Goal: Task Accomplishment & Management: Use online tool/utility

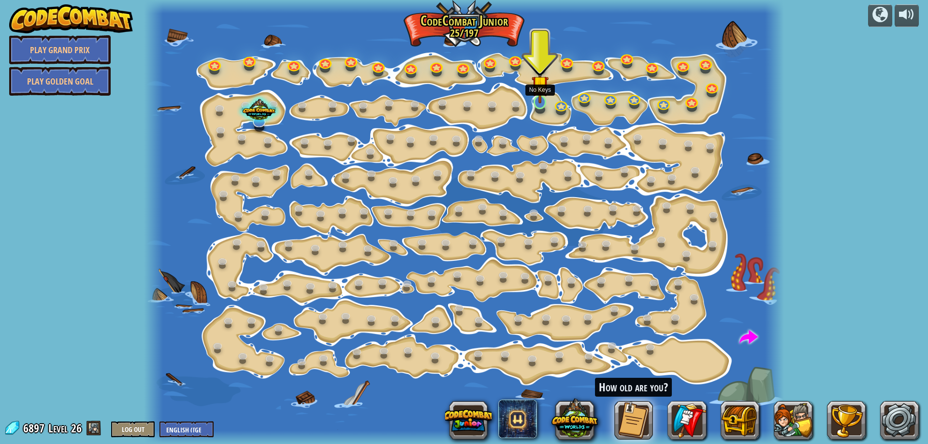
click at [539, 92] on img at bounding box center [540, 84] width 17 height 39
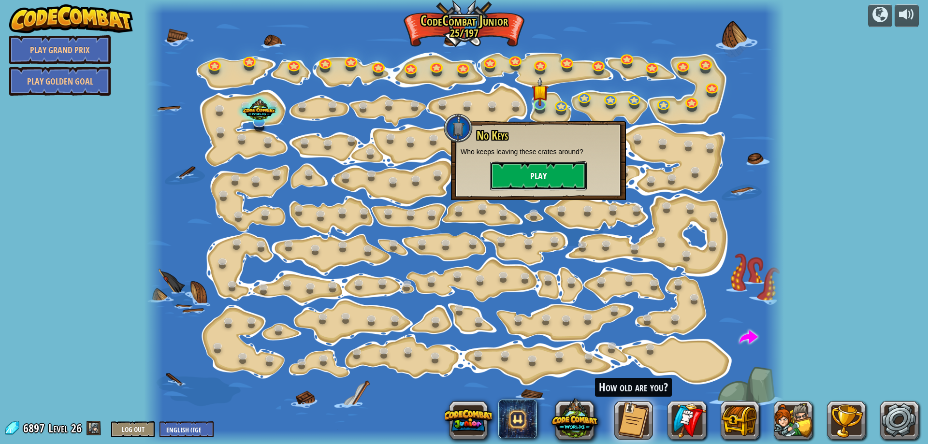
click at [535, 179] on button "Play" at bounding box center [538, 175] width 97 height 29
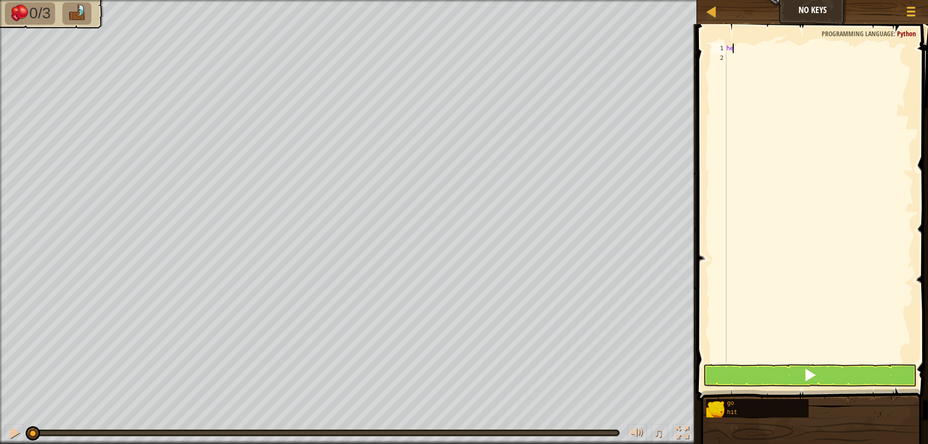
scroll to position [4, 0]
type textarea "h"
type textarea "m"
type textarea "s"
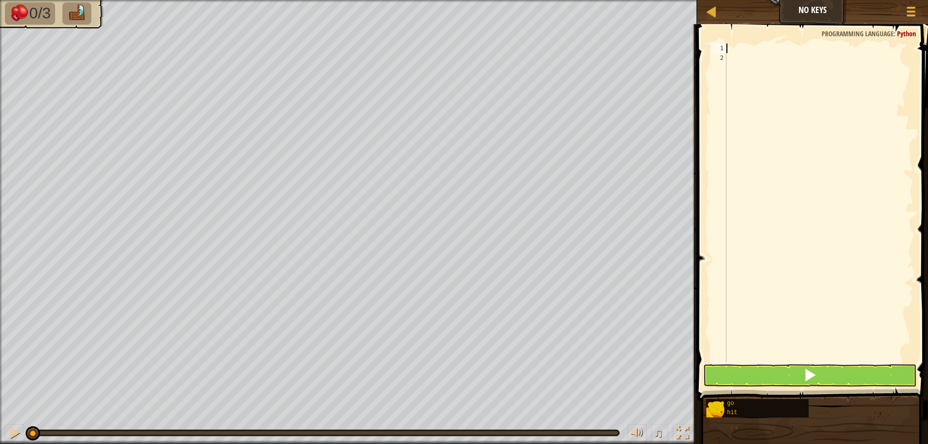
type textarea "h"
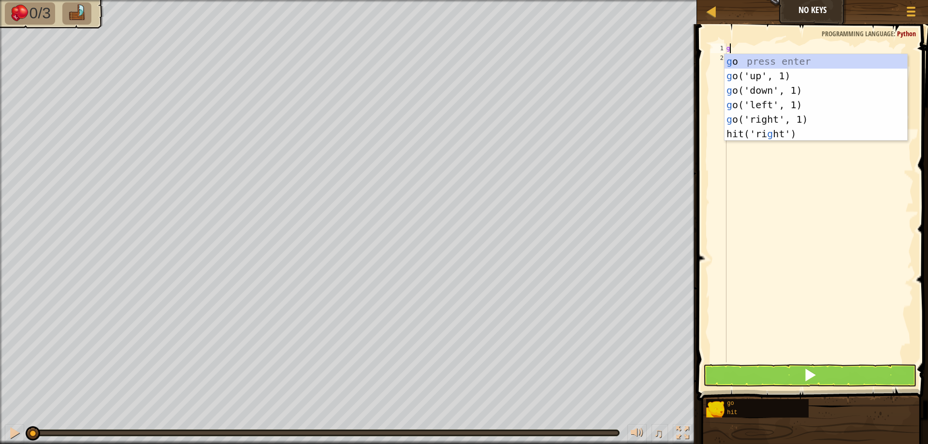
type textarea "go"
click at [777, 122] on div "go press enter go ('up', 1) press enter go ('down', 1) press enter go ('left', …" at bounding box center [816, 105] width 183 height 102
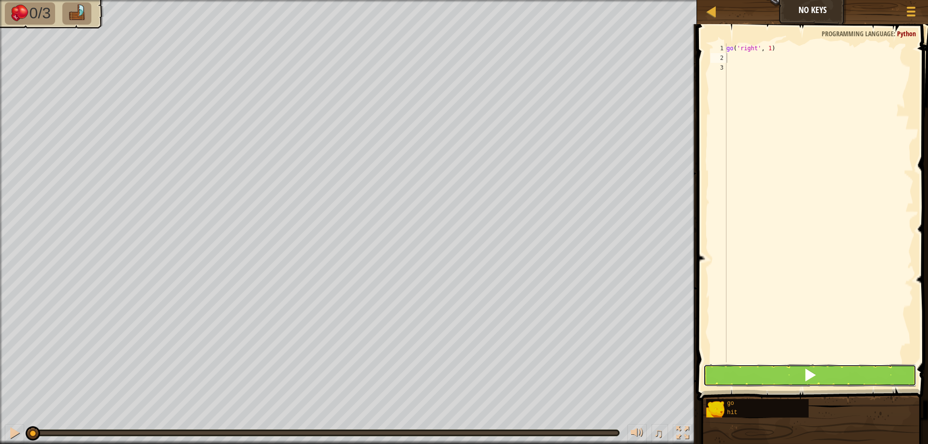
click at [731, 372] on button at bounding box center [809, 376] width 213 height 22
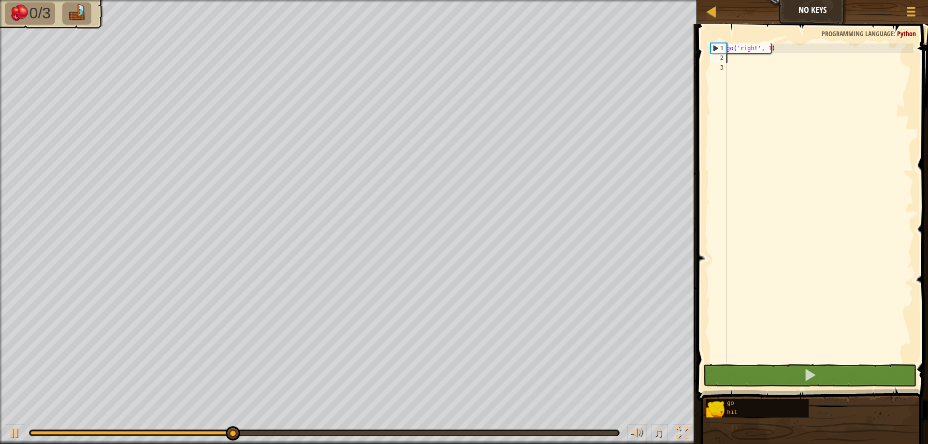
click at [754, 48] on div "go ( 'right' , 1 )" at bounding box center [819, 213] width 189 height 338
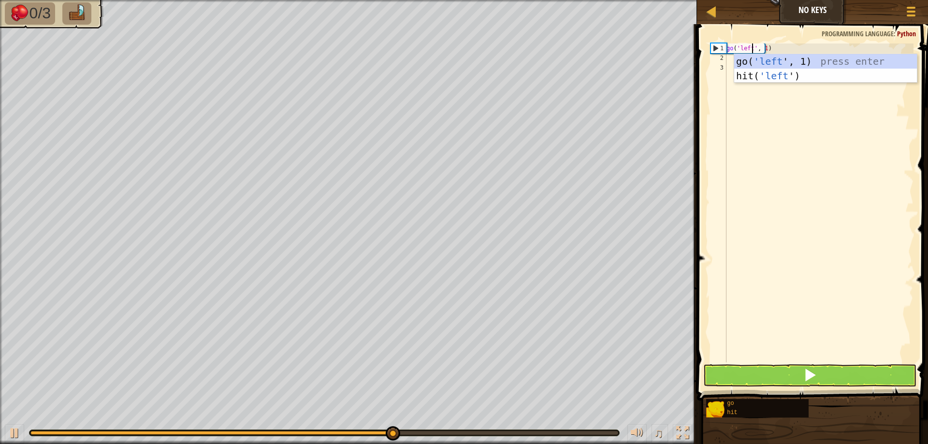
scroll to position [4, 2]
click at [783, 61] on div "go( 'left ', 1) press enter hit( 'left ') press enter" at bounding box center [825, 83] width 183 height 58
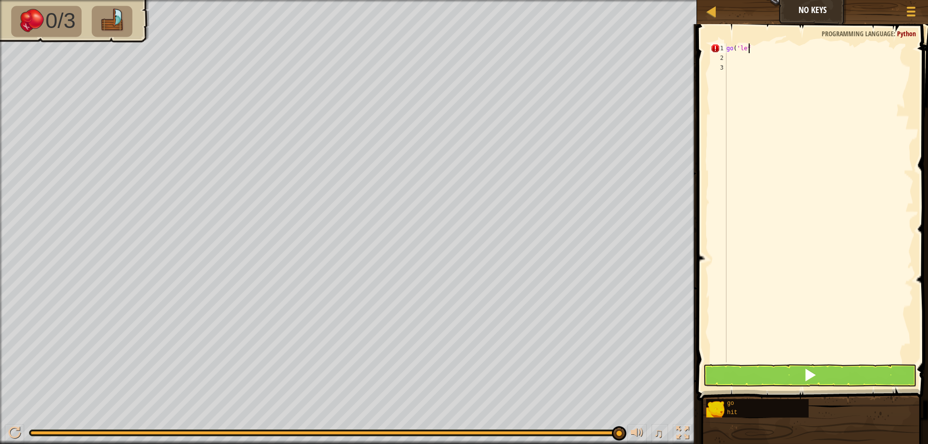
type textarea "go('left"
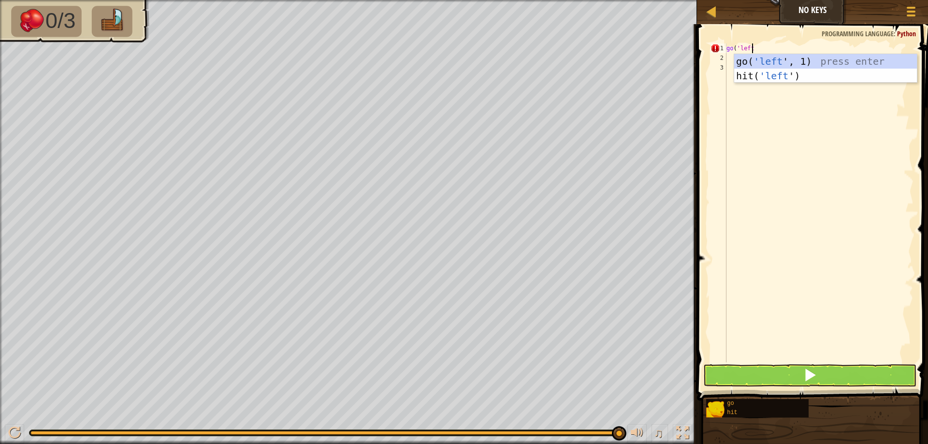
scroll to position [4, 0]
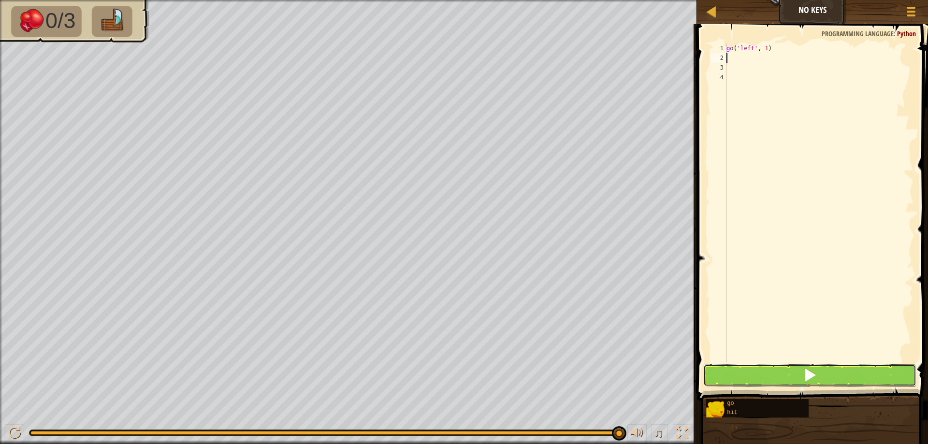
click at [769, 368] on button at bounding box center [809, 376] width 213 height 22
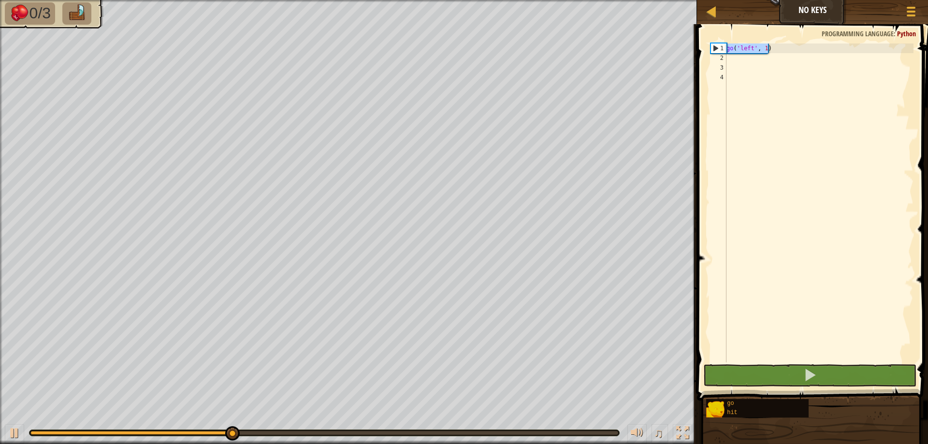
drag, startPoint x: 775, startPoint y: 47, endPoint x: 723, endPoint y: 52, distance: 52.4
click at [723, 52] on div "1 2 3 4 go ( 'left' , 1 ) ההההההההההההההההההההההההההההההההההההההההההההההההההההה…" at bounding box center [811, 203] width 205 height 319
type textarea "go('left', 1)"
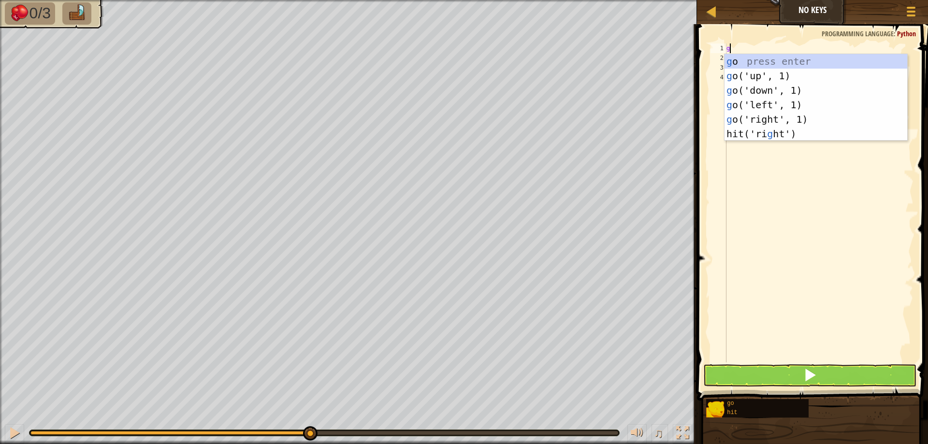
type textarea "go"
click at [777, 112] on div "go press enter go ('up', 1) press enter go ('down', 1) press enter go ('left', …" at bounding box center [816, 105] width 183 height 102
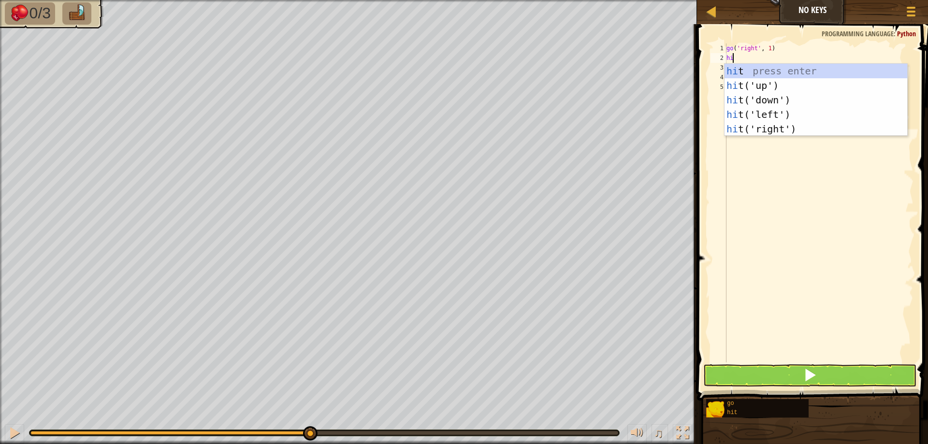
type textarea "hit"
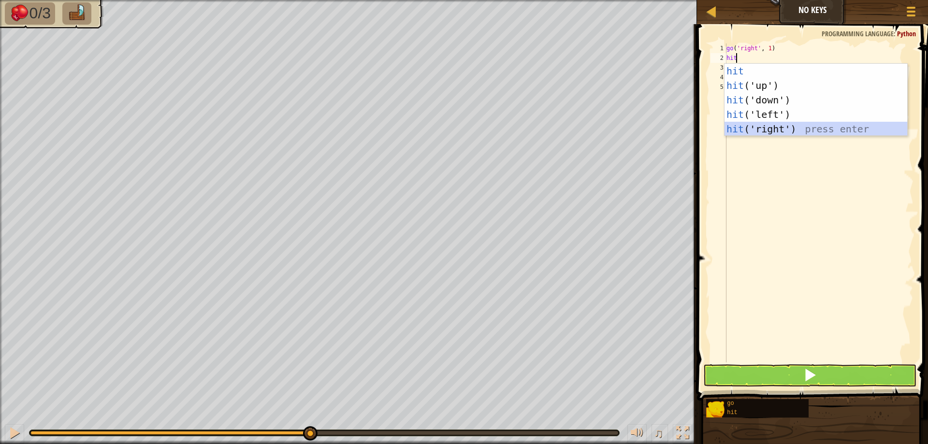
click at [773, 125] on div "hit press enter hit ('up') press enter hit ('down') press enter hit ('left') pr…" at bounding box center [816, 115] width 183 height 102
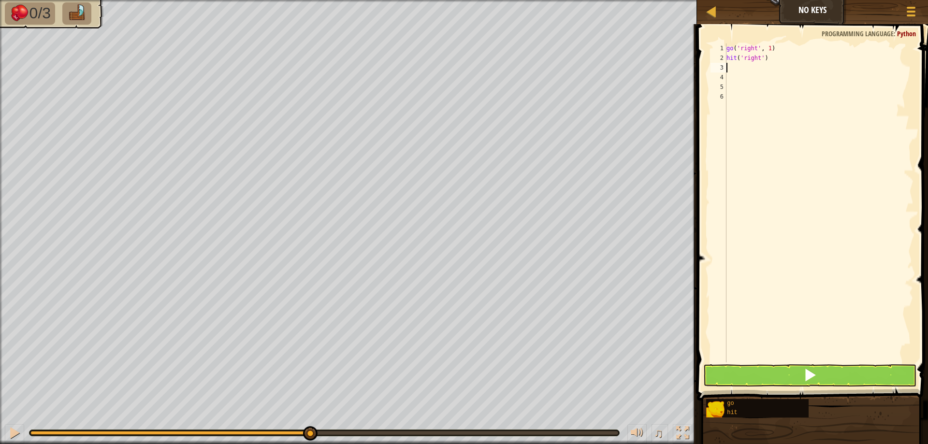
type textarea "go"
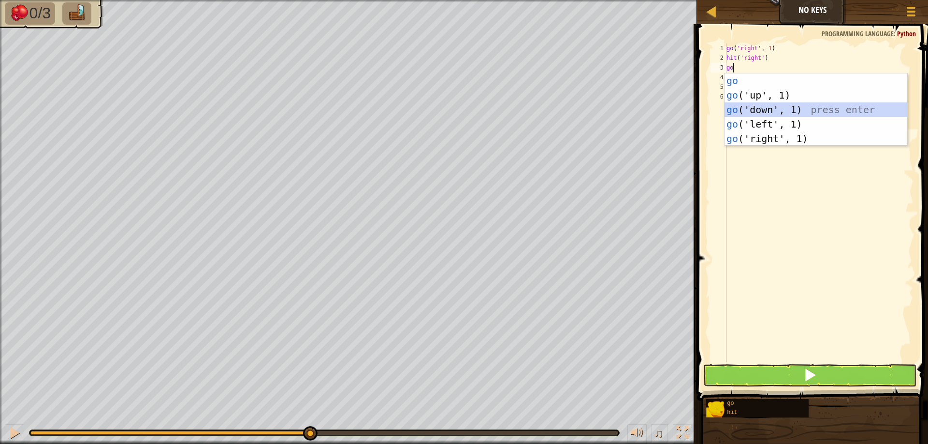
click at [774, 109] on div "go press enter go ('up', 1) press enter go ('down', 1) press enter go ('left', …" at bounding box center [816, 124] width 183 height 102
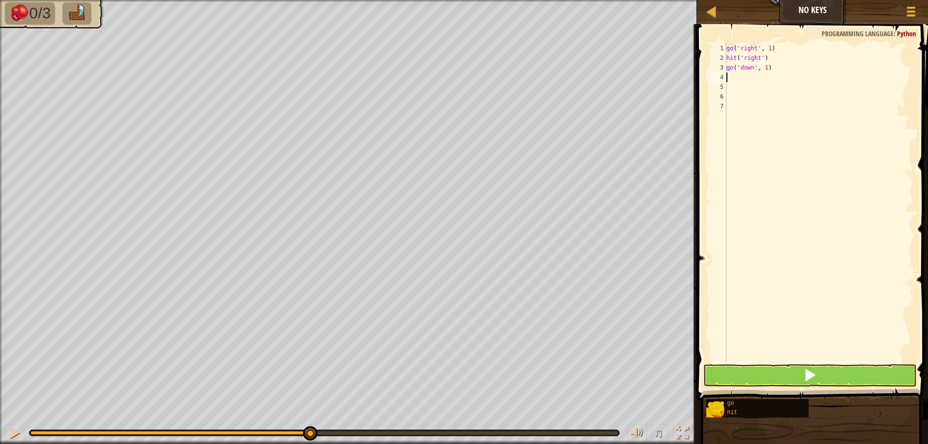
type textarea "g"
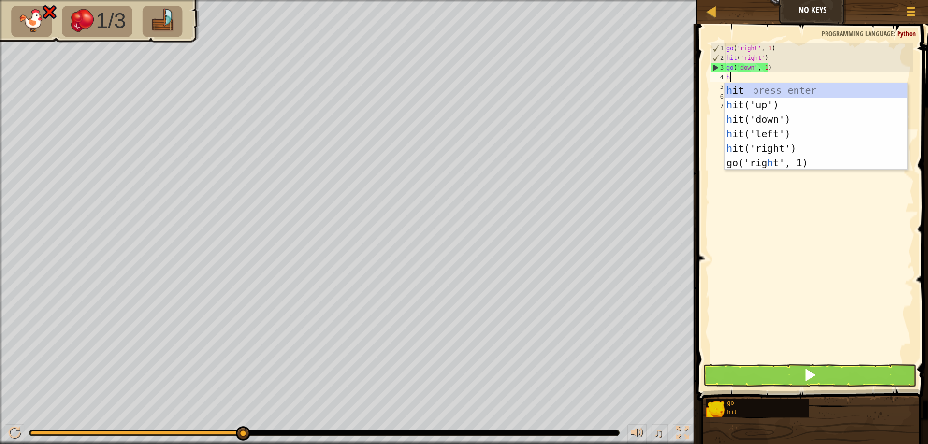
type textarea "hit"
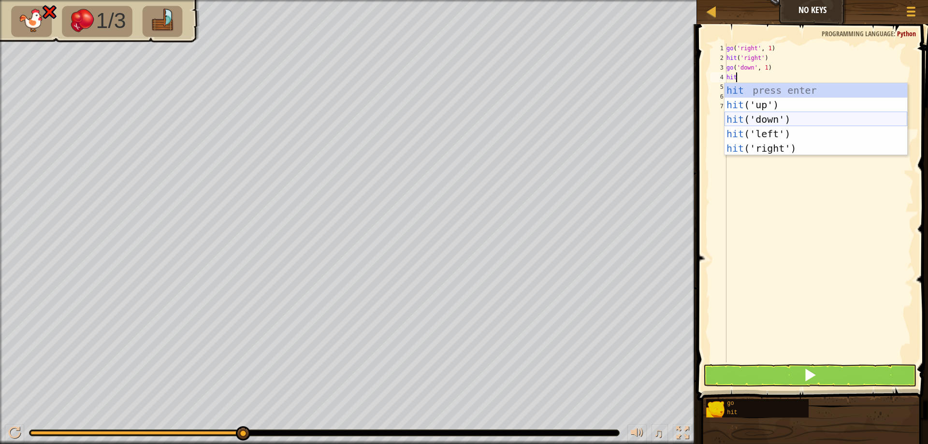
click at [756, 115] on div "hit press enter hit ('up') press enter hit ('down') press enter hit ('left') pr…" at bounding box center [816, 134] width 183 height 102
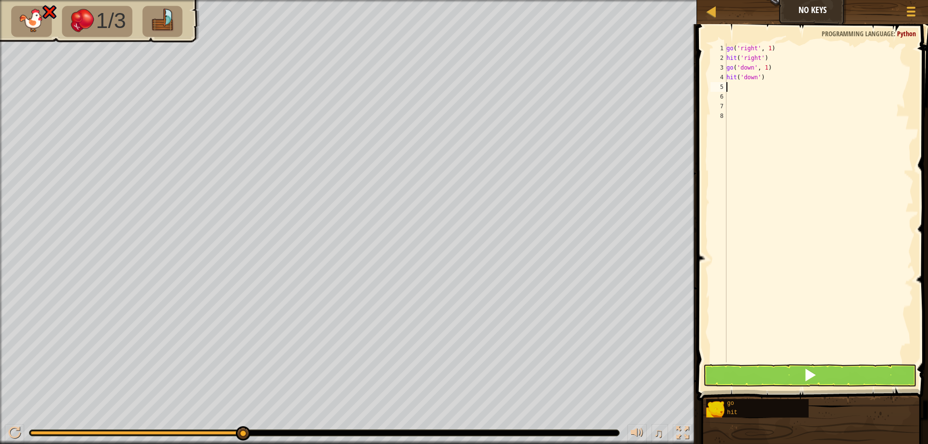
click at [726, 65] on div "3" at bounding box center [719, 68] width 16 height 10
click at [724, 68] on div "3" at bounding box center [719, 68] width 16 height 10
type textarea "go('down', 1)"
click at [730, 65] on div "go ( 'right' , 1 ) hit ( 'right' ) go ( 'down' , 1 ) hit ( 'down' )" at bounding box center [819, 213] width 189 height 338
type textarea "go"
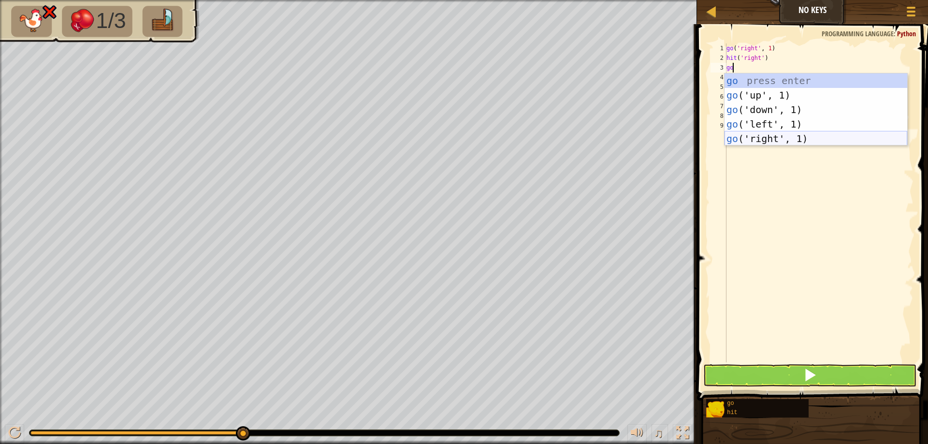
click at [762, 138] on div "go press enter go ('up', 1) press enter go ('down', 1) press enter go ('left', …" at bounding box center [816, 124] width 183 height 102
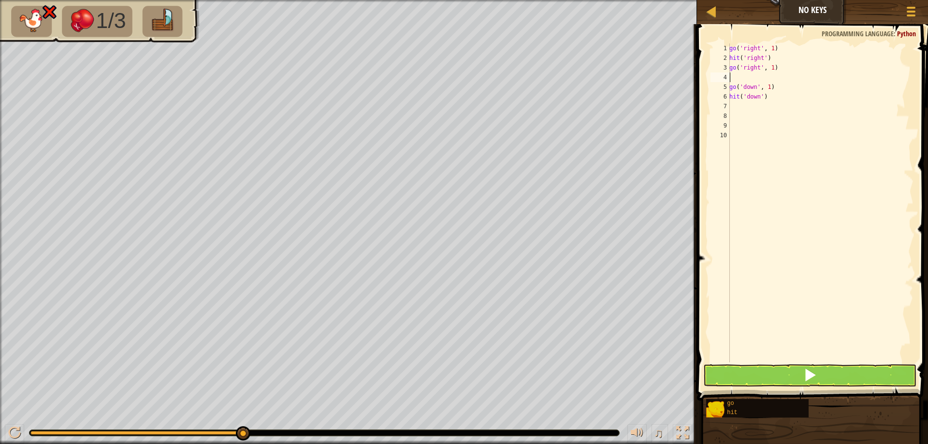
click at [736, 107] on div "go ( 'right' , 1 ) hit ( 'right' ) go ( 'right' , 1 ) go ( 'down' , 1 ) hit ( '…" at bounding box center [821, 213] width 186 height 338
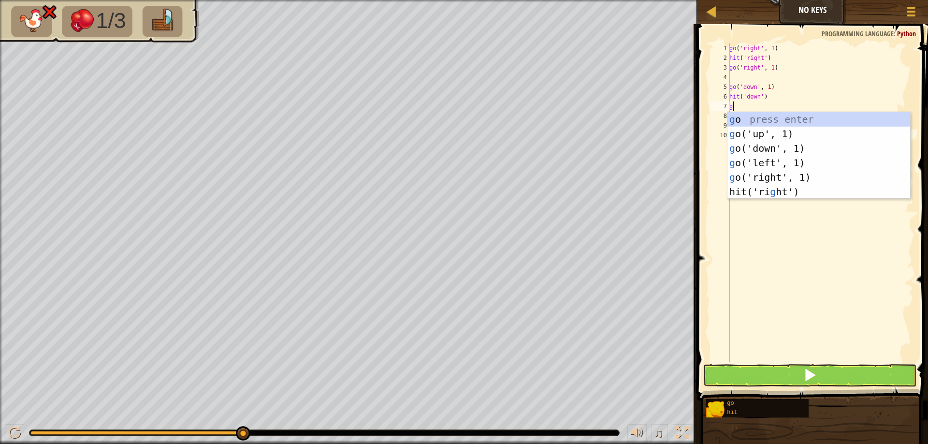
type textarea "go"
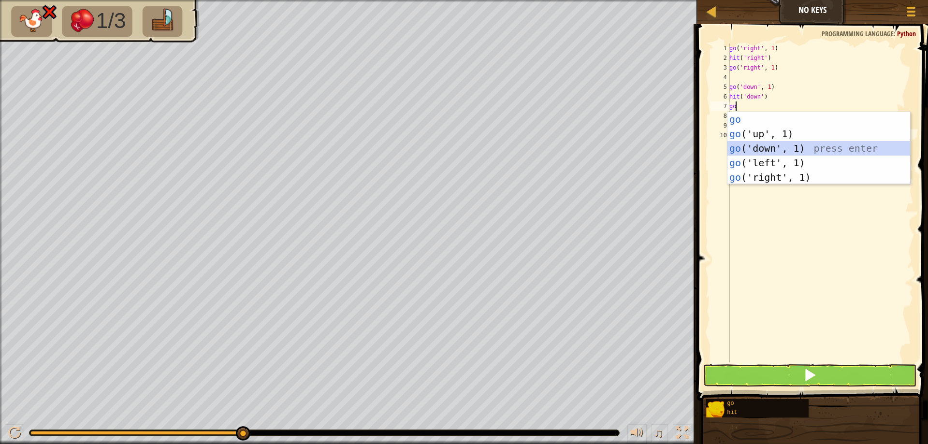
click at [796, 149] on div "go press enter go ('up', 1) press enter go ('down', 1) press enter go ('left', …" at bounding box center [819, 163] width 183 height 102
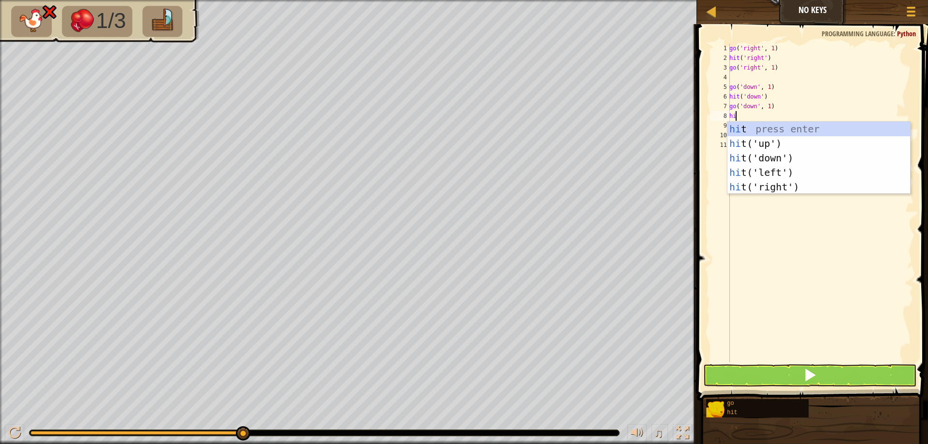
type textarea "hit"
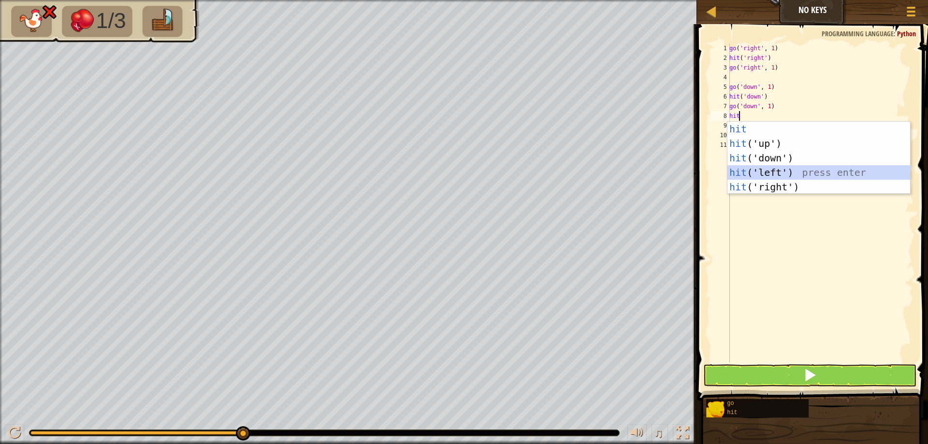
click at [778, 173] on div "hit press enter hit ('up') press enter hit ('down') press enter hit ('left') pr…" at bounding box center [819, 173] width 183 height 102
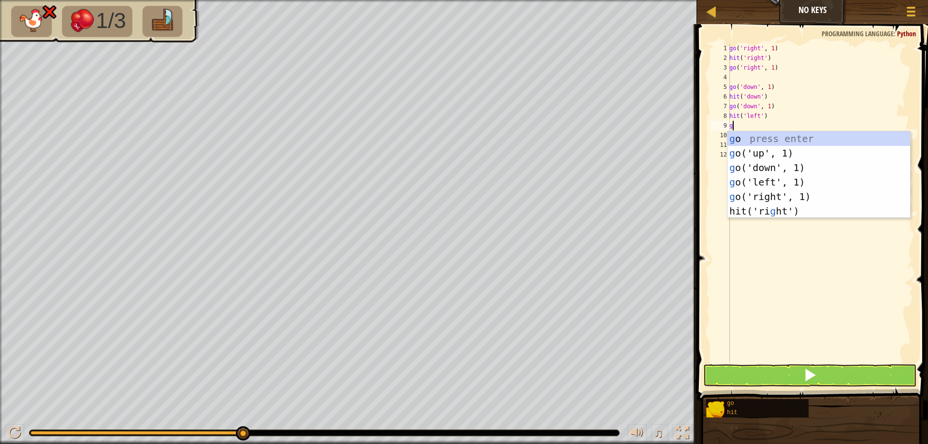
type textarea "go"
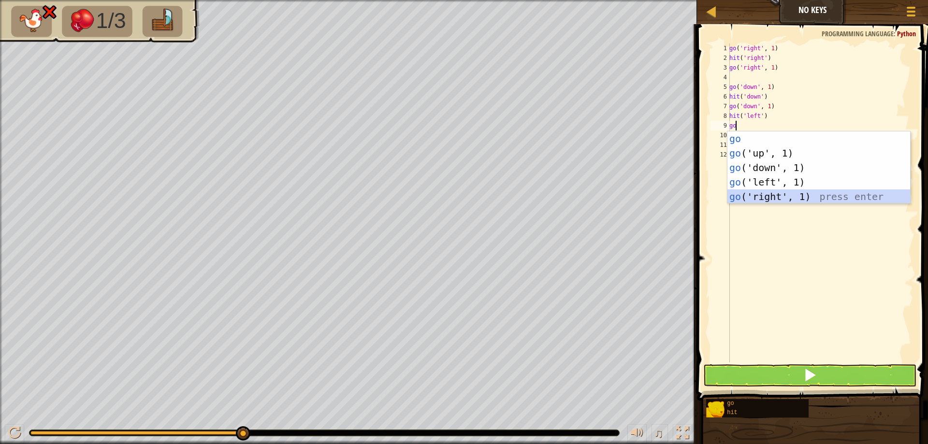
click at [764, 201] on div "go press enter go ('up', 1) press enter go ('down', 1) press enter go ('left', …" at bounding box center [819, 182] width 183 height 102
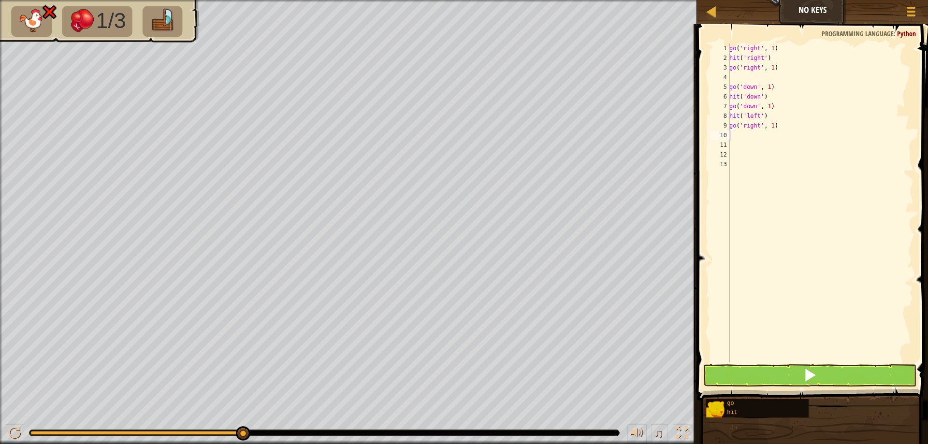
click at [755, 124] on div "go ( 'right' , 1 ) hit ( 'right' ) go ( 'right' , 1 ) go ( 'down' , 1 ) hit ( '…" at bounding box center [821, 213] width 186 height 338
click at [758, 122] on div "go ( 'right' , 1 ) hit ( 'right' ) go ( 'right' , 1 ) go ( 'down' , 1 ) hit ( '…" at bounding box center [821, 213] width 186 height 338
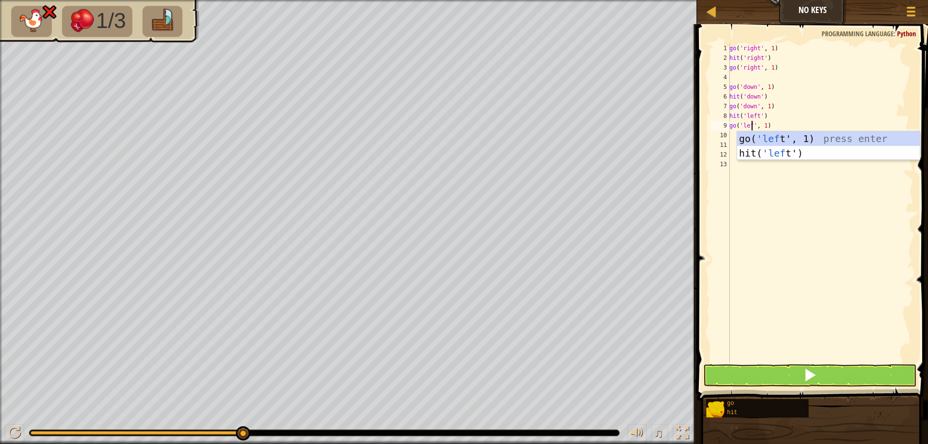
scroll to position [4, 2]
click at [767, 126] on div "go ( 'right' , 1 ) hit ( 'right' ) go ( 'right' , 1 ) go ( 'down' , 1 ) hit ( '…" at bounding box center [821, 213] width 186 height 338
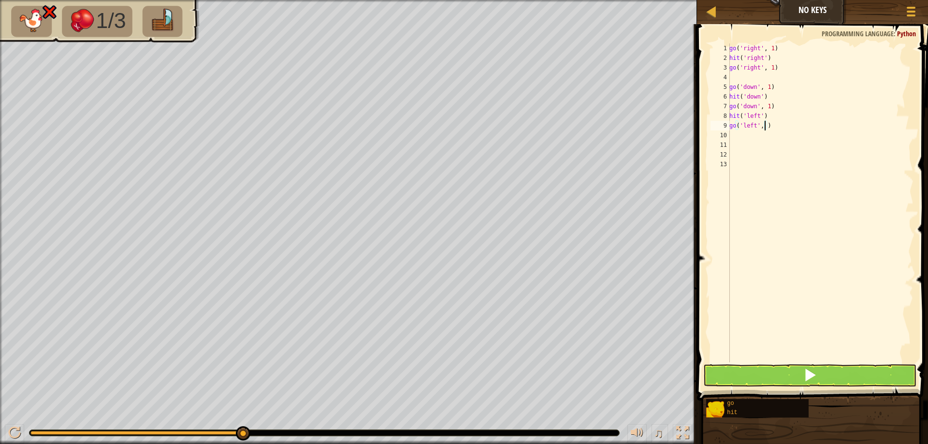
scroll to position [4, 3]
type textarea "go('left', 2)"
click at [861, 376] on button at bounding box center [809, 376] width 213 height 22
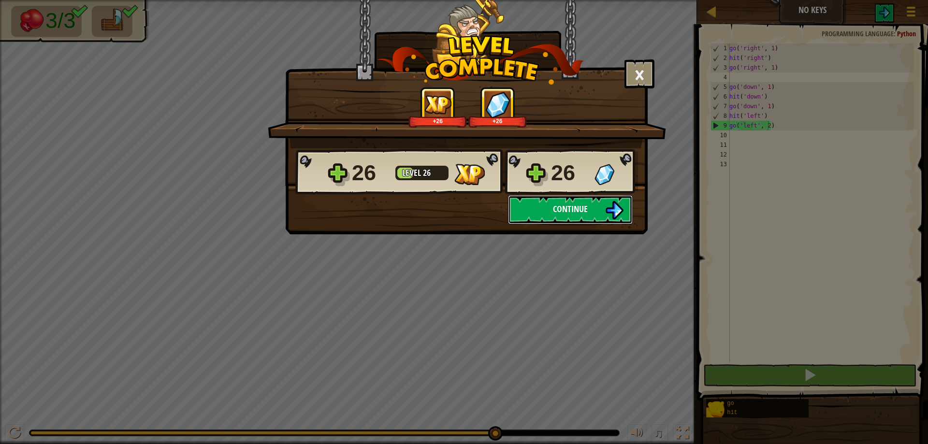
click at [619, 209] on img at bounding box center [614, 210] width 18 height 18
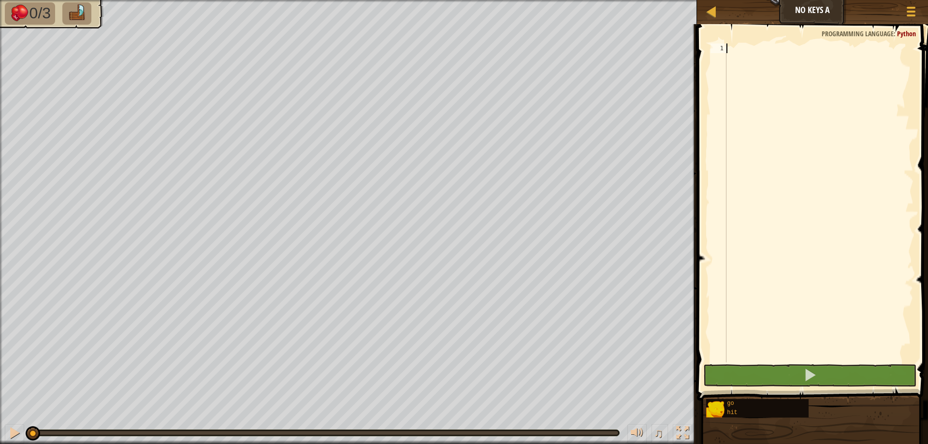
scroll to position [4, 0]
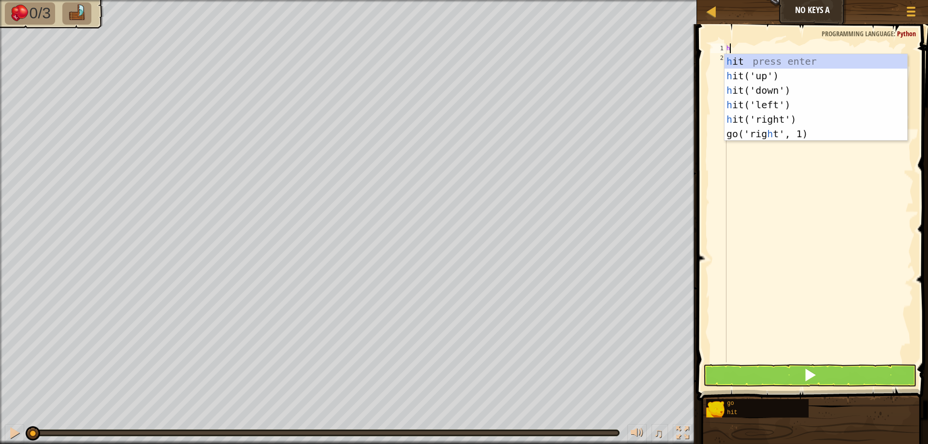
type textarea "hit"
click at [796, 116] on div "hit press enter hit ('up') press enter hit ('down') press enter hit ('left') pr…" at bounding box center [816, 105] width 183 height 102
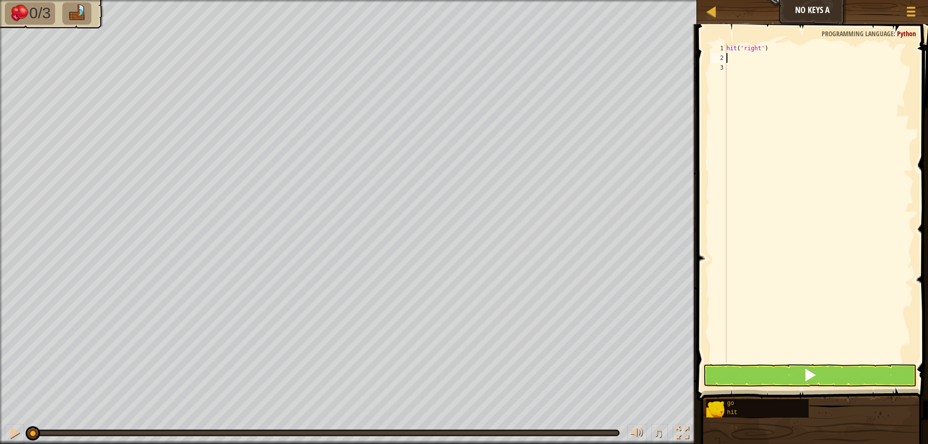
type textarea "go"
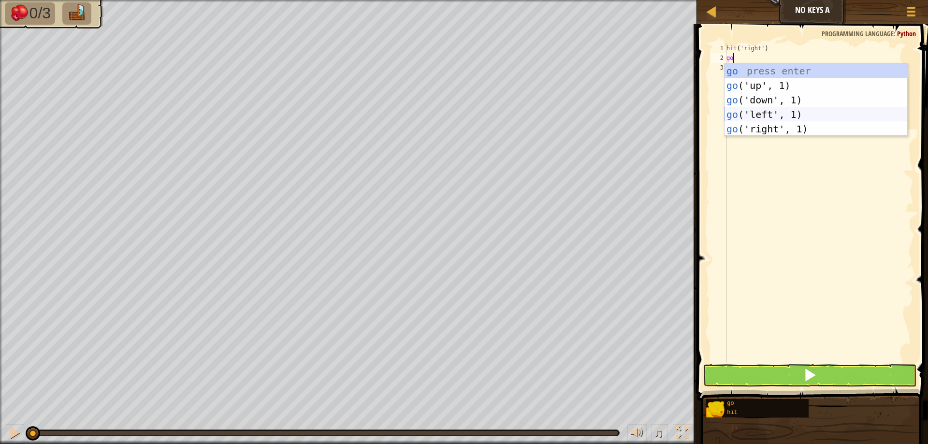
click at [764, 110] on div "go press enter go ('up', 1) press enter go ('down', 1) press enter go ('left', …" at bounding box center [816, 115] width 183 height 102
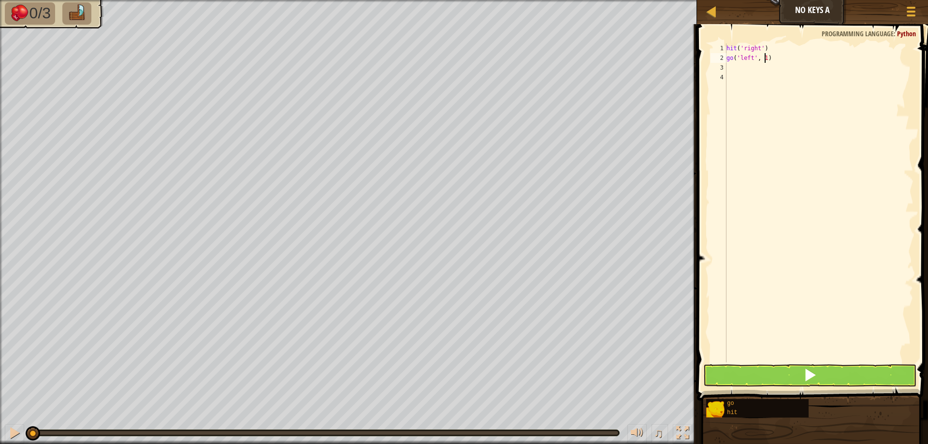
click at [765, 58] on div "hit ( 'right' ) go ( 'left' , 1 )" at bounding box center [819, 213] width 189 height 338
drag, startPoint x: 722, startPoint y: 64, endPoint x: 727, endPoint y: 59, distance: 7.2
type textarea "go('left', 2)"
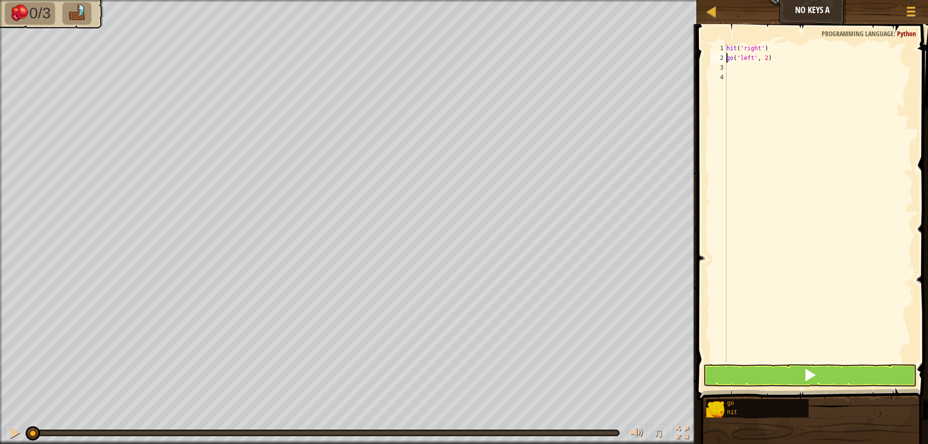
click at [734, 68] on div "hit ( 'right' ) go ( 'left' , 2 )" at bounding box center [819, 213] width 189 height 338
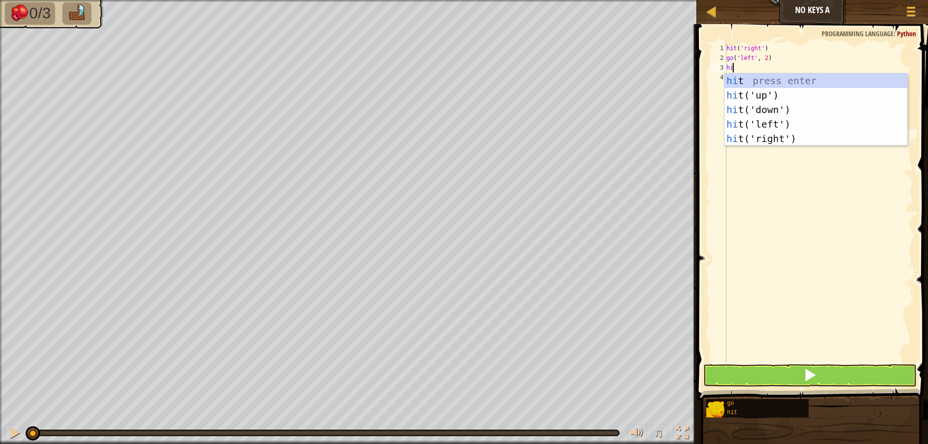
type textarea "hit"
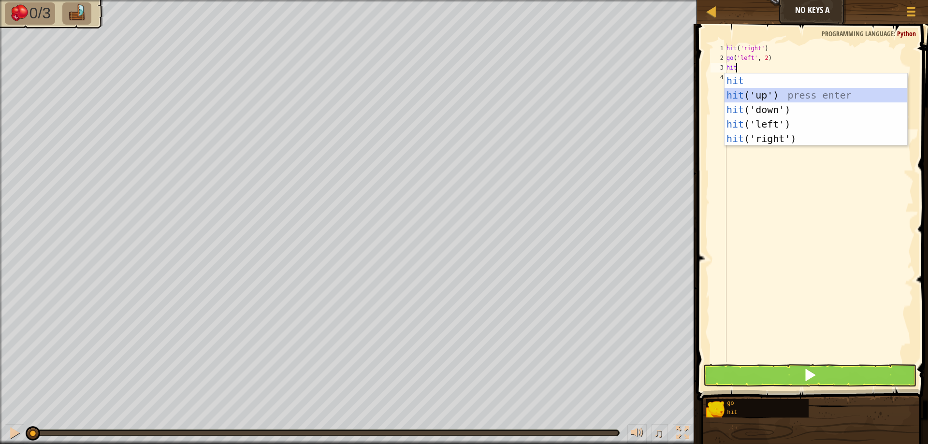
click at [759, 97] on div "hit press enter hit ('up') press enter hit ('down') press enter hit ('left') pr…" at bounding box center [816, 124] width 183 height 102
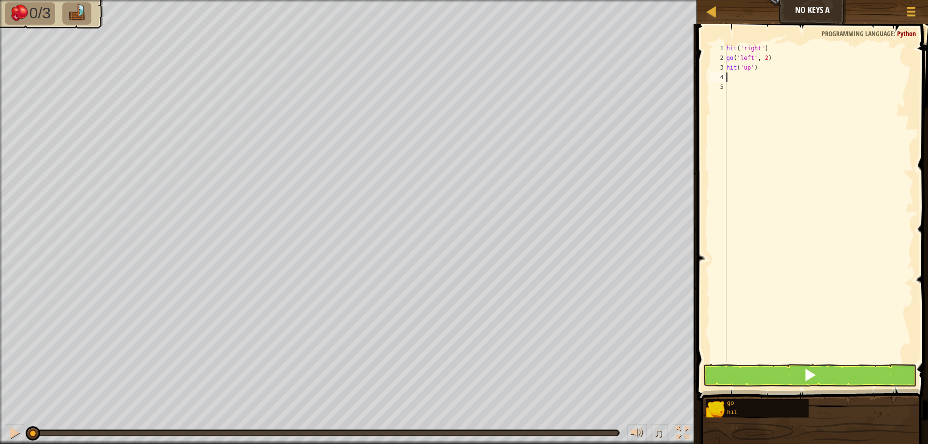
type textarea "go"
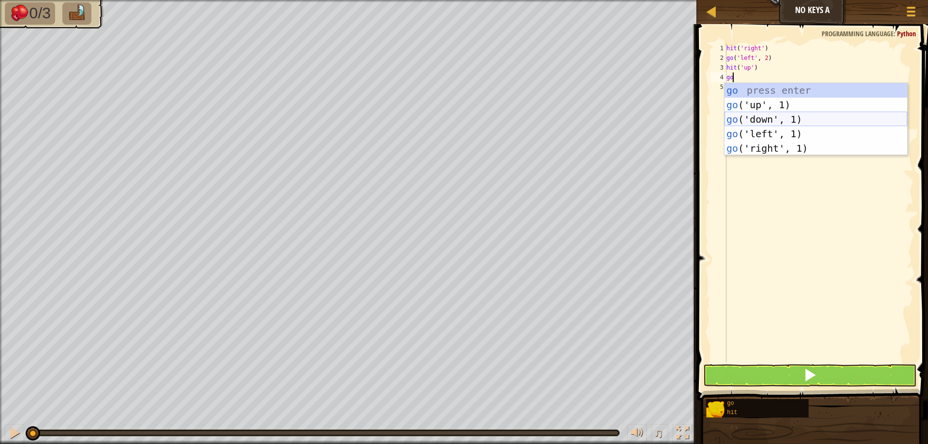
click at [756, 124] on div "go press enter go ('up', 1) press enter go ('down', 1) press enter go ('left', …" at bounding box center [816, 134] width 183 height 102
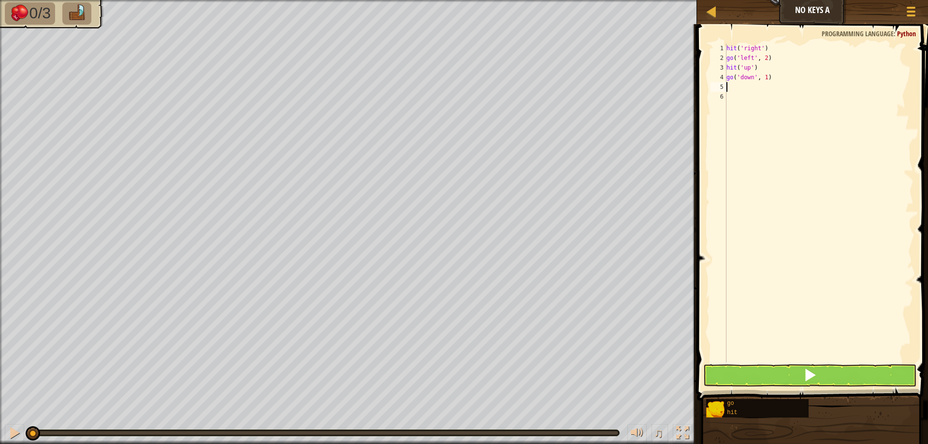
click at [767, 78] on div "hit ( 'right' ) go ( 'left' , 2 ) hit ( 'up' ) go ( 'down' , 1 )" at bounding box center [819, 213] width 189 height 338
click at [765, 79] on div "hit ( 'right' ) go ( 'left' , 2 ) hit ( 'up' ) go ( 'down' , 1 )" at bounding box center [819, 213] width 189 height 338
type textarea "go('down', 2)"
click at [735, 91] on div "hit ( 'right' ) go ( 'left' , 2 ) hit ( 'up' ) go ( 'down' , 2 )" at bounding box center [819, 213] width 189 height 338
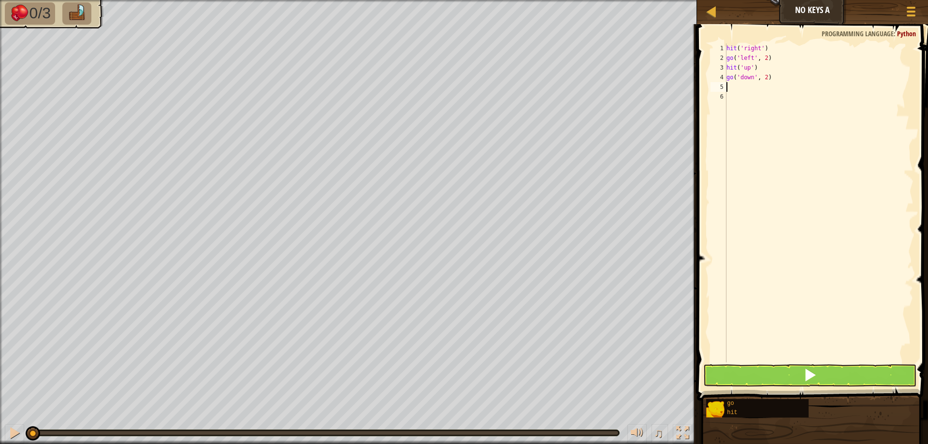
scroll to position [4, 0]
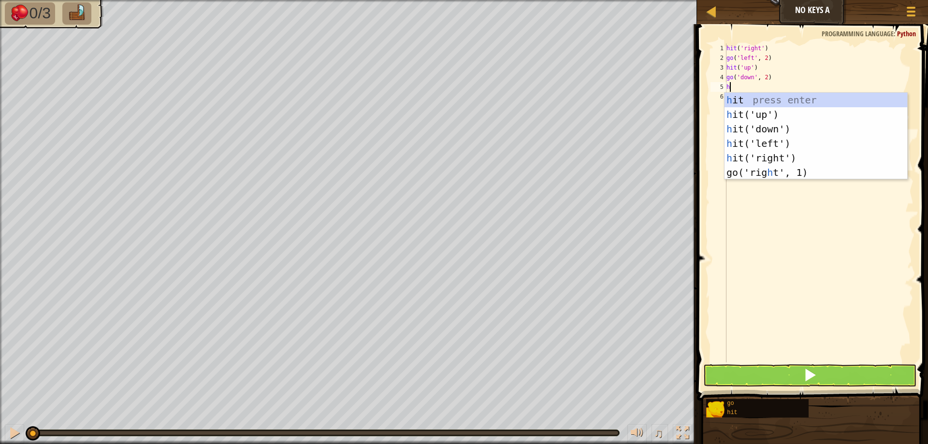
type textarea "hit"
click at [817, 145] on div "hit press enter hit ('up') press enter hit ('down') press enter hit ('left') pr…" at bounding box center [816, 144] width 183 height 102
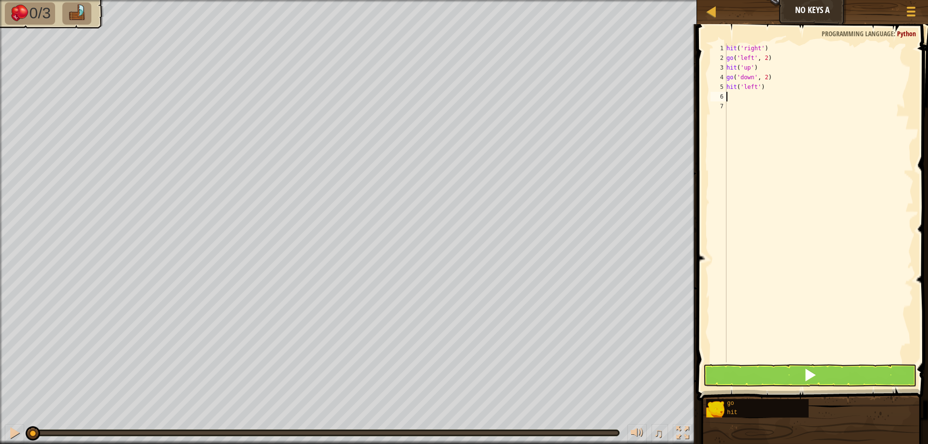
type textarea "go"
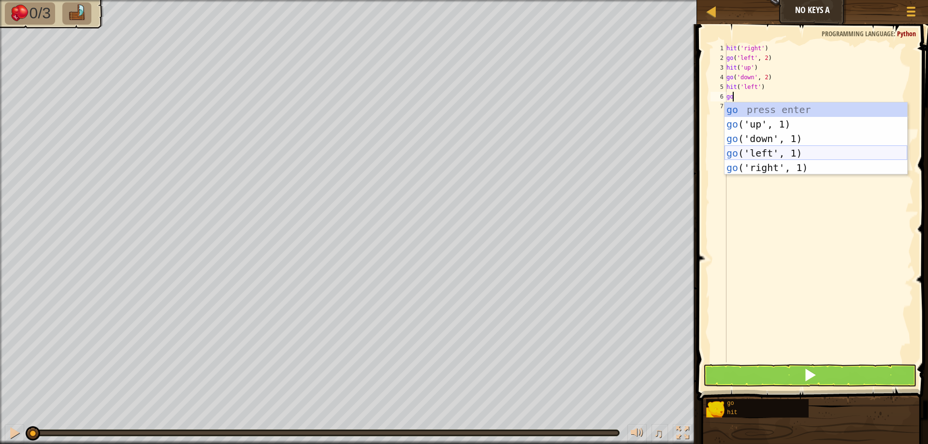
click at [786, 157] on div "go press enter go ('up', 1) press enter go ('down', 1) press enter go ('left', …" at bounding box center [816, 153] width 183 height 102
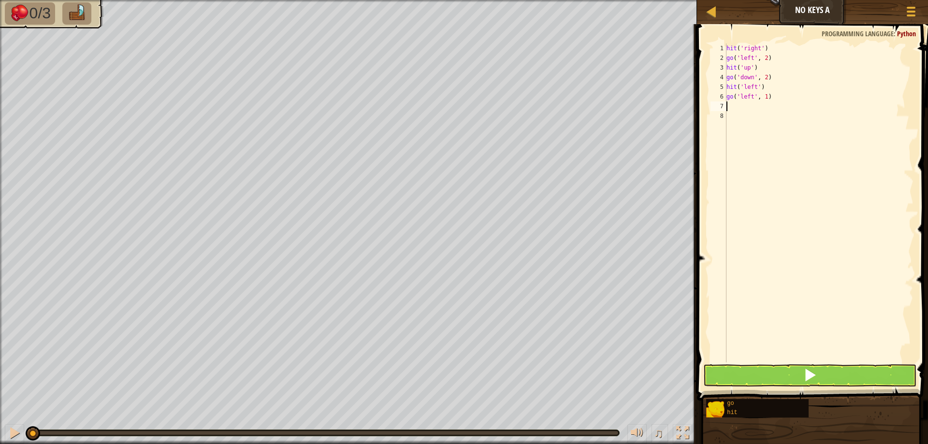
click at [765, 96] on div "hit ( 'right' ) go ( 'left' , 2 ) hit ( 'up' ) go ( 'down' , 2 ) hit ( 'left' )…" at bounding box center [819, 213] width 189 height 338
click at [752, 377] on button at bounding box center [809, 376] width 213 height 22
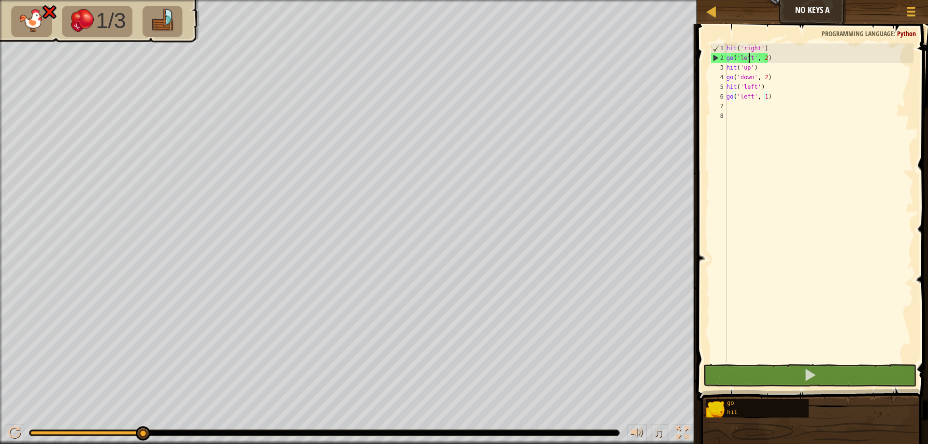
click at [749, 58] on div "hit ( 'right' ) go ( 'left' , 2 ) hit ( 'up' ) go ( 'down' , 2 ) hit ( 'left' )…" at bounding box center [819, 213] width 189 height 338
click at [756, 57] on div "hit ( 'right' ) go ( 'left' , 2 ) hit ( 'up' ) go ( 'down' , 2 ) hit ( 'left' )…" at bounding box center [819, 213] width 189 height 338
click at [751, 59] on div "hit ( 'right' ) go ( 'left' , 2 ) hit ( 'up' ) go ( 'down' , 2 ) hit ( 'left' )…" at bounding box center [819, 213] width 189 height 338
click at [753, 58] on div "hit ( 'right' ) go ( 'left' , 2 ) hit ( 'up' ) go ( 'down' , 2 ) hit ( 'left' )…" at bounding box center [819, 203] width 189 height 319
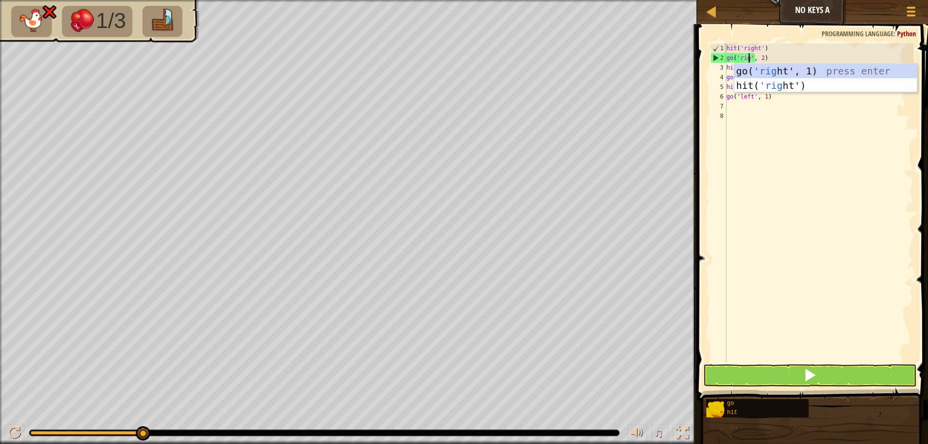
scroll to position [4, 2]
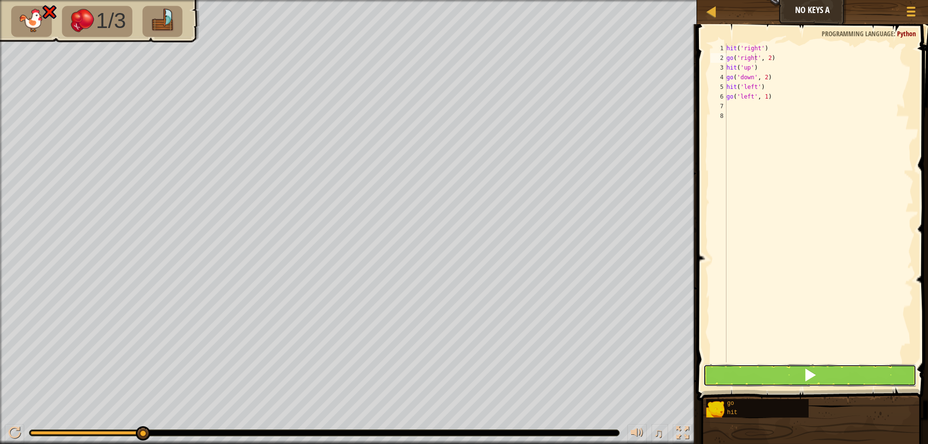
click at [774, 382] on button at bounding box center [809, 376] width 213 height 22
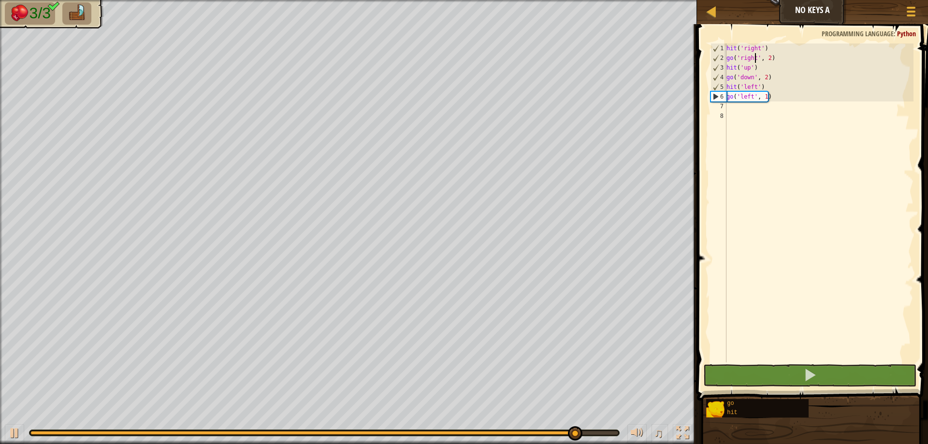
click at [765, 94] on div "hit ( 'right' ) go ( 'right' , 2 ) hit ( 'up' ) go ( 'down' , 2 ) hit ( 'left' …" at bounding box center [819, 213] width 189 height 338
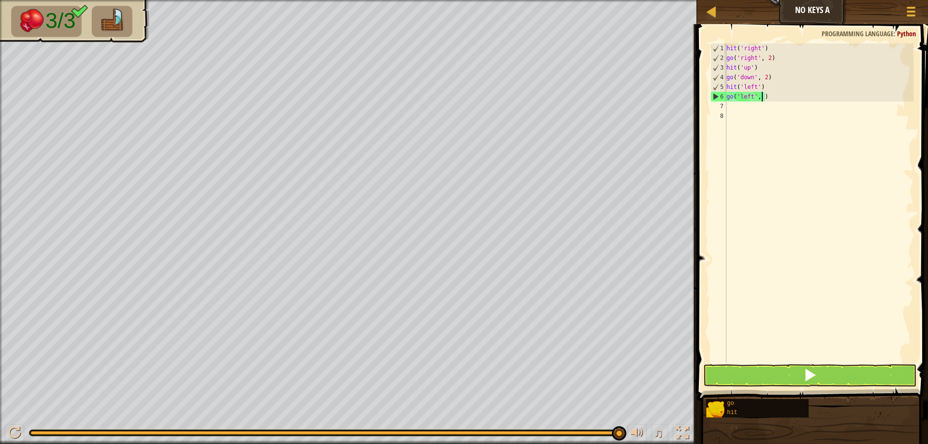
scroll to position [4, 3]
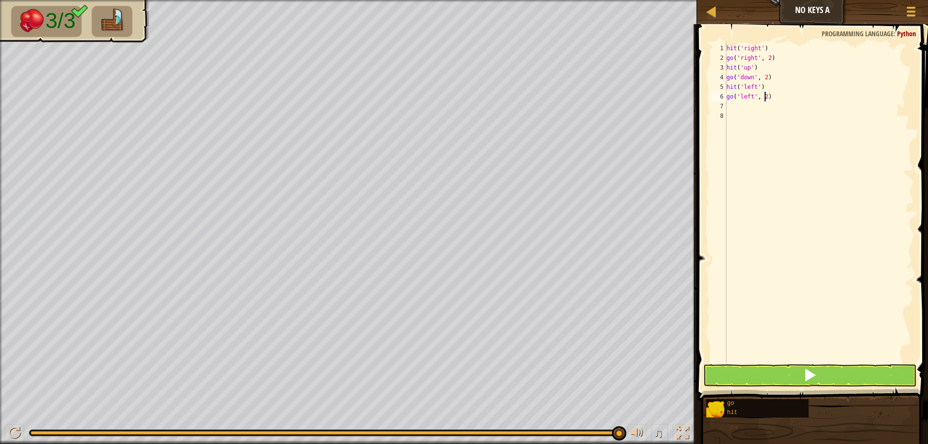
type textarea "go('left', 2)"
drag, startPoint x: 832, startPoint y: 383, endPoint x: 836, endPoint y: 376, distance: 7.8
click at [836, 377] on button at bounding box center [809, 376] width 213 height 22
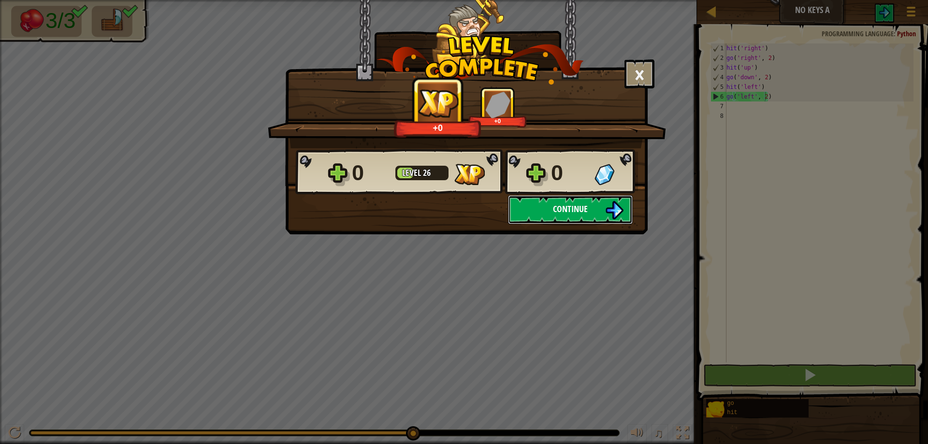
click at [594, 216] on button "Continue" at bounding box center [570, 209] width 125 height 29
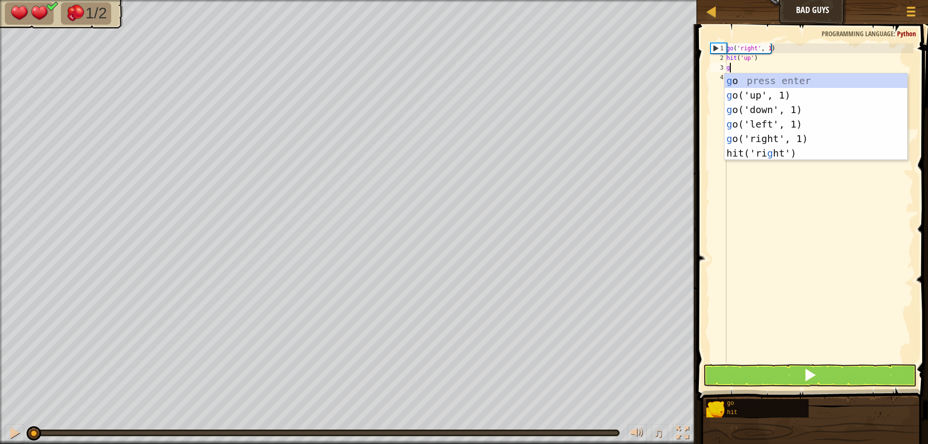
type textarea "go"
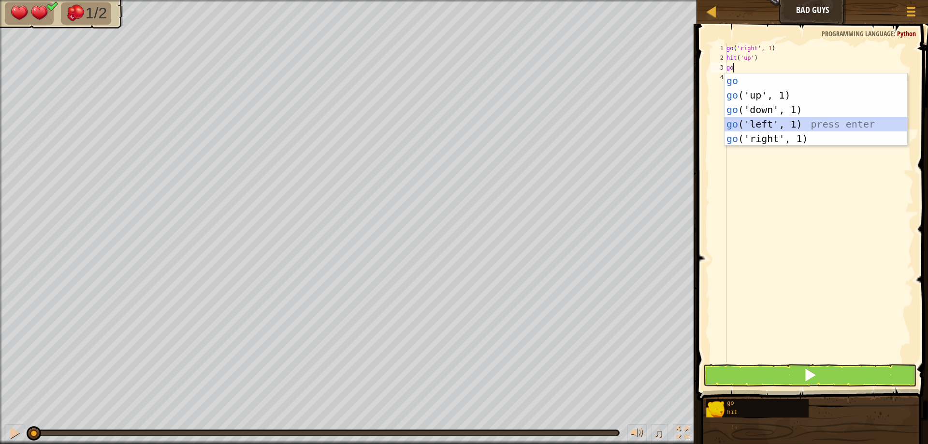
drag, startPoint x: 790, startPoint y: 124, endPoint x: 779, endPoint y: 96, distance: 30.4
click at [791, 124] on div "go press enter go ('up', 1) press enter go ('down', 1) press enter go ('left', …" at bounding box center [816, 124] width 183 height 102
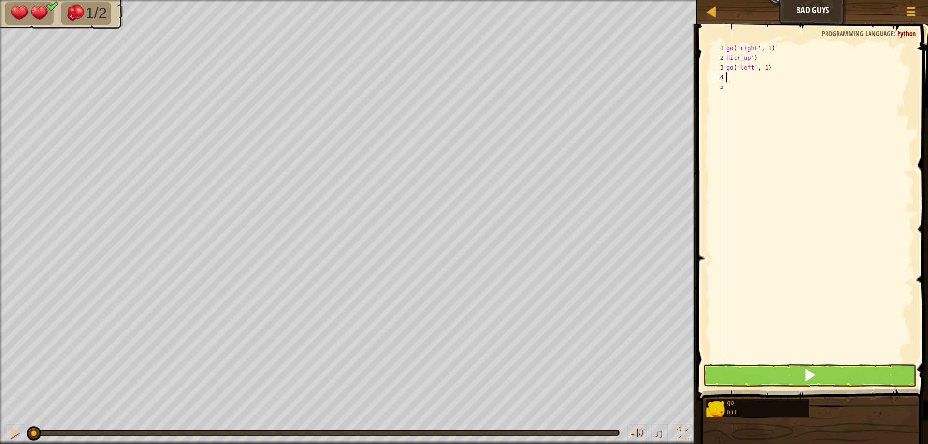
click at [766, 67] on div "go ( 'right' , 1 ) hit ( 'up' ) go ( 'left' , 1 )" at bounding box center [819, 213] width 189 height 338
type textarea "go('left', 2)"
click at [740, 74] on div "go ( 'right' , 1 ) hit ( 'up' ) go ( 'left' , 2 )" at bounding box center [819, 213] width 189 height 338
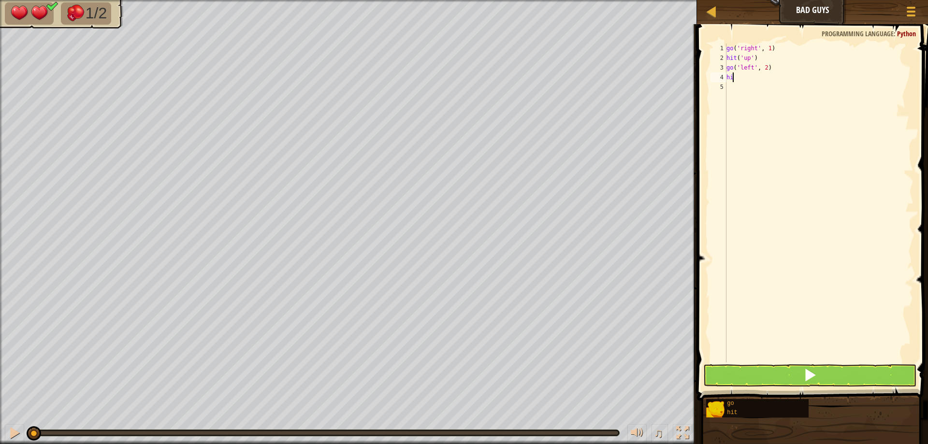
type textarea "hit"
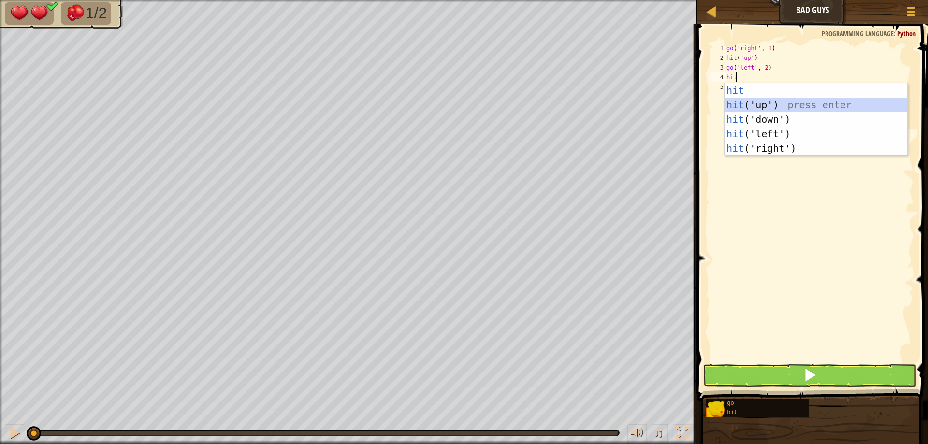
click at [748, 109] on div "hit press enter hit ('up') press enter hit ('down') press enter hit ('left') pr…" at bounding box center [816, 134] width 183 height 102
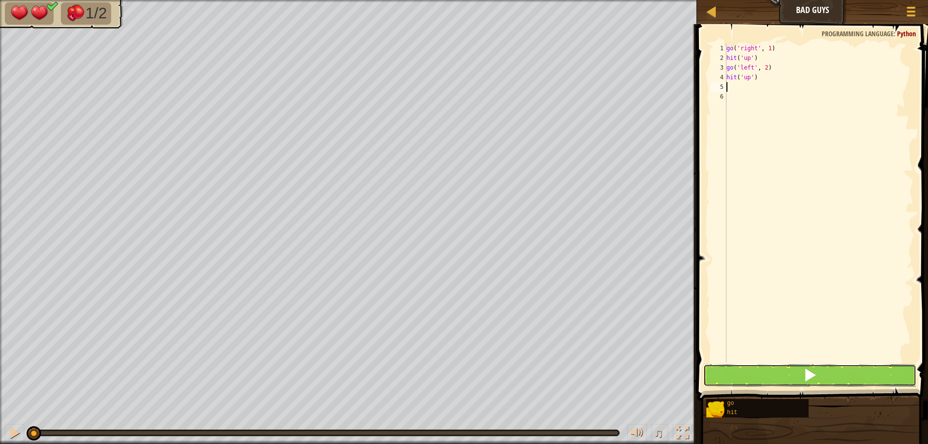
click at [771, 380] on button at bounding box center [809, 376] width 213 height 22
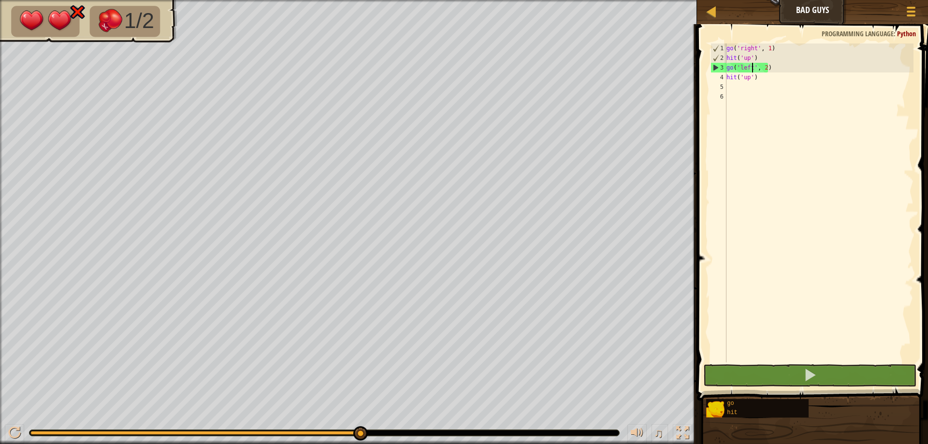
click at [752, 66] on div "go ( 'right' , 1 ) hit ( 'up' ) go ( 'left' , 2 ) hit ( 'up' )" at bounding box center [819, 213] width 189 height 338
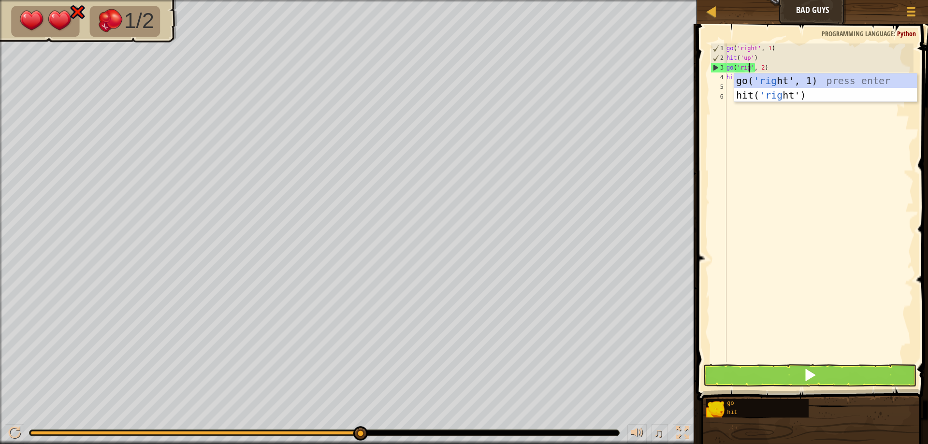
scroll to position [4, 2]
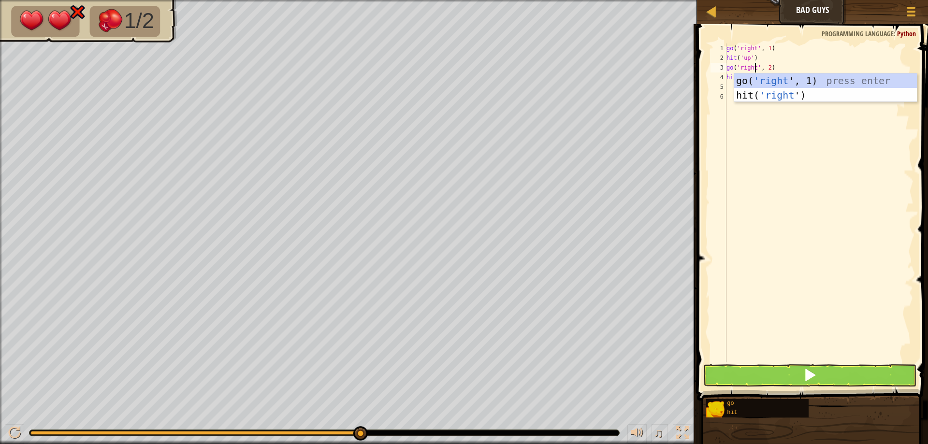
type textarea "go('right', 2)"
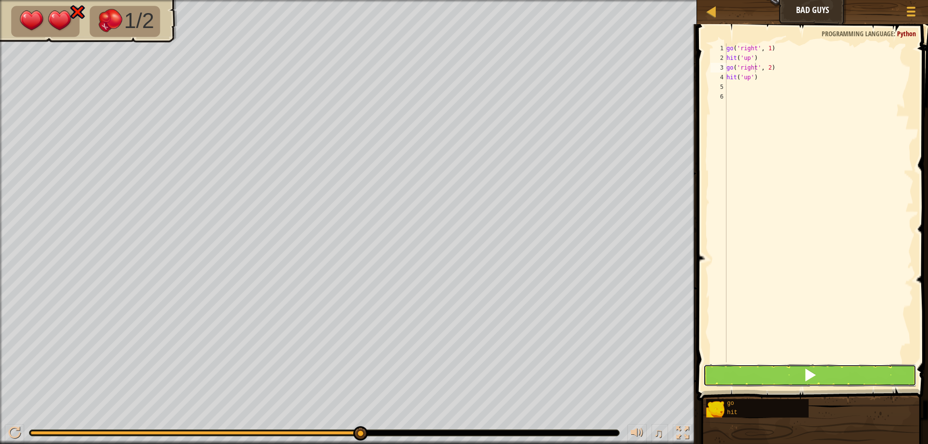
click at [835, 367] on button at bounding box center [809, 376] width 213 height 22
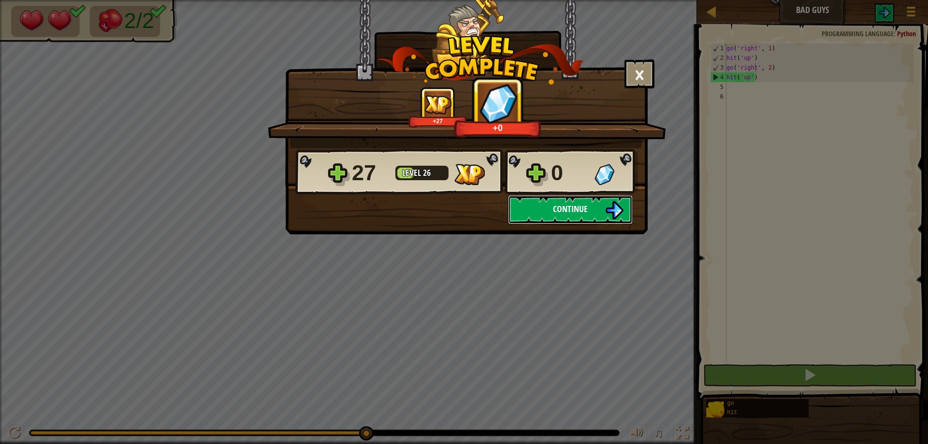
click at [542, 205] on button "Continue" at bounding box center [570, 209] width 125 height 29
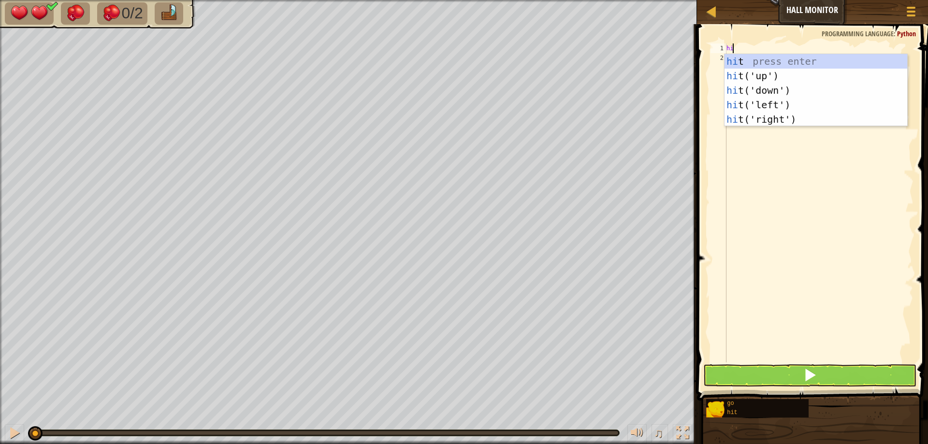
scroll to position [4, 0]
type textarea "hit"
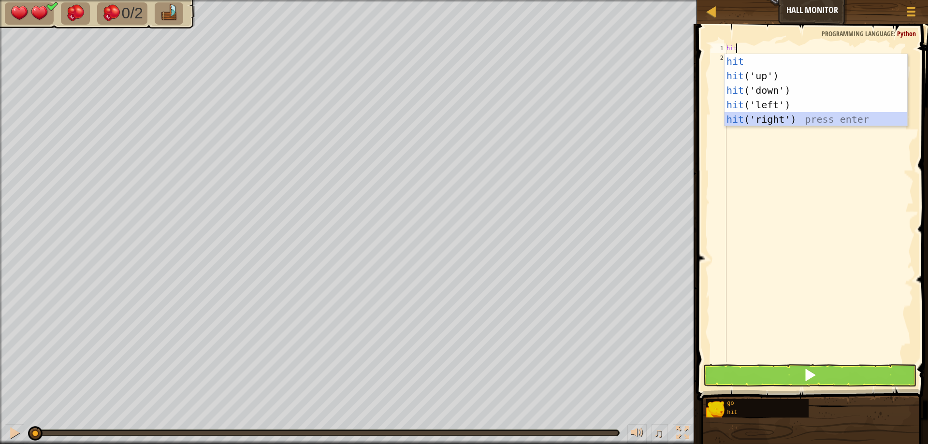
click at [783, 120] on div "hit press enter hit ('up') press enter hit ('down') press enter hit ('left') pr…" at bounding box center [816, 105] width 183 height 102
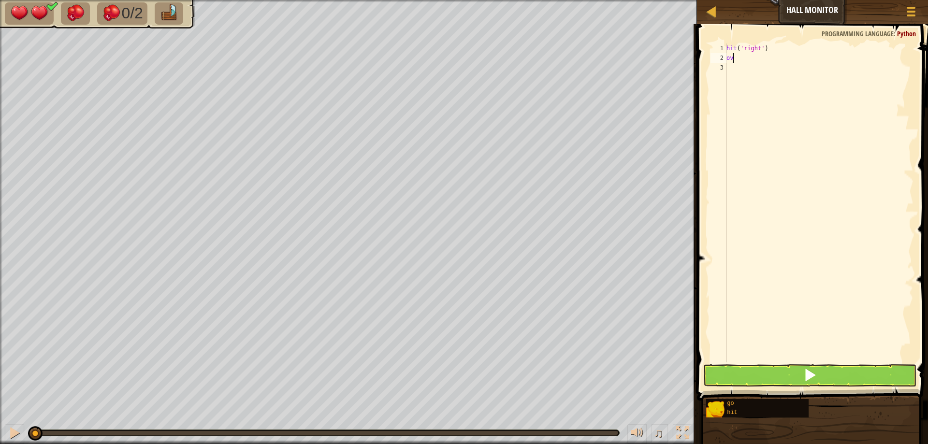
type textarea "o"
type textarea "m"
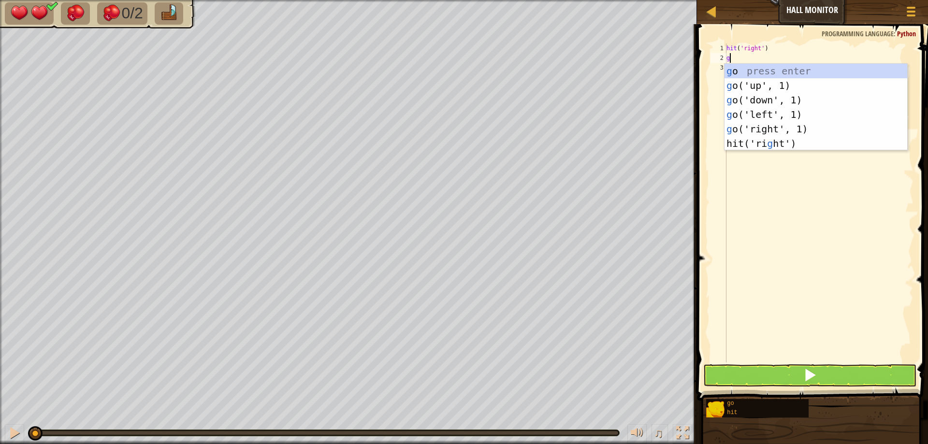
type textarea "go"
click at [774, 126] on div "go press enter go ('up', 1) press enter go ('down', 1) press enter go ('left', …" at bounding box center [816, 115] width 183 height 102
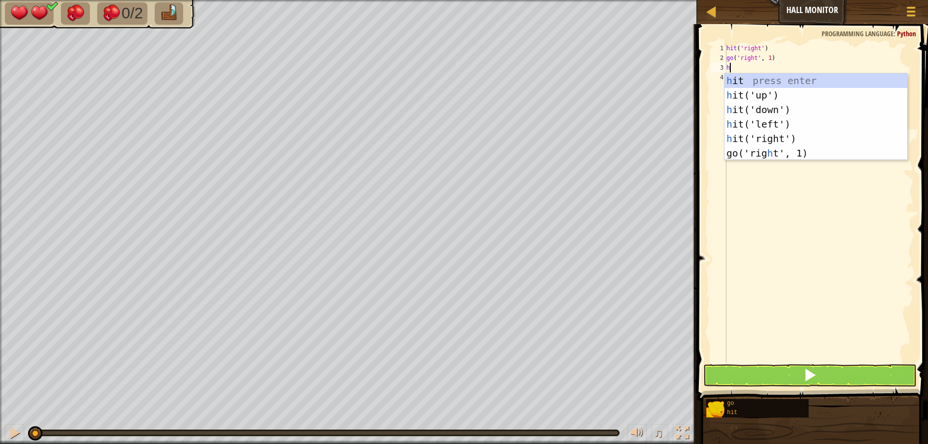
type textarea "hit"
click at [774, 136] on div "hit press enter hit ('up') press enter hit ('down') press enter hit ('left') pr…" at bounding box center [816, 124] width 183 height 102
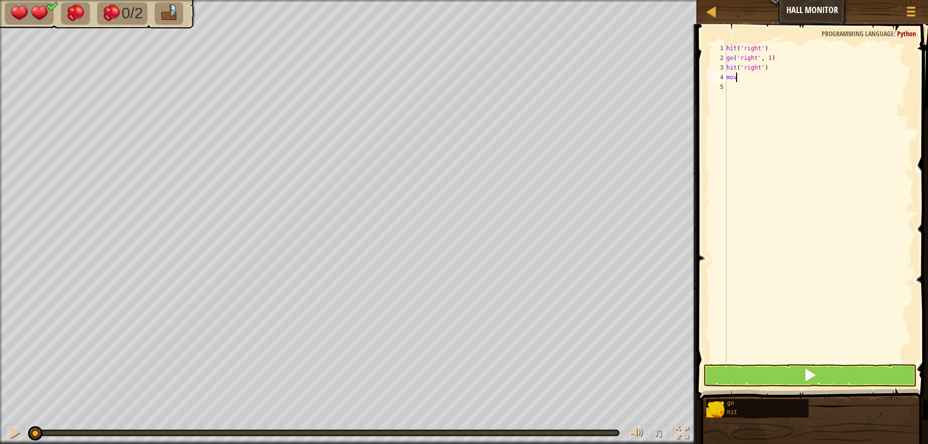
type textarea "m"
type textarea "go"
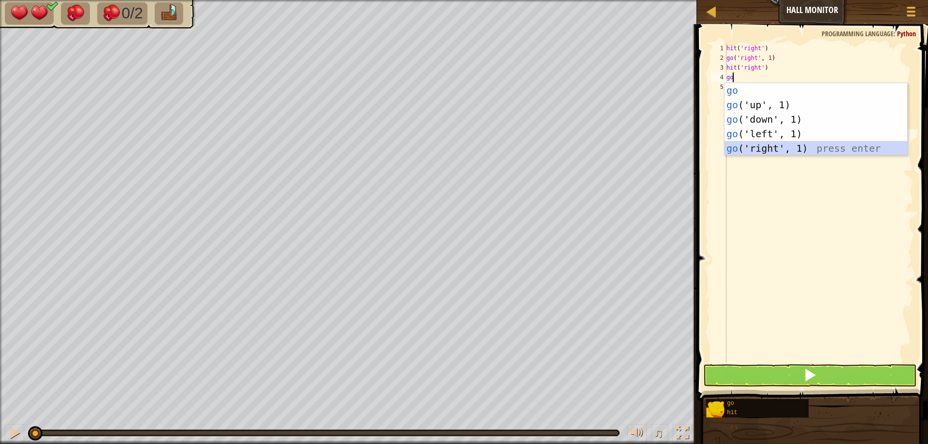
click at [791, 145] on div "go press enter go ('up', 1) press enter go ('down', 1) press enter go ('left', …" at bounding box center [816, 134] width 183 height 102
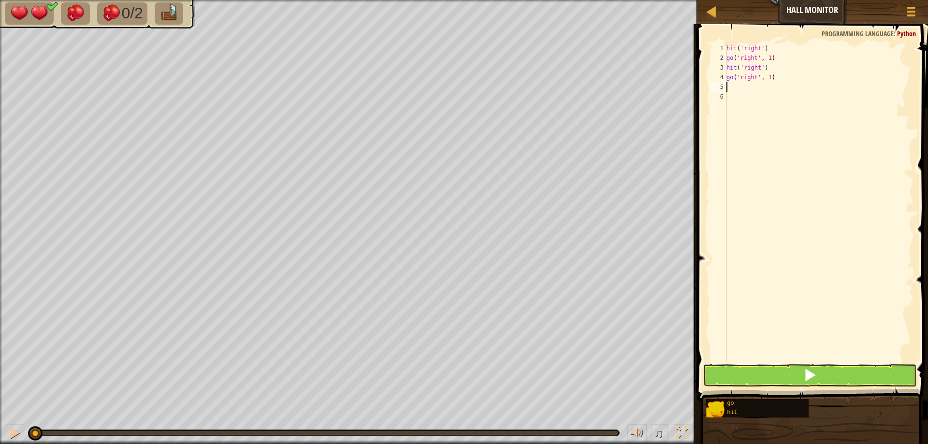
click at [767, 78] on div "hit ( 'right' ) go ( 'right' , 1 ) hit ( 'right' ) go ( 'right' , 1 )" at bounding box center [819, 213] width 189 height 338
type textarea "go('right', 2)"
click at [807, 379] on span at bounding box center [810, 375] width 14 height 14
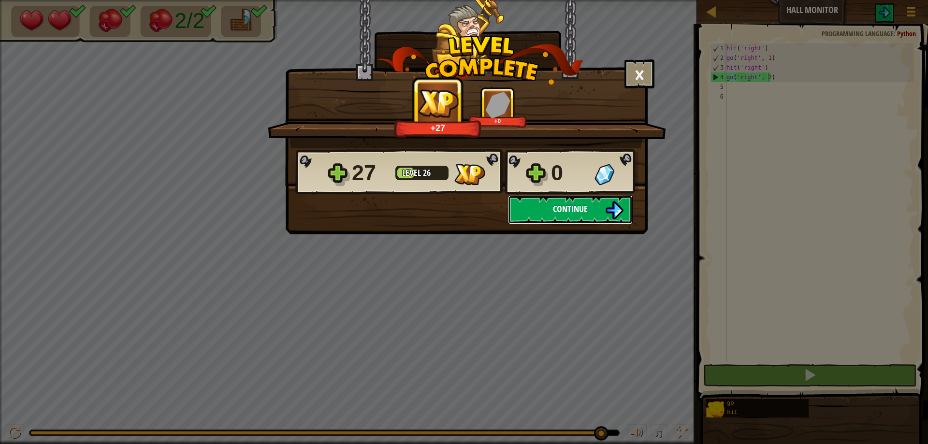
click at [585, 198] on button "Continue" at bounding box center [570, 209] width 125 height 29
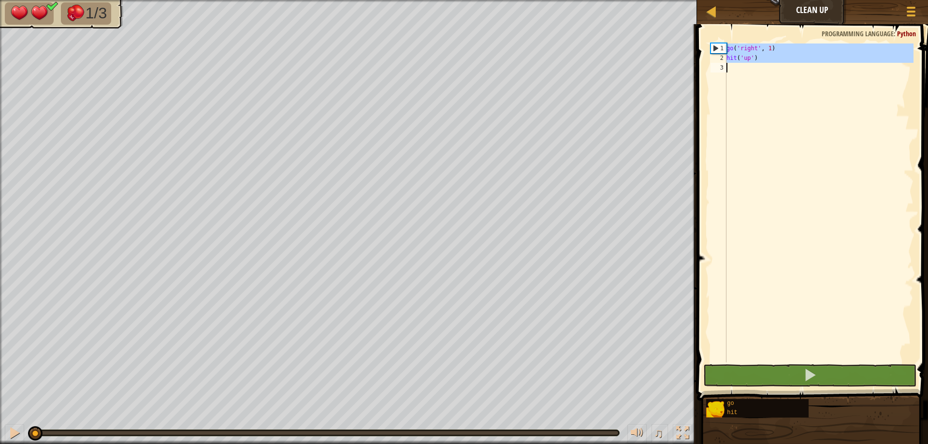
drag, startPoint x: 726, startPoint y: 48, endPoint x: 762, endPoint y: 67, distance: 40.6
click at [762, 67] on div "1 2 3 go ( 'right' , 1 ) hit ( 'up' ) ההההההההההההההההההההההההההההההההההההההההה…" at bounding box center [811, 203] width 205 height 319
type textarea "hit('up')"
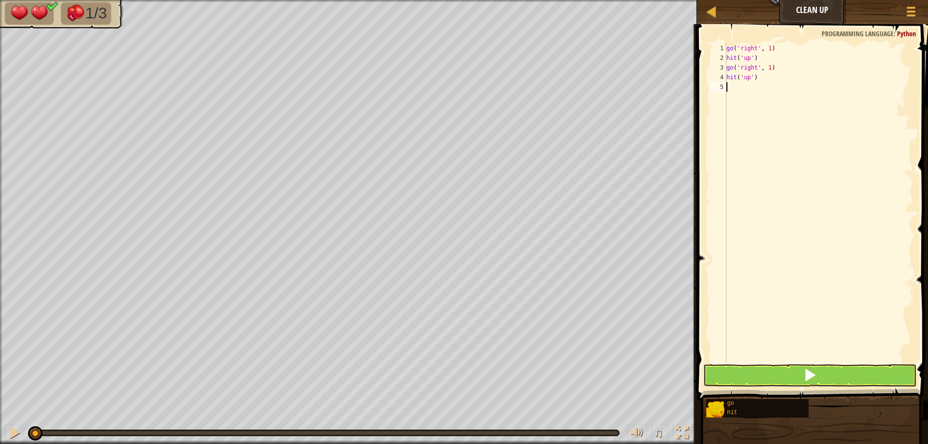
click at [748, 74] on div "go ( 'right' , 1 ) hit ( 'up' ) go ( 'right' , 1 ) hit ( 'up' )" at bounding box center [819, 213] width 189 height 338
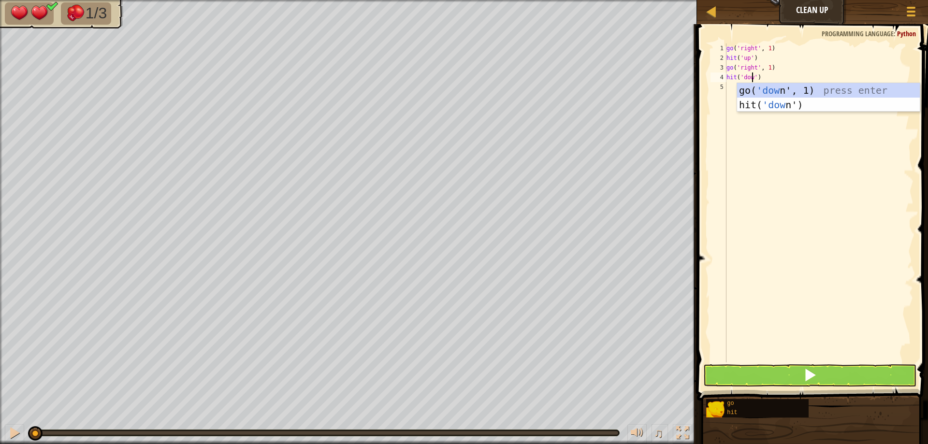
scroll to position [4, 2]
type textarea "hit('down')"
drag, startPoint x: 803, startPoint y: 172, endPoint x: 713, endPoint y: 149, distance: 92.7
click at [782, 170] on div "go ( 'right' , 1 ) hit ( 'up' ) go ( 'right' , 1 ) hit ( 'down' )" at bounding box center [819, 213] width 189 height 338
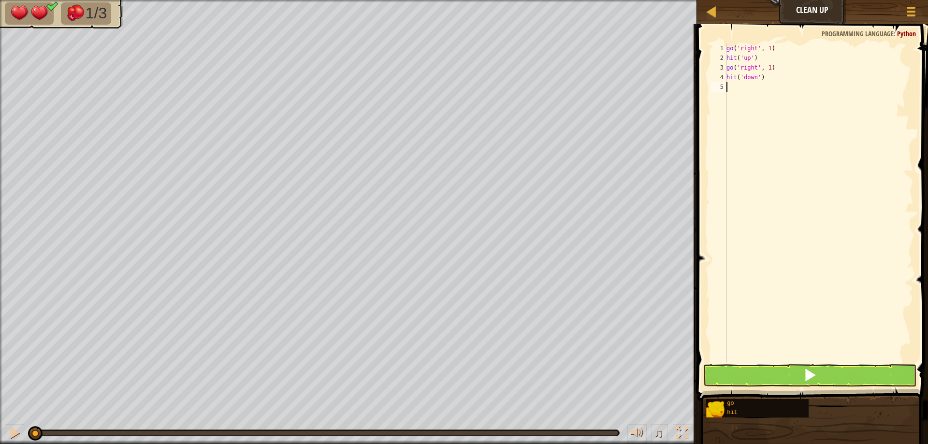
scroll to position [4, 0]
click at [776, 370] on button at bounding box center [809, 376] width 213 height 22
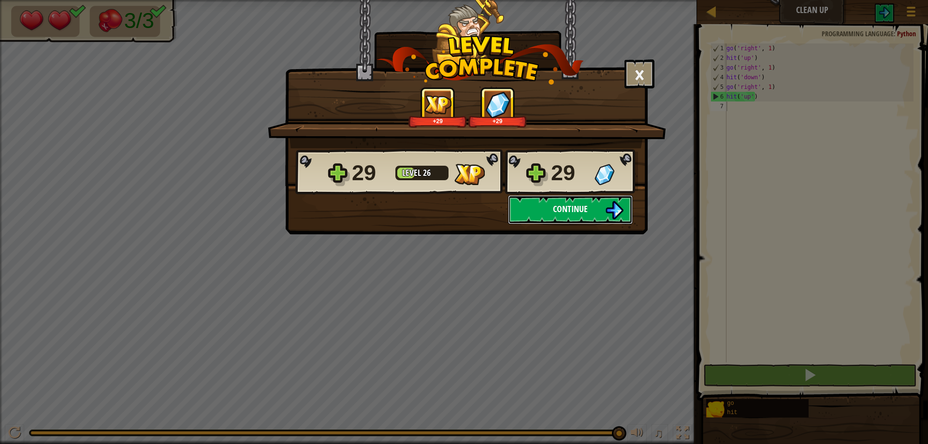
click at [598, 204] on button "Continue" at bounding box center [570, 209] width 125 height 29
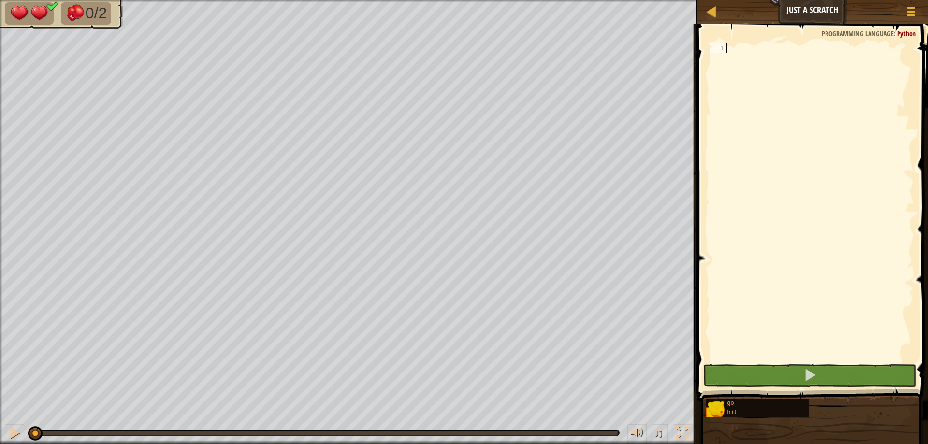
type textarea "go"
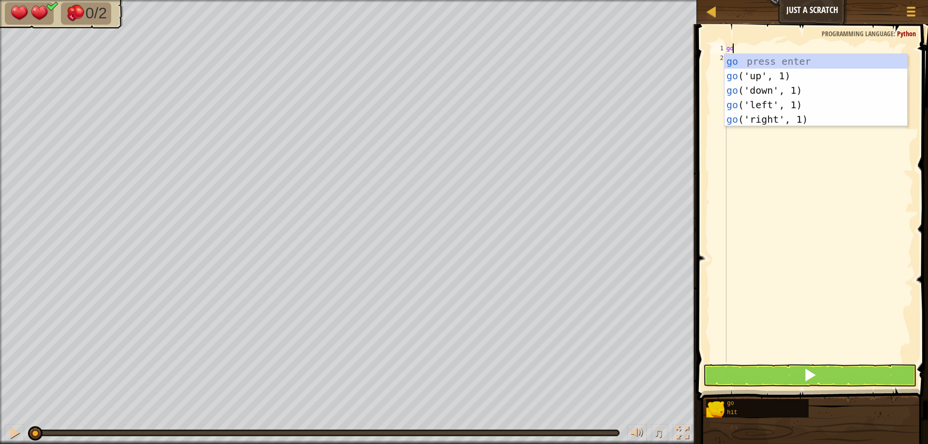
scroll to position [4, 0]
click at [784, 114] on div "go press enter go ('up', 1) press enter go ('down', 1) press enter go ('left', …" at bounding box center [816, 105] width 183 height 102
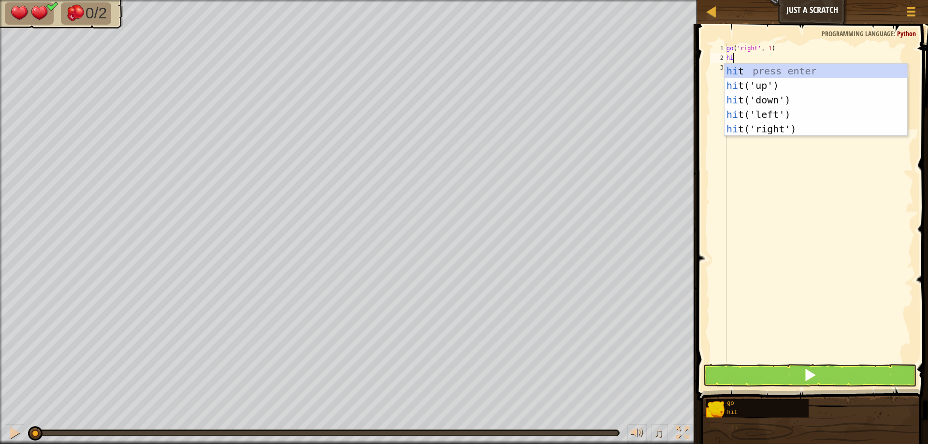
type textarea "hit"
click at [785, 79] on div "hit press enter hit ('up') press enter hit ('down') press enter hit ('left') pr…" at bounding box center [816, 115] width 183 height 102
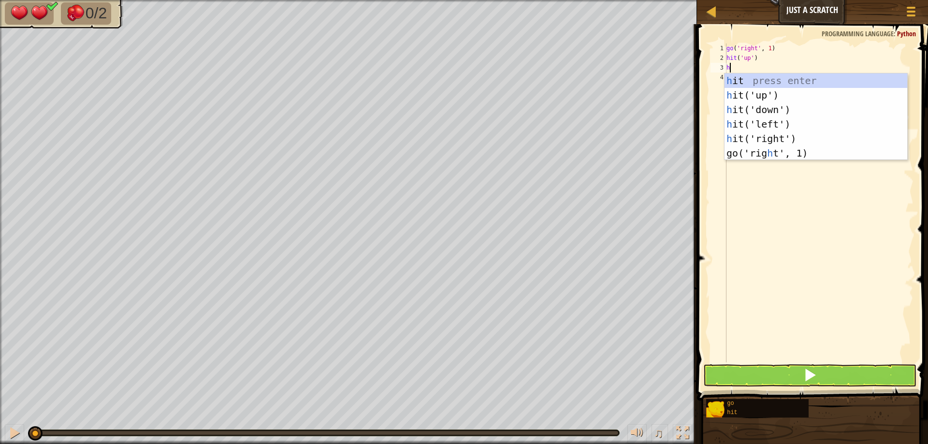
type textarea "hit"
click at [775, 113] on div "hit press enter hit ('up') press enter hit ('down') press enter hit ('left') pr…" at bounding box center [816, 124] width 183 height 102
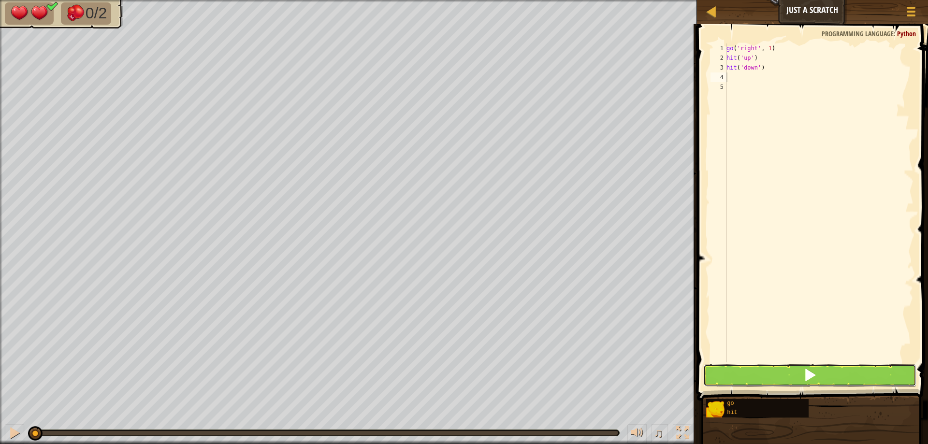
click at [797, 380] on button at bounding box center [809, 376] width 213 height 22
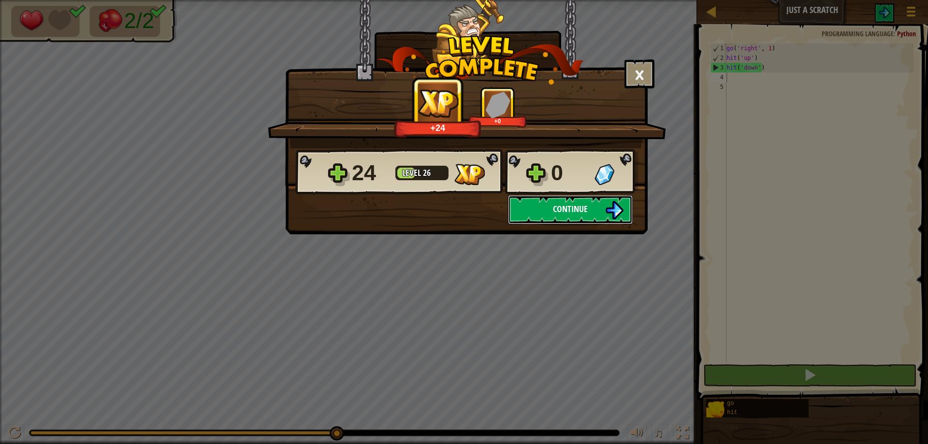
click at [568, 197] on button "Continue" at bounding box center [570, 209] width 125 height 29
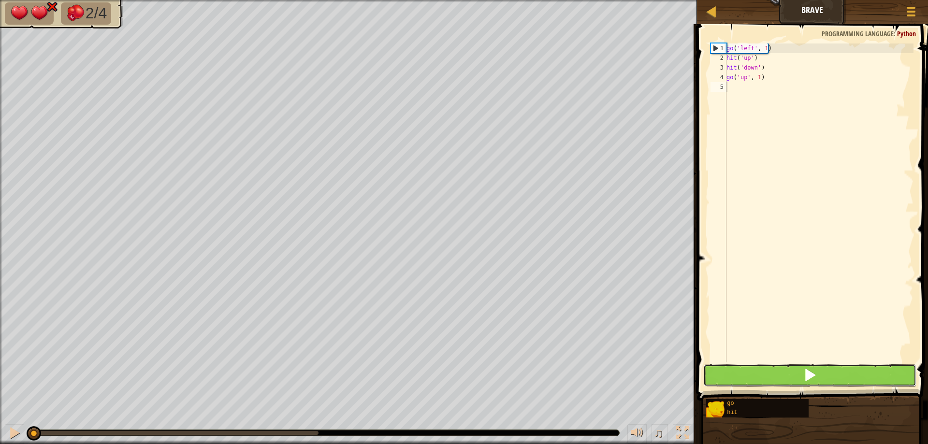
click at [732, 369] on button at bounding box center [809, 376] width 213 height 22
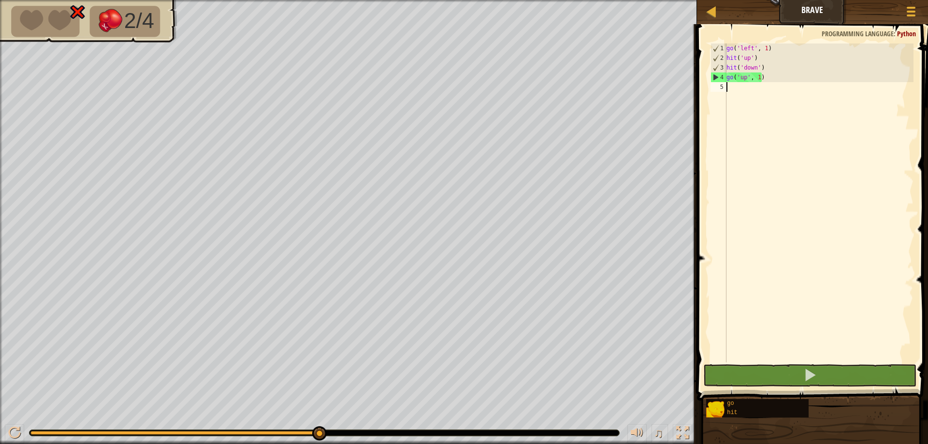
type textarea "i"
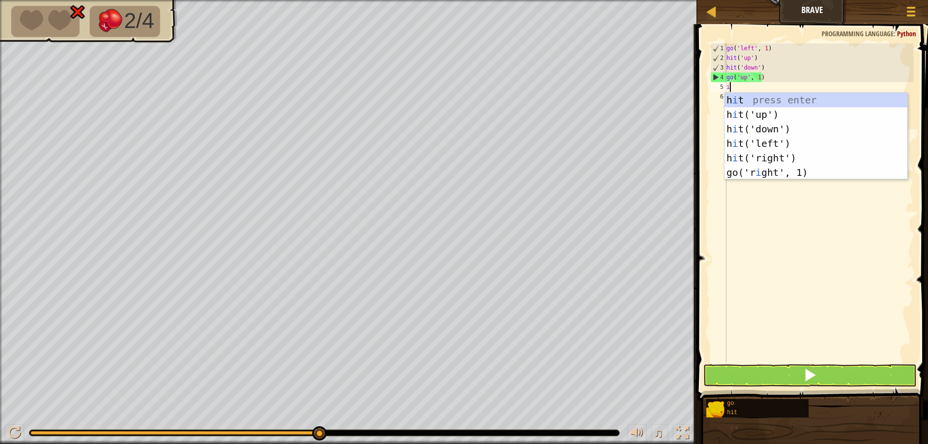
scroll to position [4, 0]
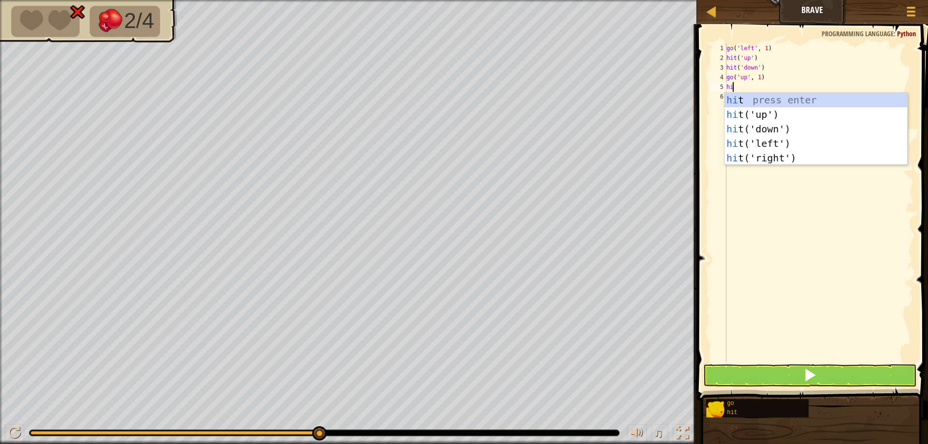
type textarea "hit"
click at [778, 143] on div "hit press enter hit ('up') press enter hit ('down') press enter hit ('left') pr…" at bounding box center [816, 144] width 183 height 102
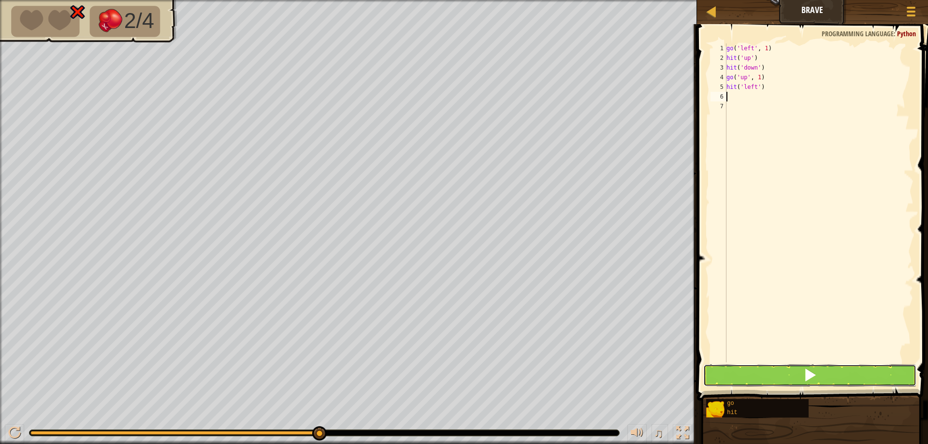
drag, startPoint x: 788, startPoint y: 382, endPoint x: 792, endPoint y: 380, distance: 5.0
click at [788, 382] on button at bounding box center [809, 376] width 213 height 22
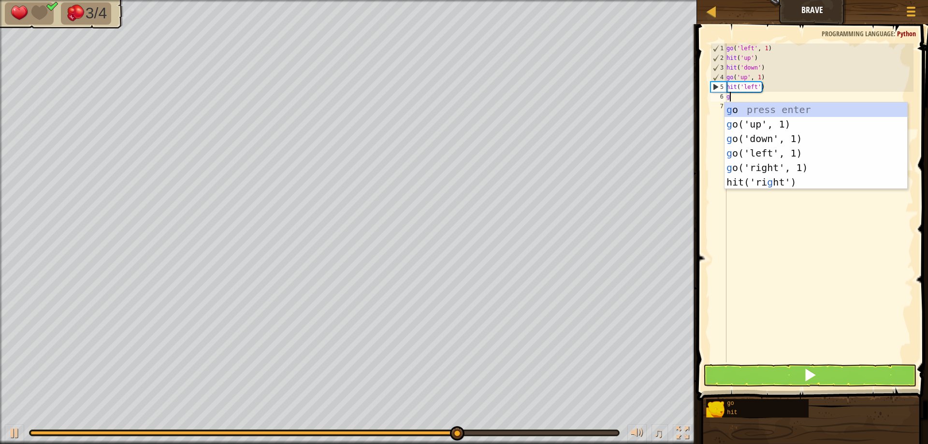
type textarea "go"
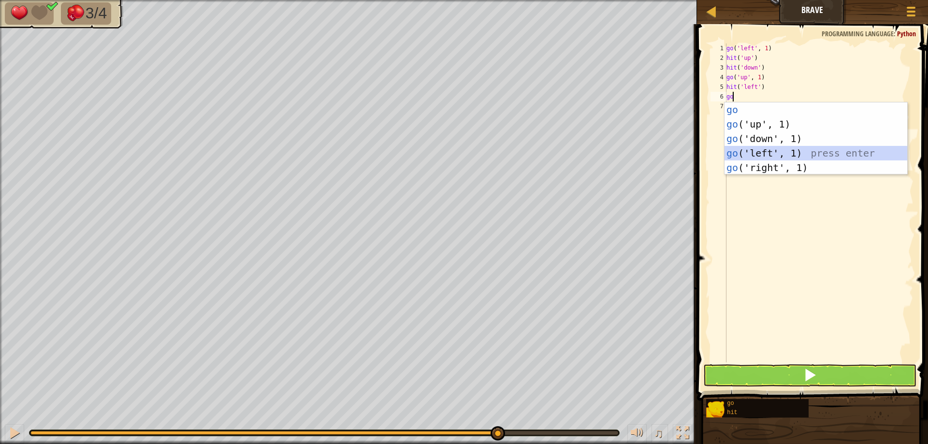
click at [786, 156] on div "go press enter go ('up', 1) press enter go ('down', 1) press enter go ('left', …" at bounding box center [816, 153] width 183 height 102
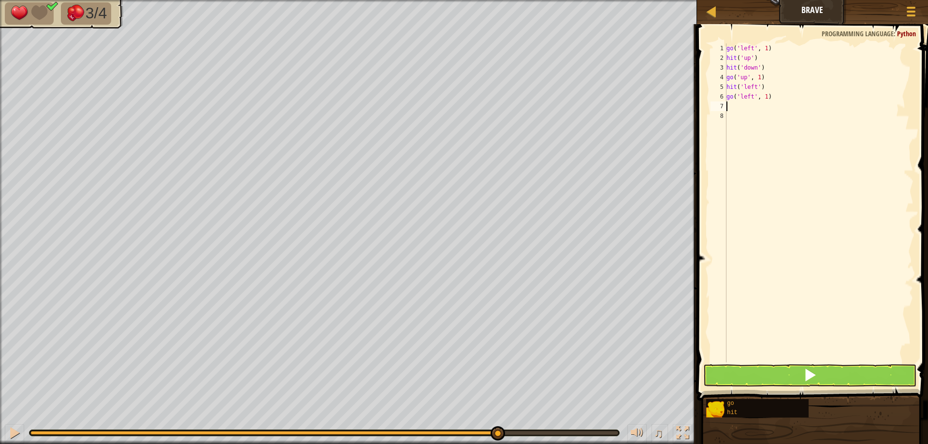
type textarea "go"
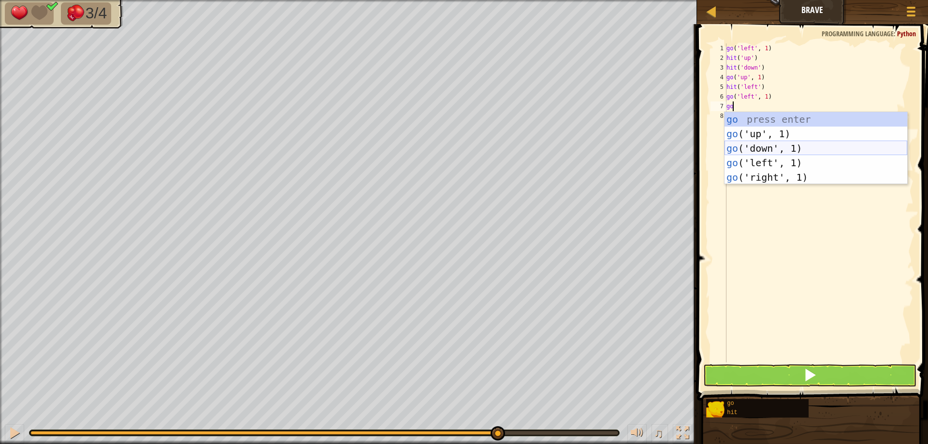
click at [762, 155] on div "go press enter go ('up', 1) press enter go ('down', 1) press enter go ('left', …" at bounding box center [816, 163] width 183 height 102
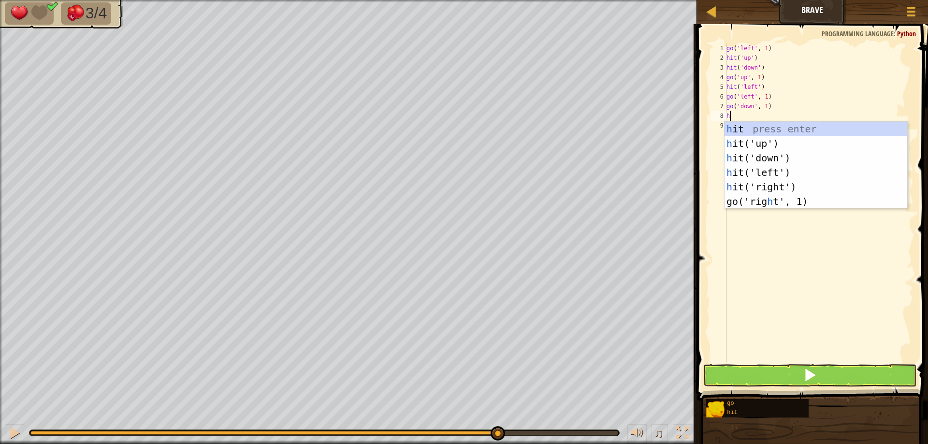
type textarea "hit"
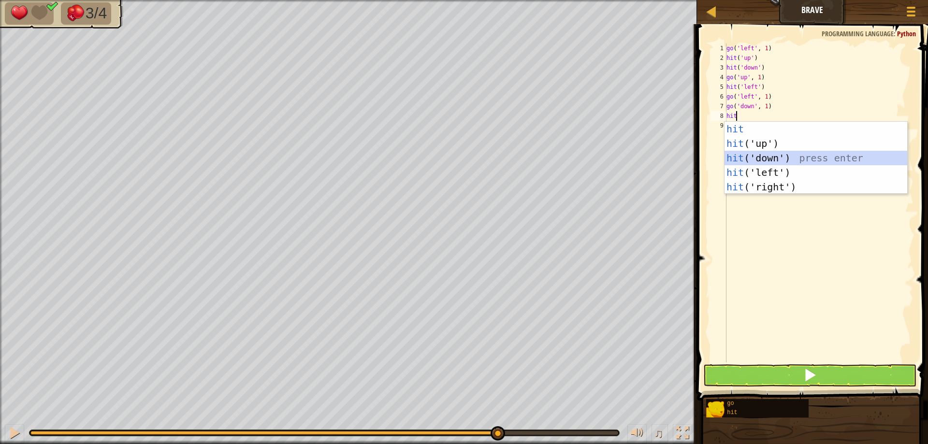
click at [780, 155] on div "hit press enter hit ('up') press enter hit ('down') press enter hit ('left') pr…" at bounding box center [816, 173] width 183 height 102
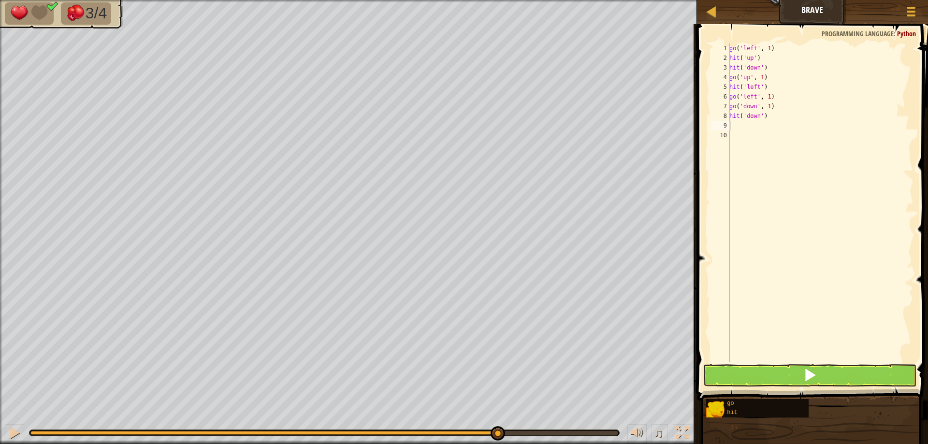
click at [784, 387] on span at bounding box center [813, 198] width 239 height 405
click at [788, 373] on button at bounding box center [809, 376] width 213 height 22
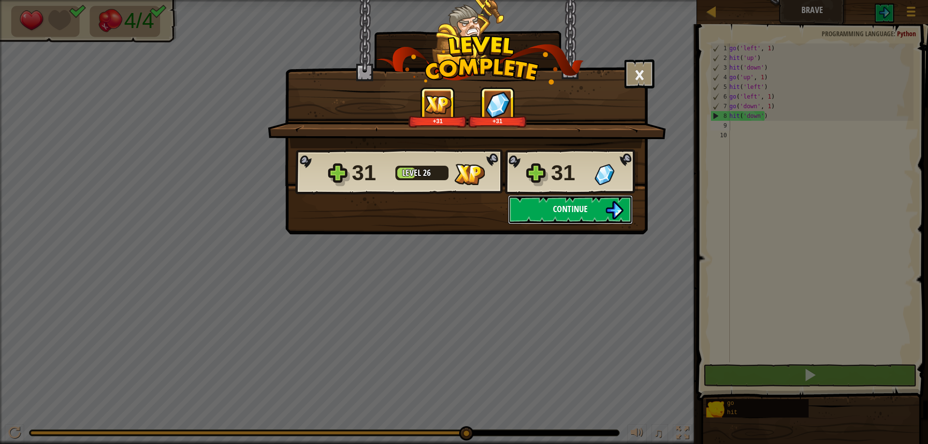
click at [575, 208] on span "Continue" at bounding box center [570, 209] width 35 height 12
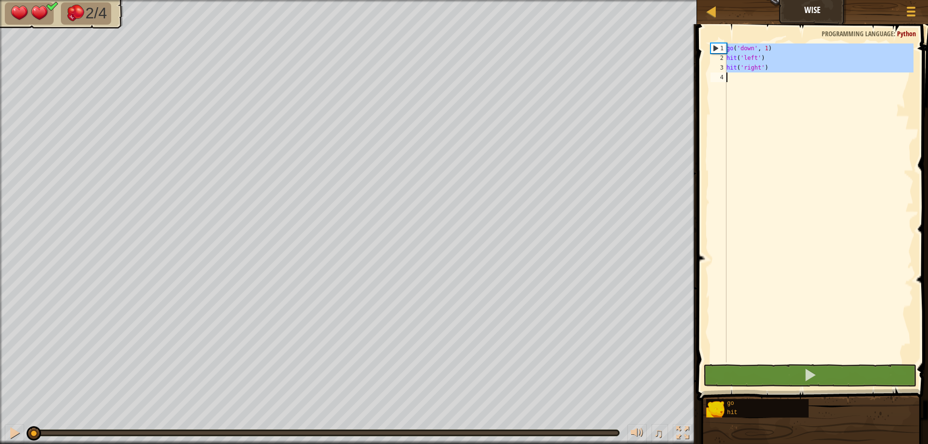
drag, startPoint x: 732, startPoint y: 51, endPoint x: 759, endPoint y: 80, distance: 39.3
click at [759, 80] on div "1 2 3 4 go ( 'down' , 1 ) hit ( 'left' ) hit ( 'right' ) הההההההההההההההההההההה…" at bounding box center [811, 203] width 205 height 319
type textarea "hit('right')"
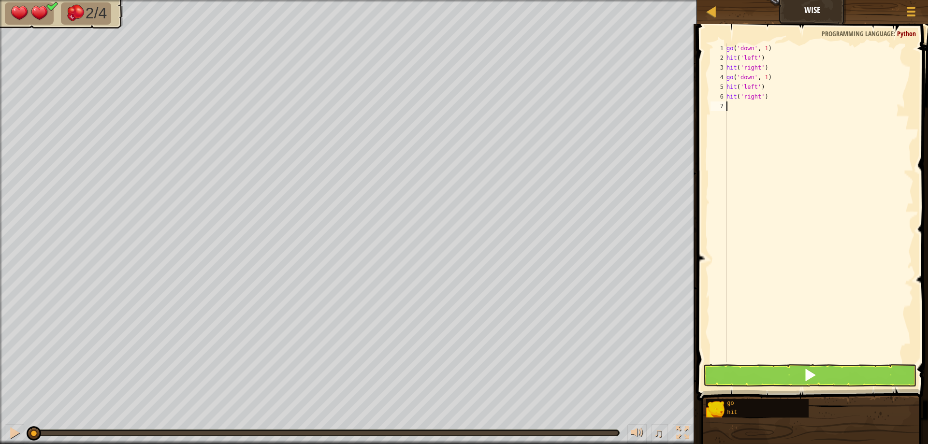
click at [833, 381] on button at bounding box center [809, 376] width 213 height 22
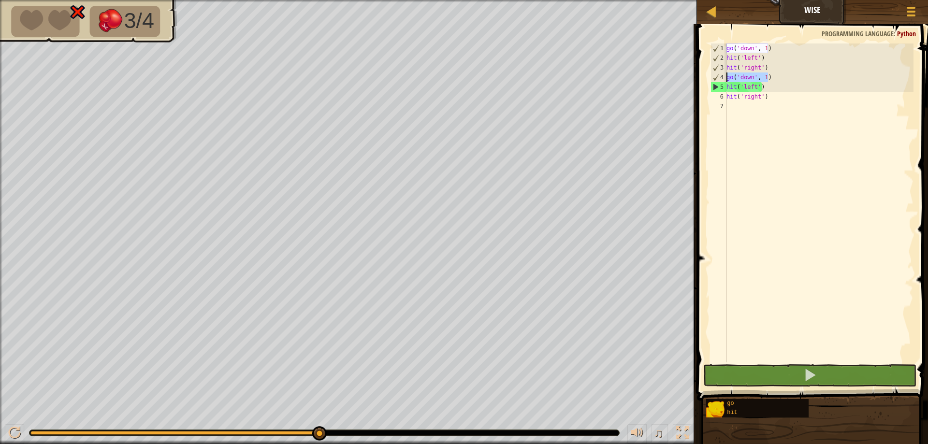
drag, startPoint x: 773, startPoint y: 74, endPoint x: 724, endPoint y: 75, distance: 48.8
click at [724, 75] on div "1 2 3 4 5 6 7 go ( 'down' , 1 ) hit ( 'left' ) hit ( 'right' ) go ( 'down' , 1 …" at bounding box center [811, 203] width 205 height 319
type textarea "go('down', 1)"
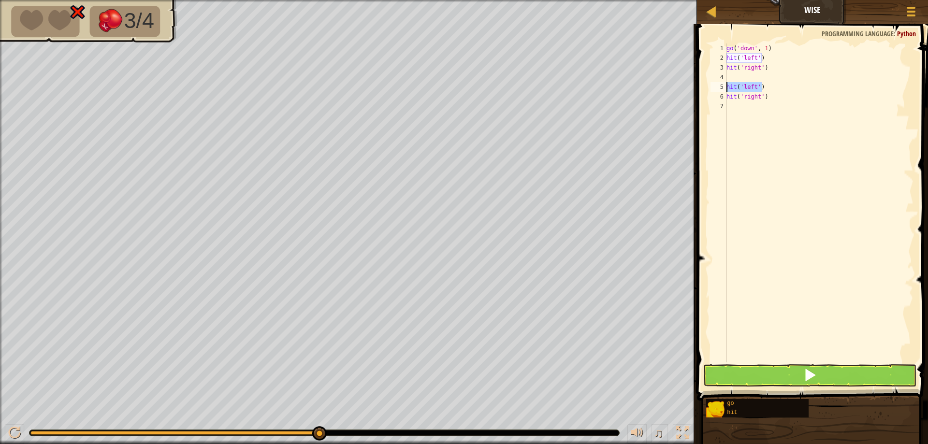
drag, startPoint x: 762, startPoint y: 86, endPoint x: 710, endPoint y: 83, distance: 51.8
click at [710, 83] on div "1 2 3 4 5 6 7 go ( 'down' , 1 ) hit ( 'left' ) hit ( 'right' ) hit ( 'left' ) h…" at bounding box center [811, 203] width 205 height 319
click at [732, 69] on div "go ( 'down' , 1 ) hit ( 'left' ) hit ( 'right' ) hit ( 'left' ) hit ( 'right' )" at bounding box center [819, 213] width 189 height 338
type textarea "hit('right')"
click at [734, 73] on div "go ( 'down' , 1 ) hit ( 'left' ) hit ( 'right' ) hit ( 'left' ) hit ( 'right' )" at bounding box center [819, 213] width 189 height 338
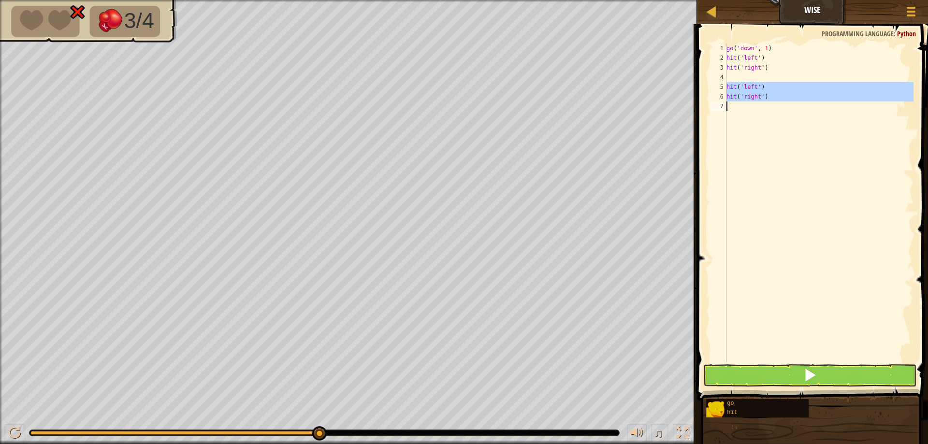
drag, startPoint x: 725, startPoint y: 88, endPoint x: 767, endPoint y: 117, distance: 51.1
click at [767, 117] on div "1 2 3 4 5 6 7 go ( 'down' , 1 ) hit ( 'left' ) hit ( 'right' ) hit ( 'left' ) h…" at bounding box center [811, 203] width 205 height 319
type textarea "hit('right')"
type textarea "go"
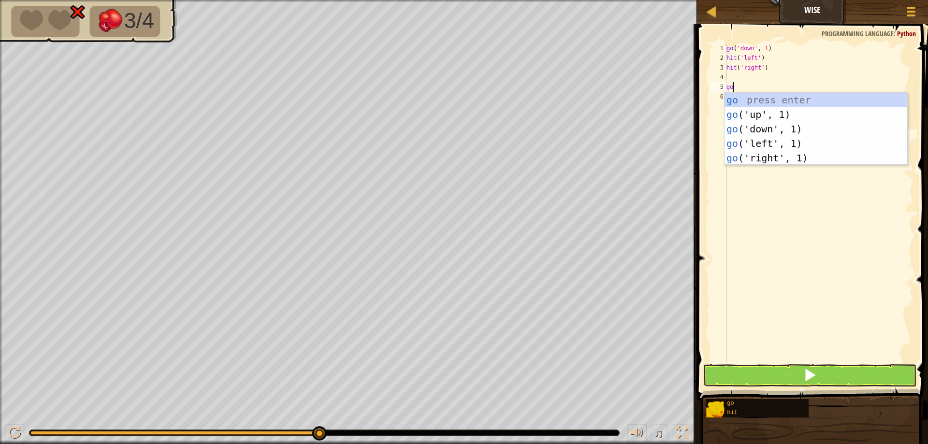
scroll to position [4, 0]
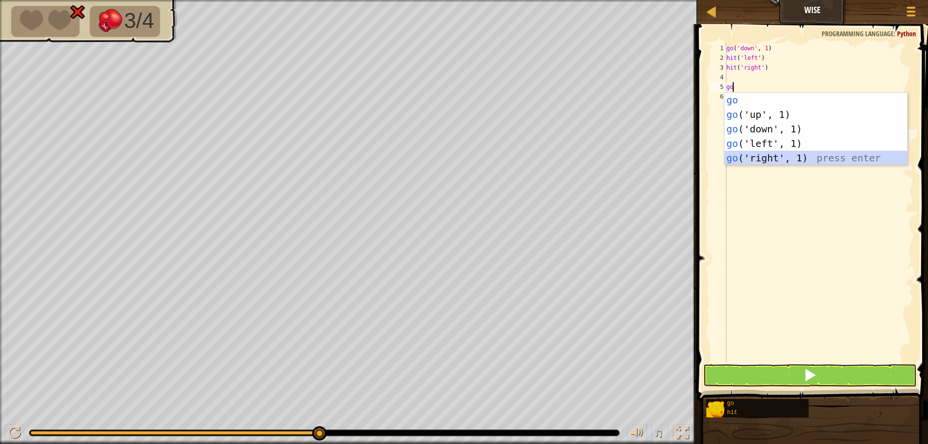
click at [773, 156] on div "go press enter go ('up', 1) press enter go ('down', 1) press enter go ('left', …" at bounding box center [816, 144] width 183 height 102
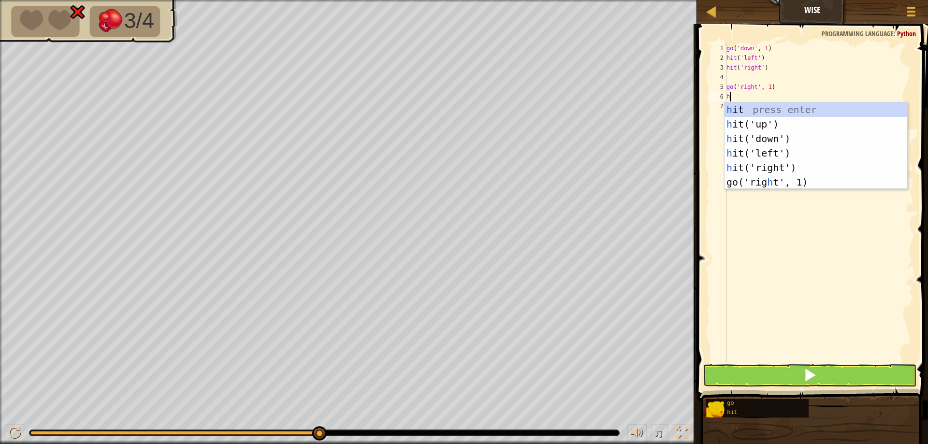
type textarea "hit"
click at [763, 145] on div "hit press enter hit ('up') press enter hit ('down') press enter hit ('left') pr…" at bounding box center [816, 153] width 183 height 102
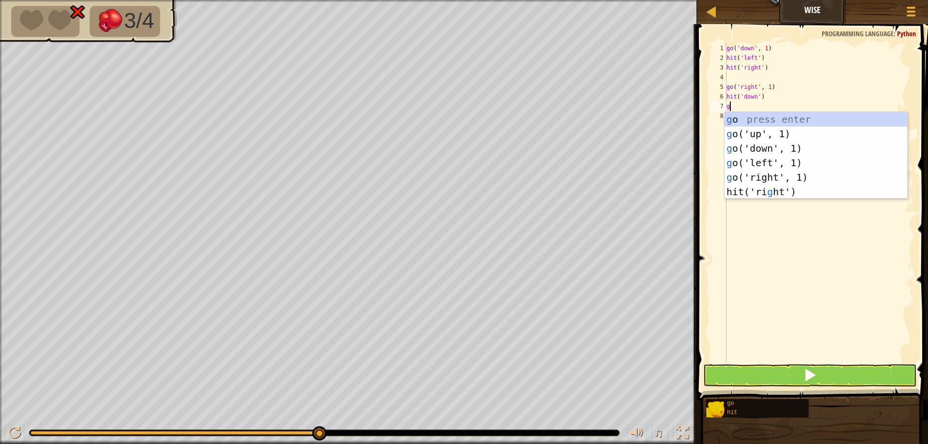
type textarea "go"
click at [753, 151] on div "go press enter go ('up', 1) press enter go ('down', 1) press enter go ('left', …" at bounding box center [816, 163] width 183 height 102
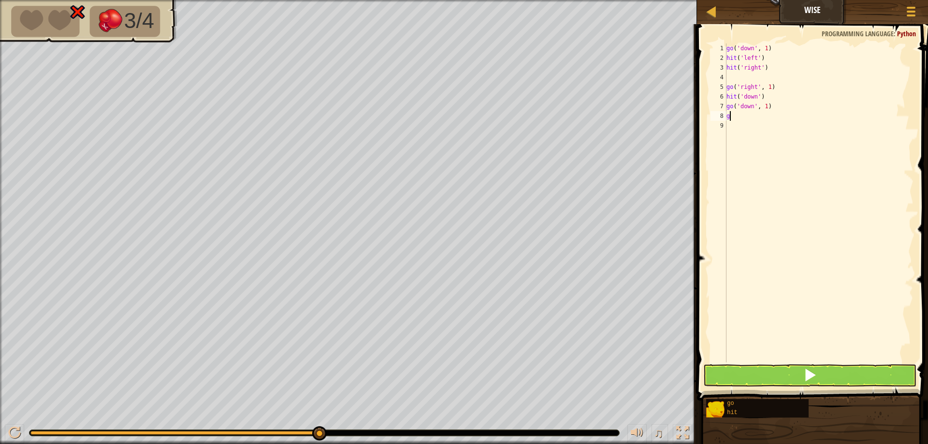
type textarea "go"
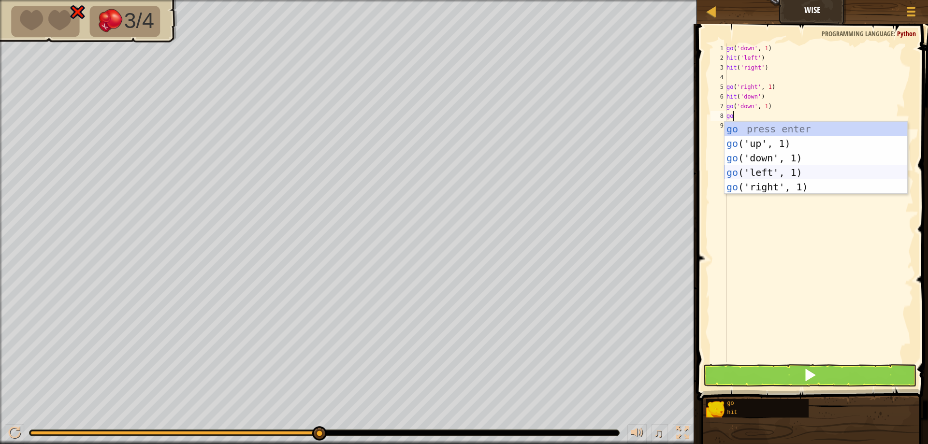
click at [805, 171] on div "go press enter go ('up', 1) press enter go ('down', 1) press enter go ('left', …" at bounding box center [816, 173] width 183 height 102
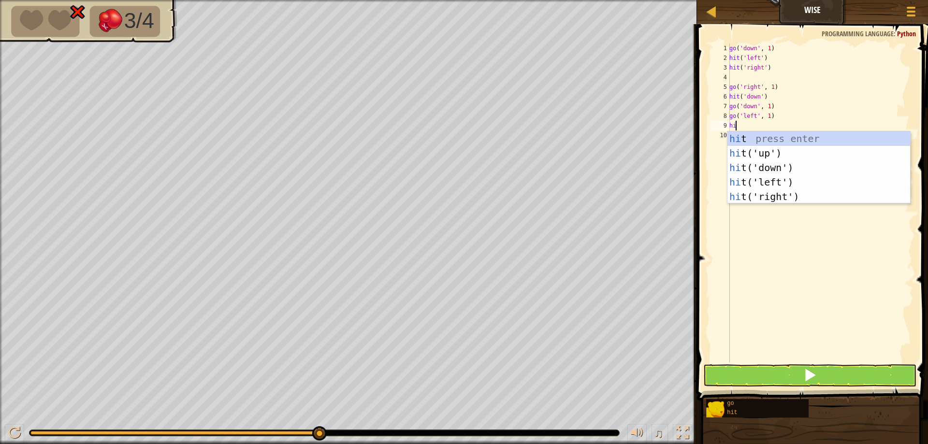
type textarea "hit"
click at [765, 175] on div "hit press enter hit ('up') press enter hit ('down') press enter hit ('left') pr…" at bounding box center [819, 182] width 183 height 102
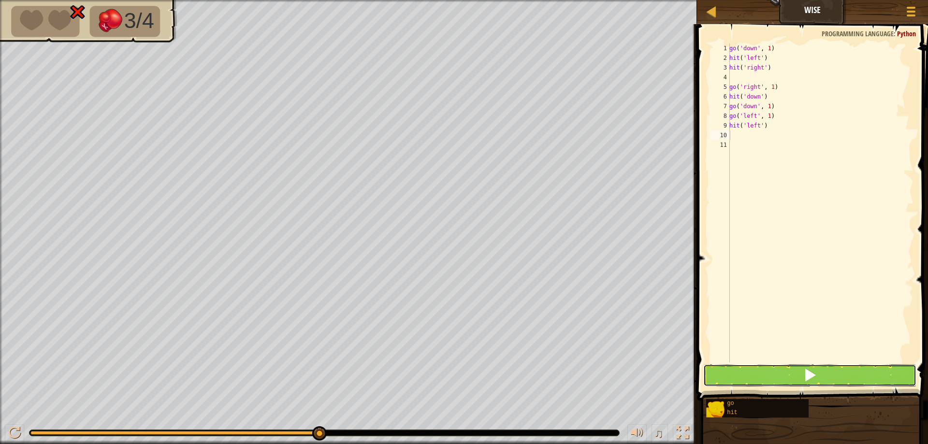
click at [812, 384] on button at bounding box center [809, 376] width 213 height 22
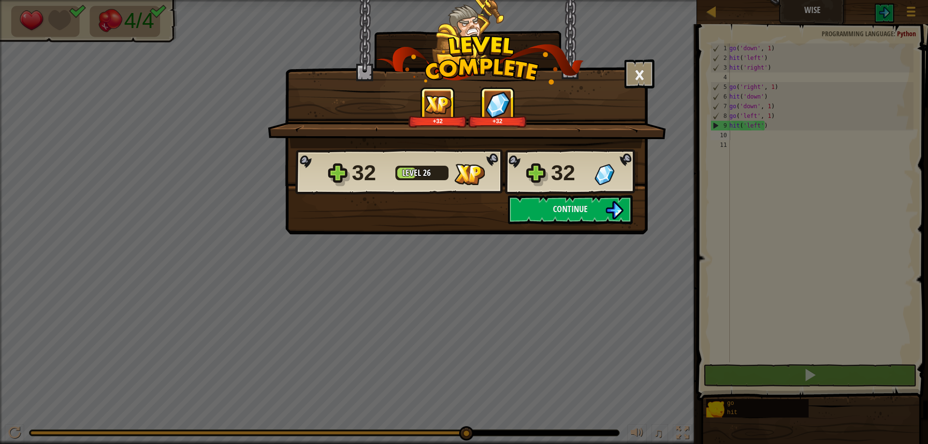
click at [561, 191] on div "32 Level 26 32" at bounding box center [466, 172] width 343 height 46
click at [567, 195] on button "Continue" at bounding box center [570, 209] width 125 height 29
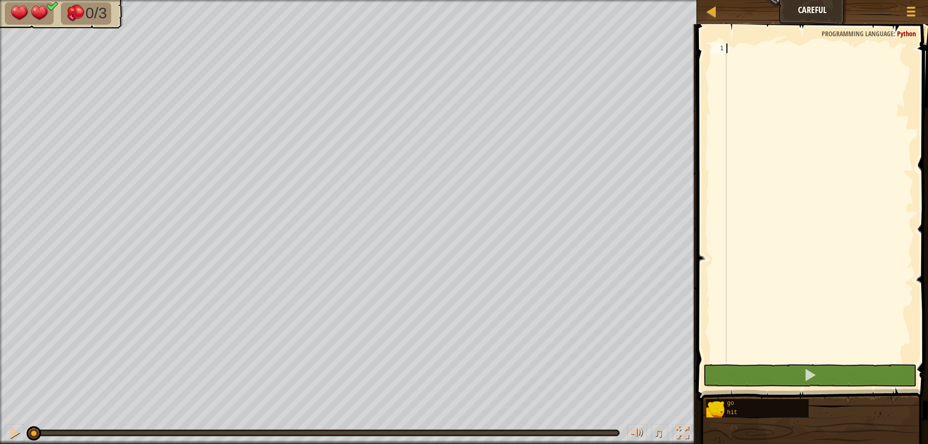
type textarea "go"
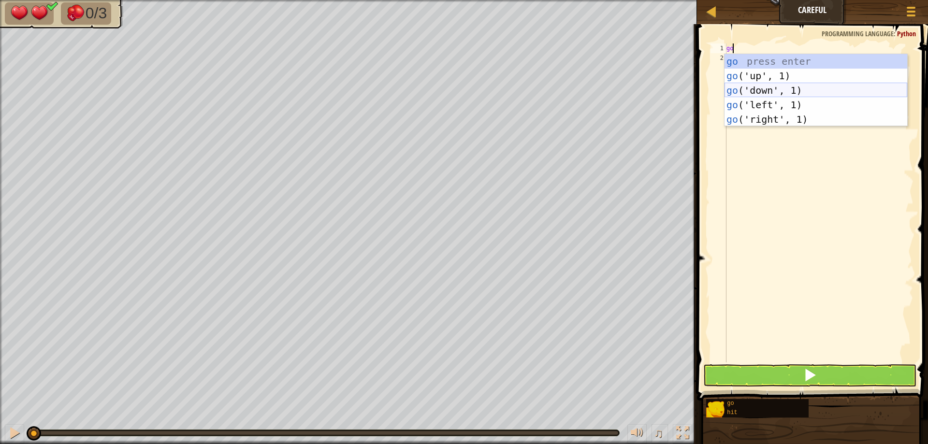
click at [812, 89] on div "go press enter go ('up', 1) press enter go ('down', 1) press enter go ('left', …" at bounding box center [816, 105] width 183 height 102
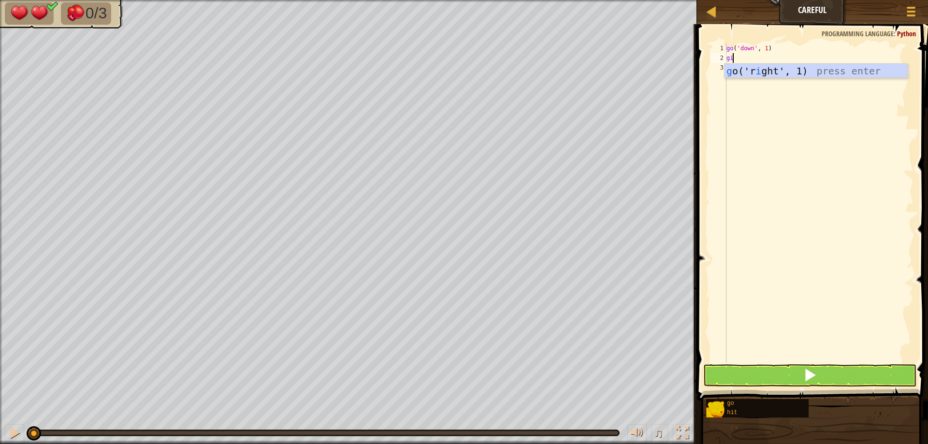
type textarea "g"
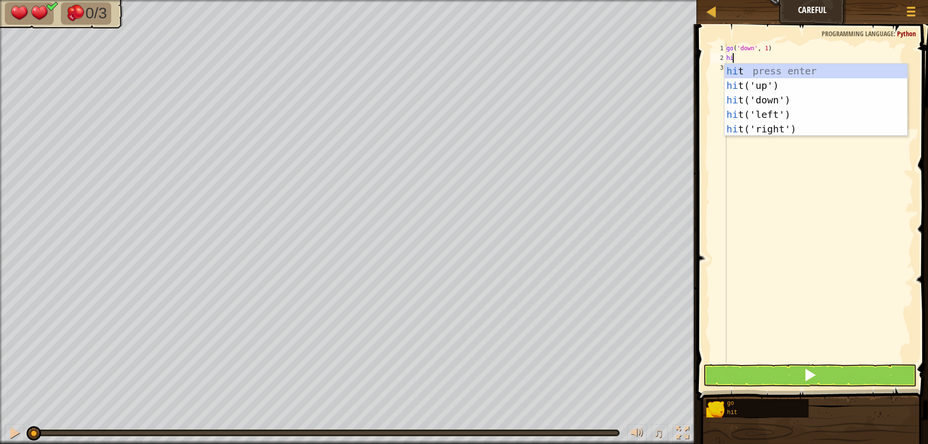
type textarea "hit"
click at [762, 127] on div "hit press enter hit ('up') press enter hit ('down') press enter hit ('left') pr…" at bounding box center [816, 115] width 183 height 102
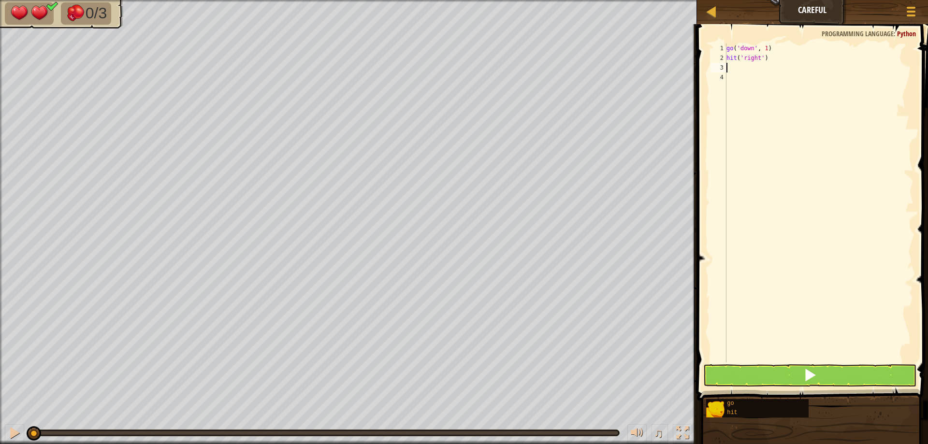
type textarea "g"
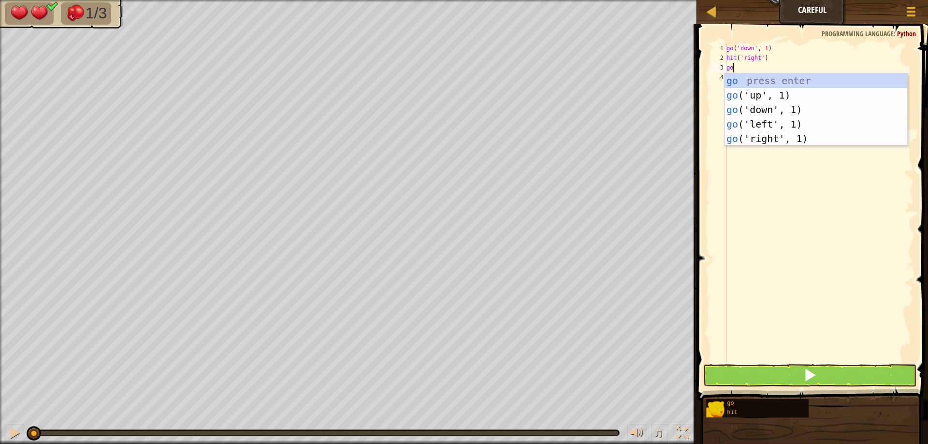
click at [807, 65] on div "go ( 'down' , 1 ) hit ( 'right' ) go" at bounding box center [819, 213] width 189 height 338
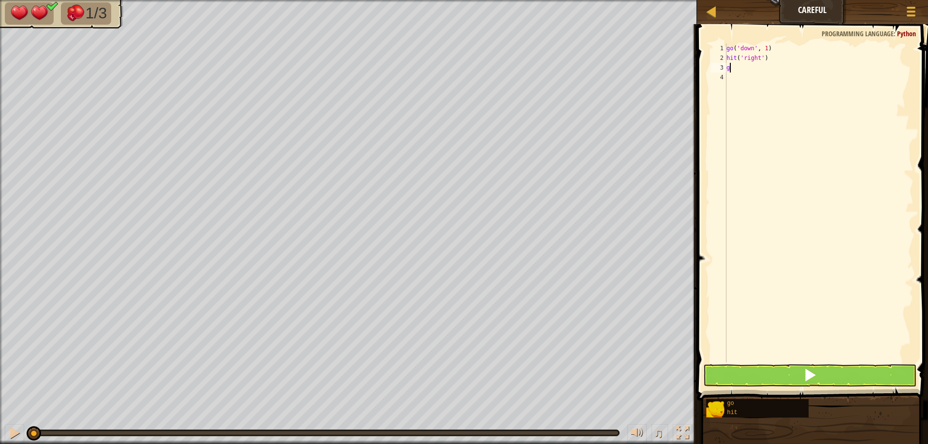
type textarea "go"
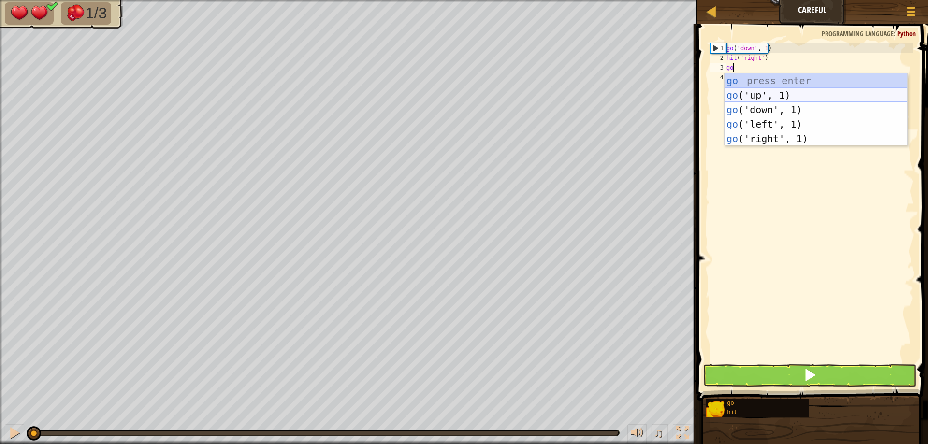
click at [789, 91] on div "go press enter go ('up', 1) press enter go ('down', 1) press enter go ('left', …" at bounding box center [816, 124] width 183 height 102
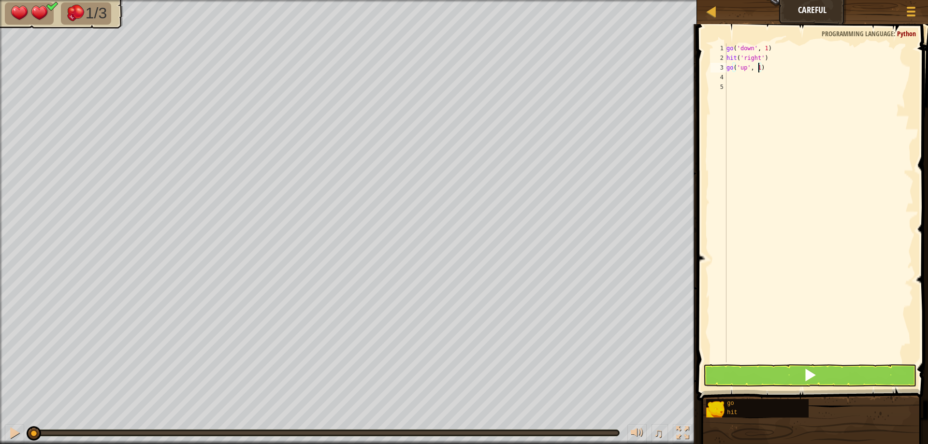
click at [758, 65] on div "go ( 'down' , 1 ) hit ( 'right' ) go ( 'up' , 1 )" at bounding box center [819, 213] width 189 height 338
type textarea "go('up', 2)"
click at [734, 79] on div "go ( 'down' , 1 ) hit ( 'right' ) go ( 'up' , 2 )" at bounding box center [819, 213] width 189 height 338
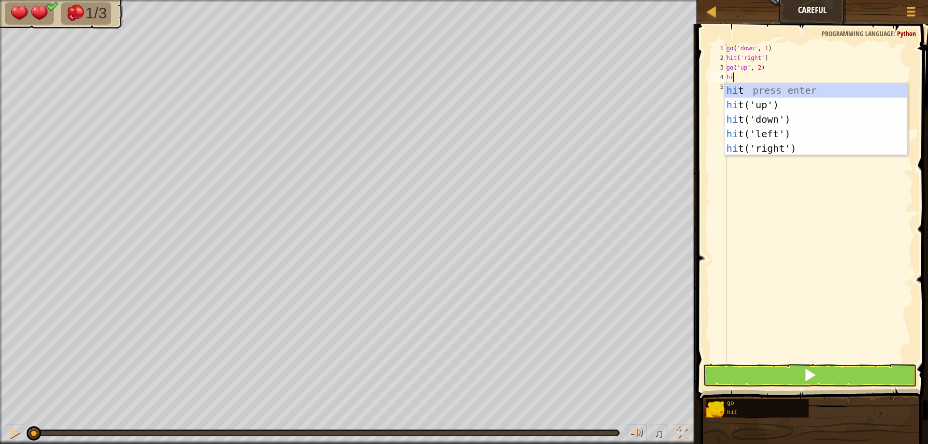
type textarea "hit"
click at [793, 132] on div "hit press enter hit ('up') press enter hit ('down') press enter hit ('left') pr…" at bounding box center [816, 134] width 183 height 102
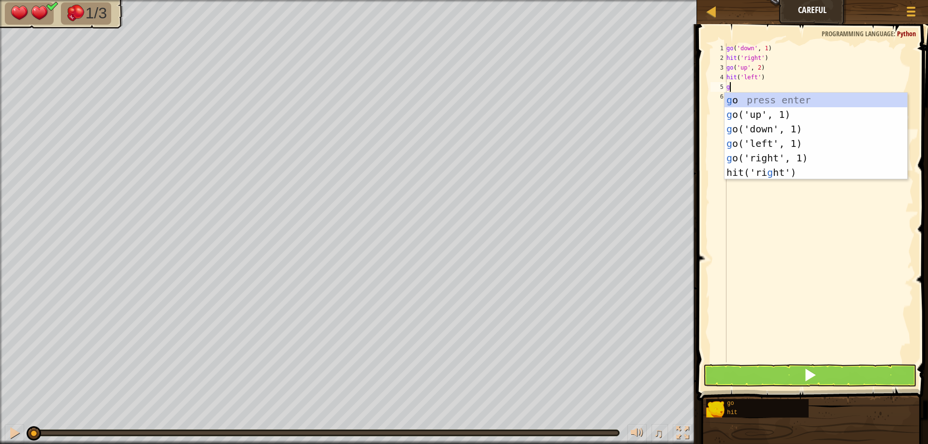
type textarea "go"
click at [740, 131] on div "go press enter go ('up', 1) press enter go ('down', 1) press enter go ('left', …" at bounding box center [816, 144] width 183 height 102
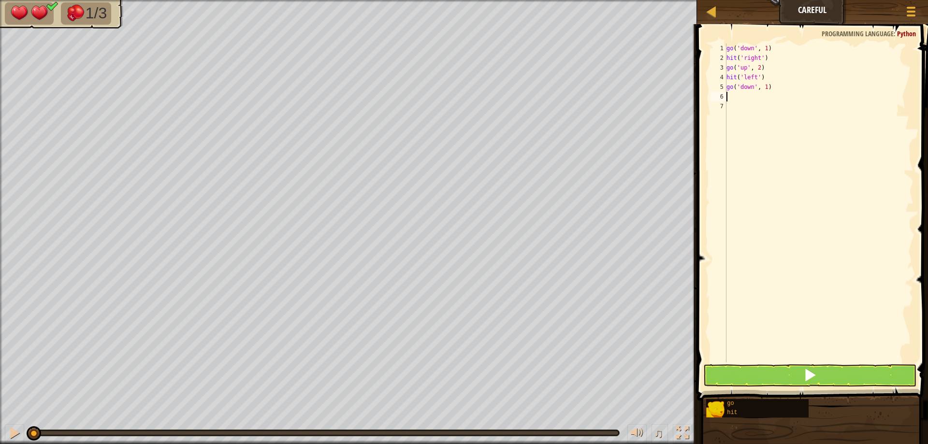
type textarea "h"
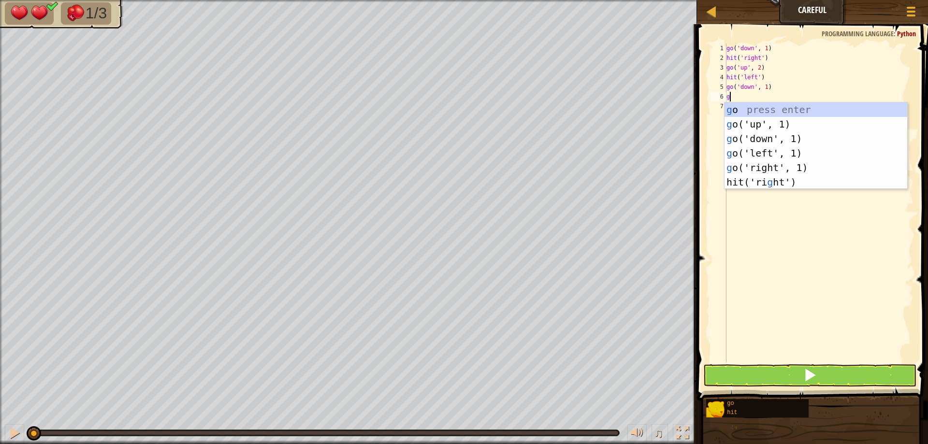
type textarea "go"
click at [758, 173] on div "go press enter go ('up', 1) press enter go ('down', 1) press enter go ('left', …" at bounding box center [816, 153] width 183 height 102
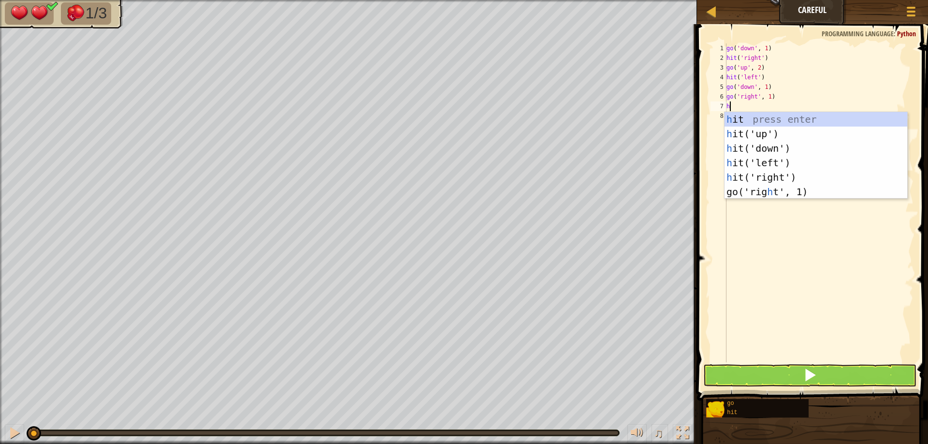
type textarea "hi"
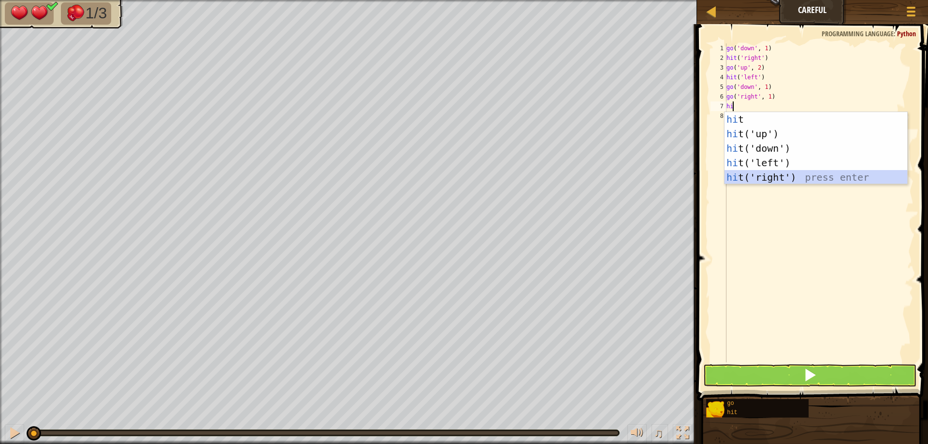
click at [788, 179] on div "hi t press enter hi t('up') press enter hi t('down') press enter hi t('left') p…" at bounding box center [816, 163] width 183 height 102
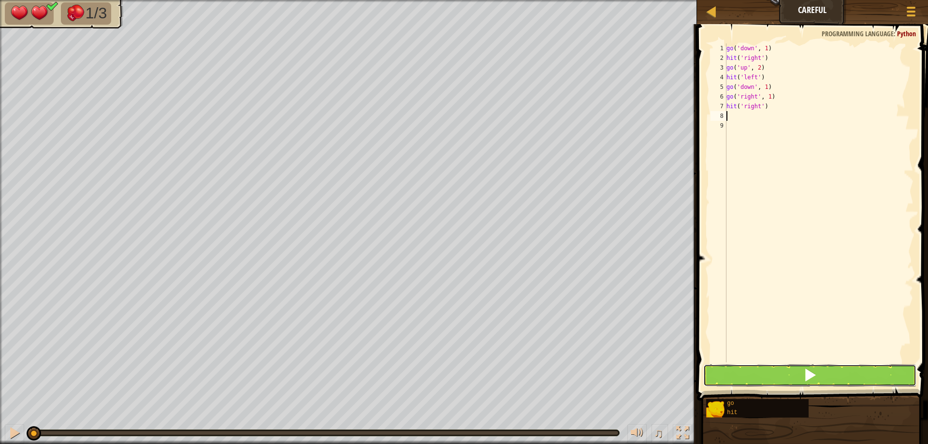
click at [838, 380] on button at bounding box center [809, 376] width 213 height 22
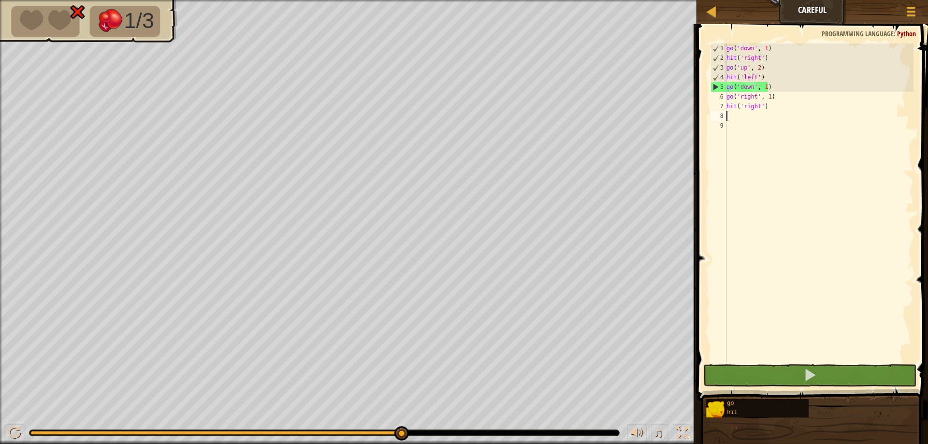
click at [755, 77] on div "go ( 'down' , 1 ) hit ( 'right' ) go ( 'up' , 2 ) hit ( 'left' ) go ( 'down' , …" at bounding box center [819, 213] width 189 height 338
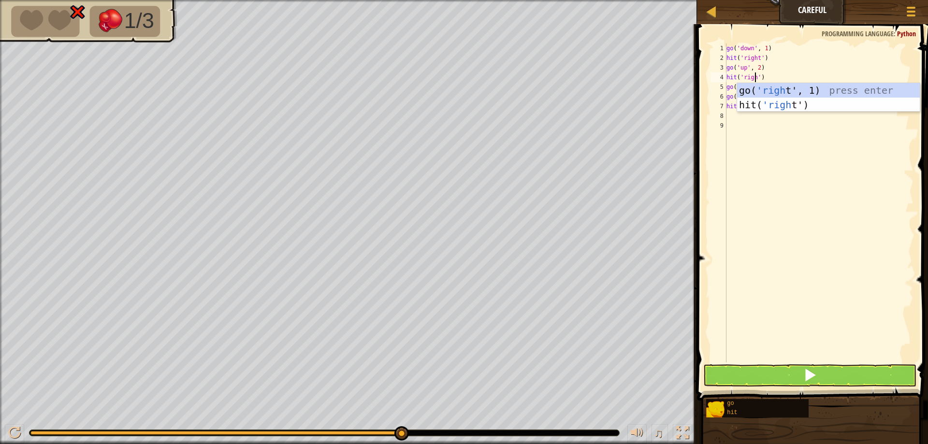
type textarea "hit('right')"
click at [769, 140] on div "go ( 'down' , 1 ) hit ( 'right' ) go ( 'up' , 2 ) hit ( 'right' ) go ( 'down' ,…" at bounding box center [819, 213] width 189 height 338
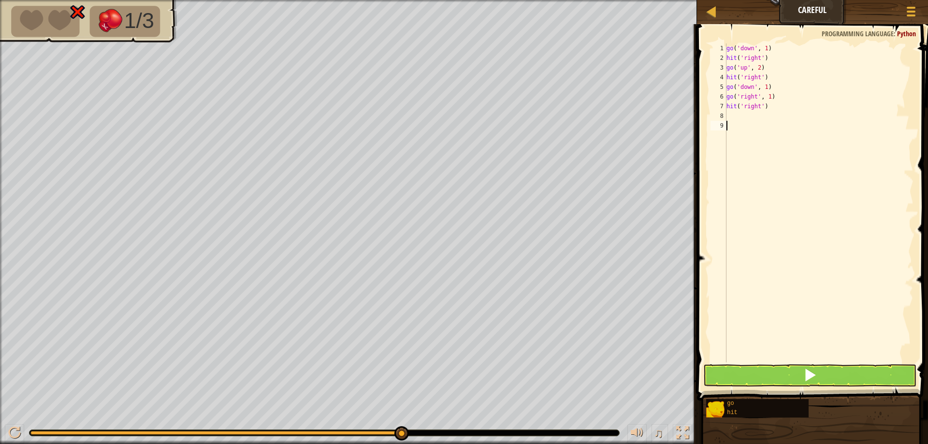
scroll to position [4, 0]
click at [777, 372] on button at bounding box center [809, 376] width 213 height 22
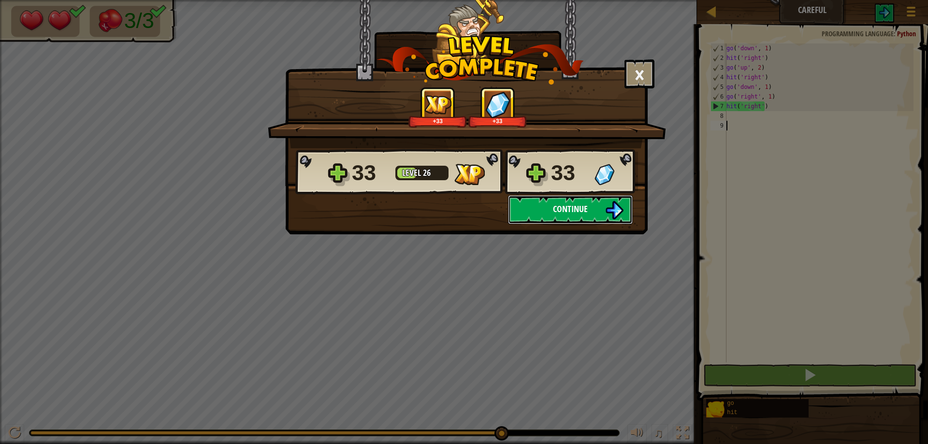
click at [571, 214] on span "Continue" at bounding box center [570, 209] width 35 height 12
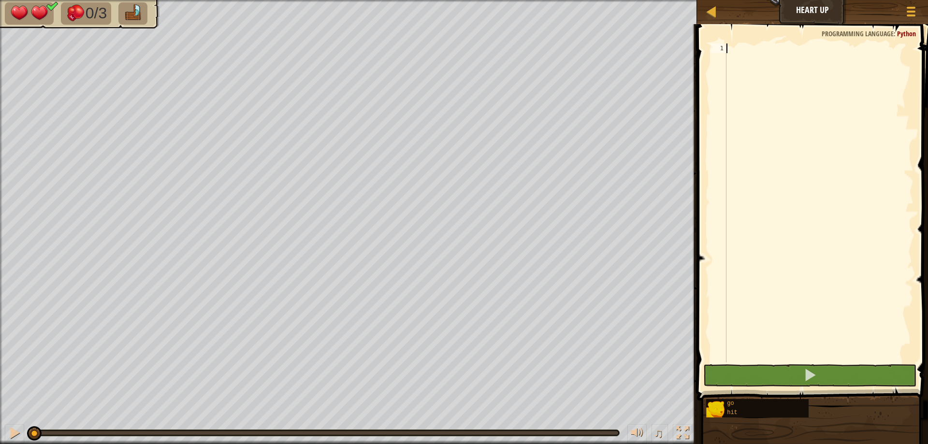
type textarea "go"
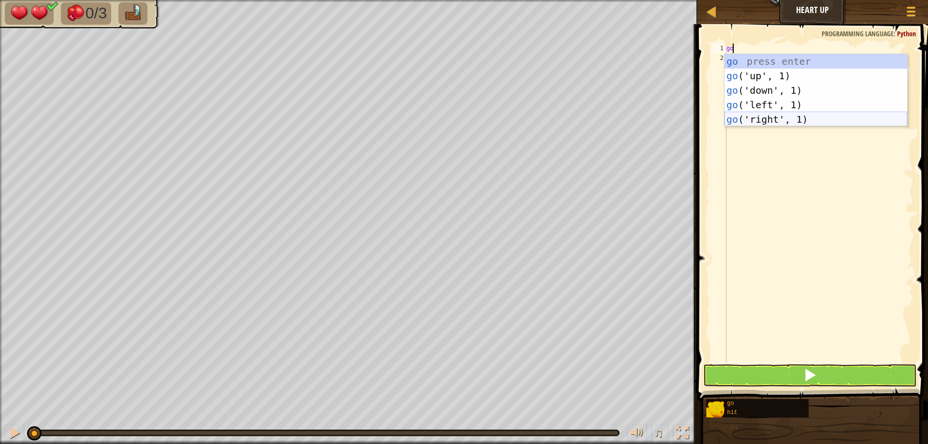
click at [781, 121] on div "go press enter go ('up', 1) press enter go ('down', 1) press enter go ('left', …" at bounding box center [816, 105] width 183 height 102
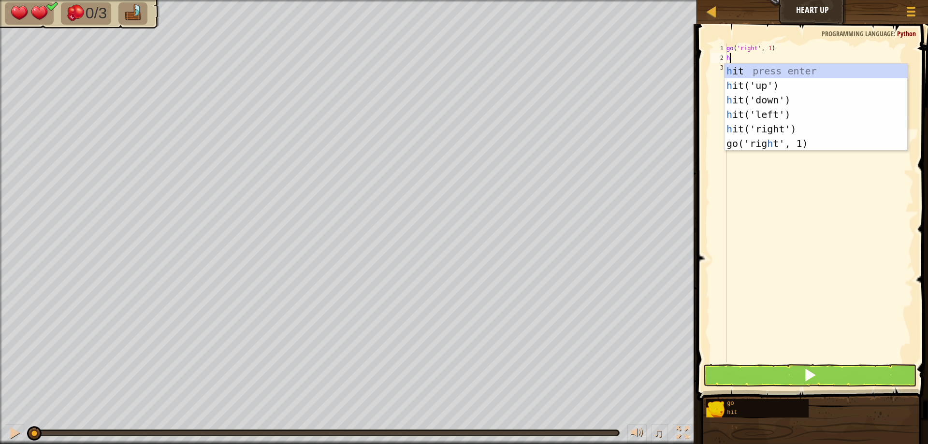
type textarea "hi"
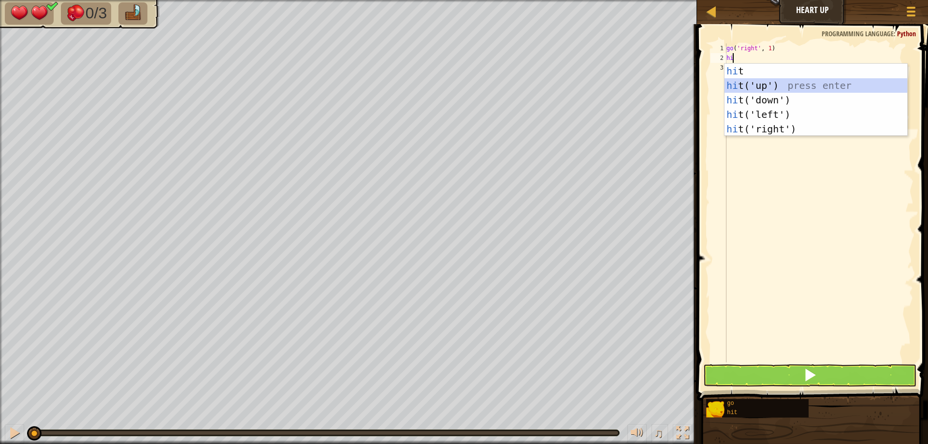
click at [772, 83] on div "hi t press enter hi t('up') press enter hi t('down') press enter hi t('left') p…" at bounding box center [816, 115] width 183 height 102
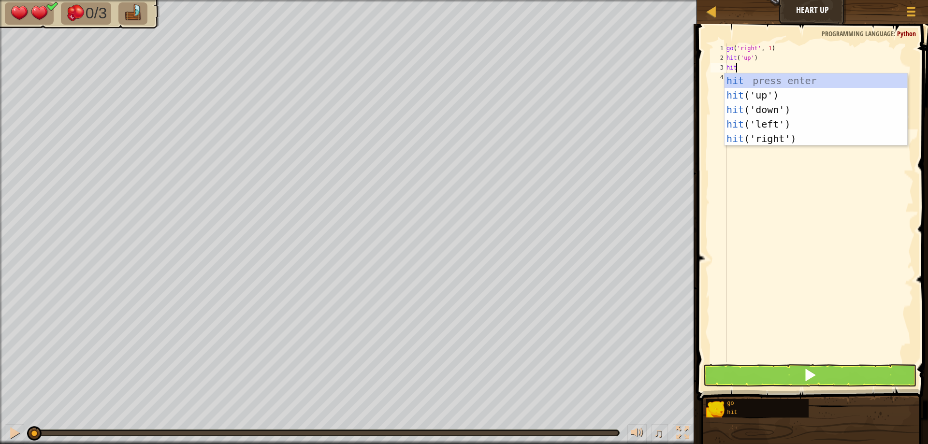
type textarea "hit"
click at [759, 115] on div "hit press enter hit ('up') press enter hit ('down') press enter hit ('left') pr…" at bounding box center [816, 124] width 183 height 102
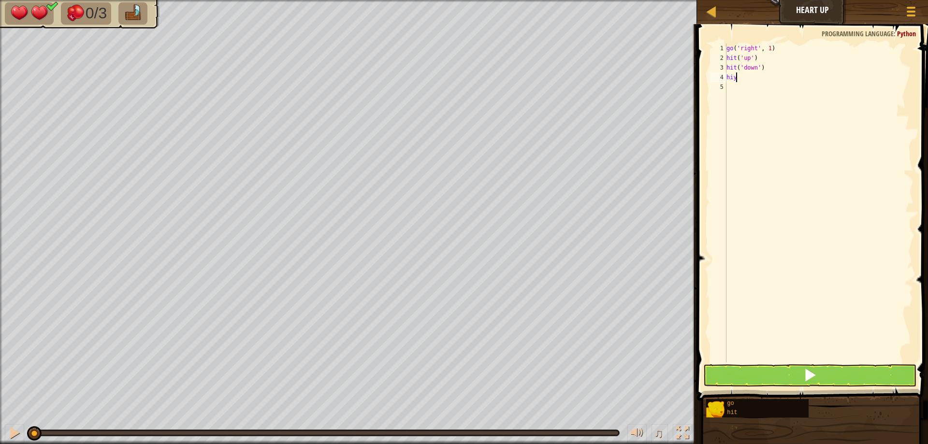
type textarea "hit"
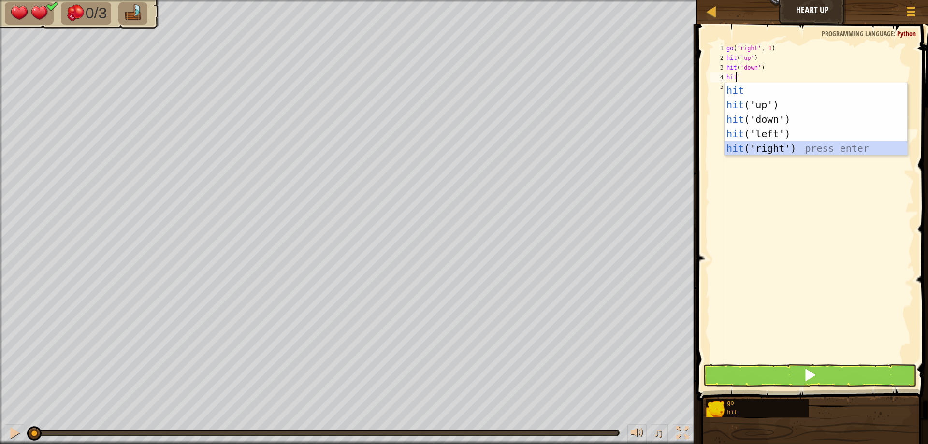
click at [786, 151] on div "hit press enter hit ('up') press enter hit ('down') press enter hit ('left') pr…" at bounding box center [816, 134] width 183 height 102
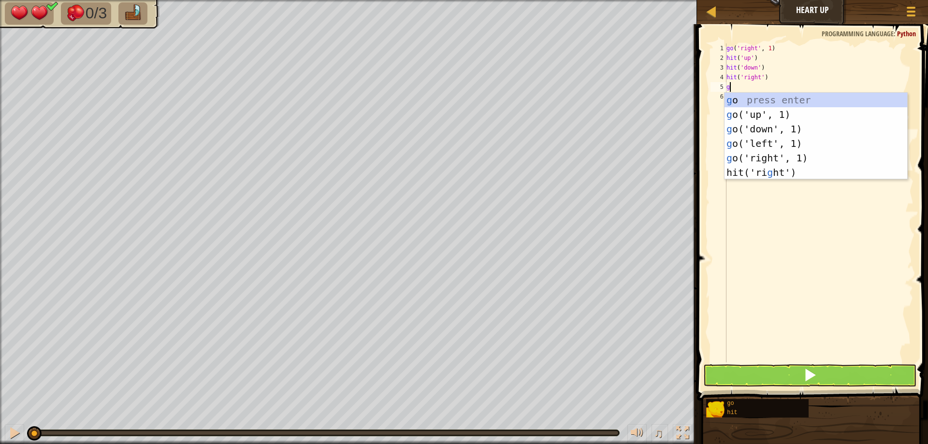
type textarea "go"
click at [783, 163] on div "go press enter go ('up', 1) press enter go ('down', 1) press enter go ('left', …" at bounding box center [816, 144] width 183 height 102
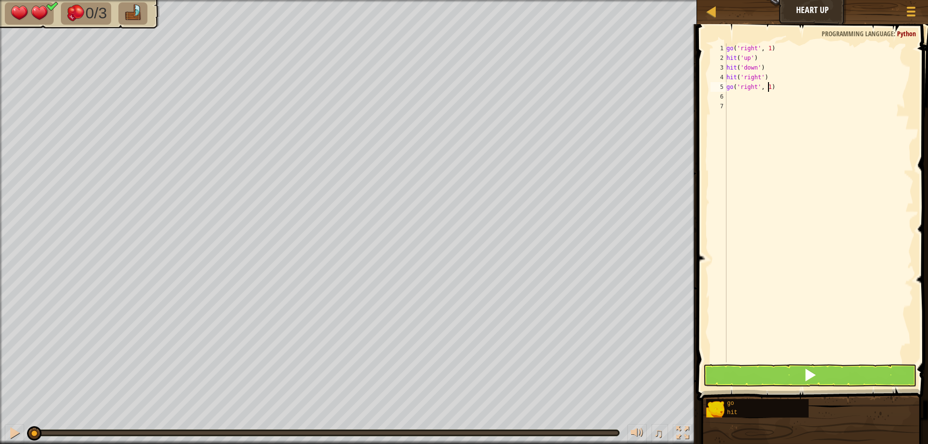
click at [768, 84] on div "go ( 'right' , 1 ) hit ( 'up' ) hit ( 'down' ) hit ( 'right' ) go ( 'right' , 1…" at bounding box center [819, 213] width 189 height 338
type textarea "go('right', 2)"
click at [788, 380] on button at bounding box center [809, 376] width 213 height 22
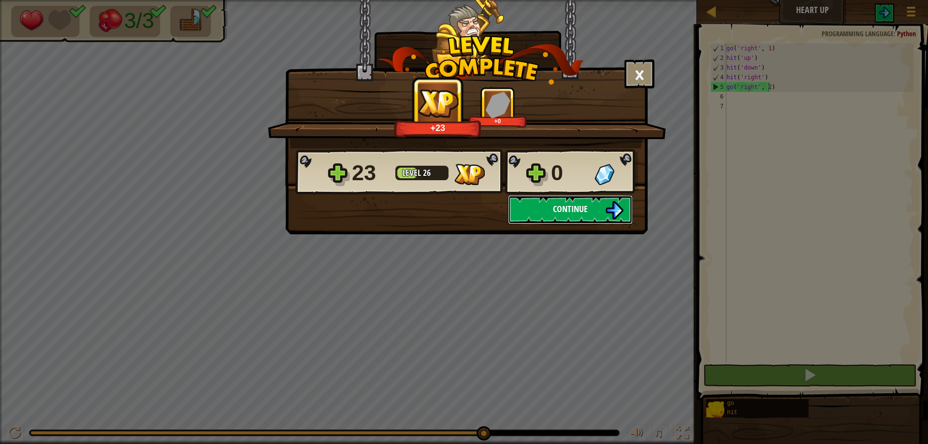
click at [564, 214] on span "Continue" at bounding box center [570, 209] width 35 height 12
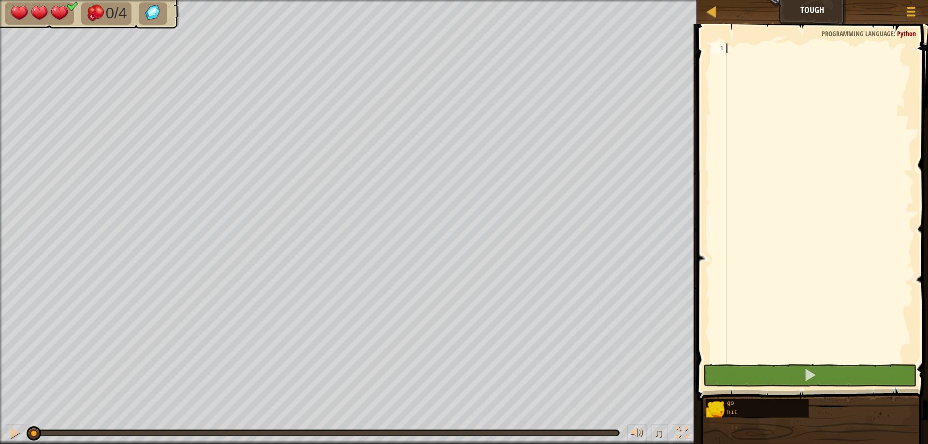
type textarea "go"
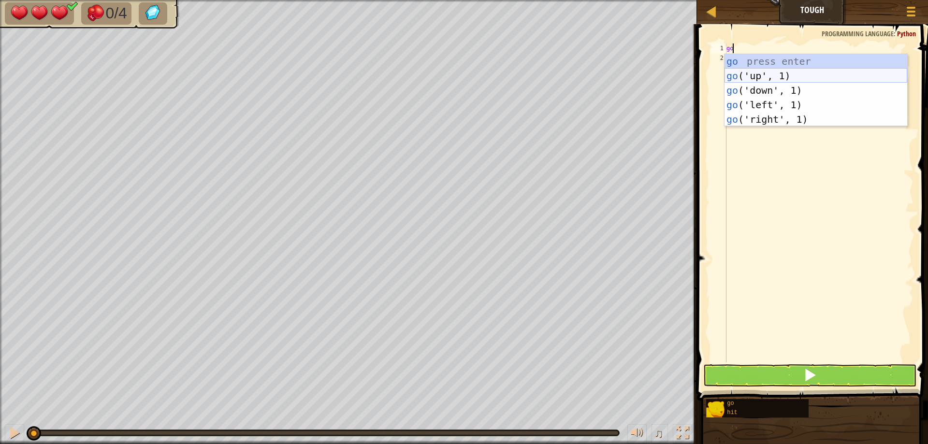
click at [793, 72] on div "go press enter go ('up', 1) press enter go ('down', 1) press enter go ('left', …" at bounding box center [816, 105] width 183 height 102
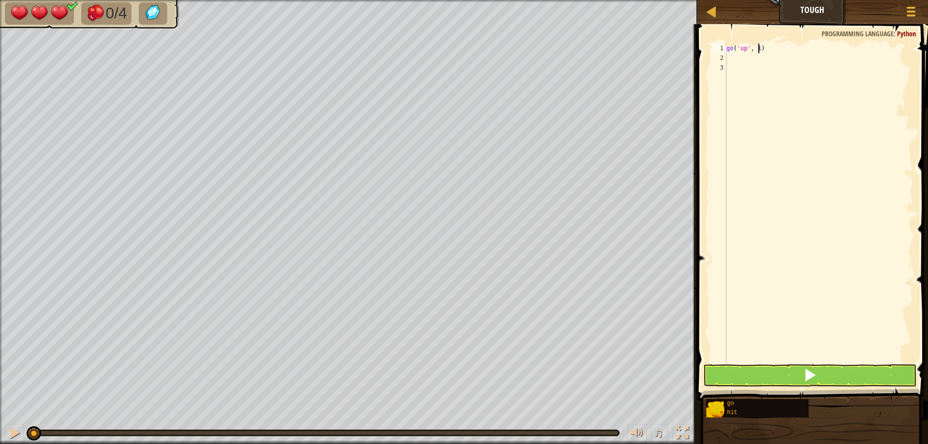
click at [758, 53] on div "go ( 'up' , 1 )" at bounding box center [819, 213] width 189 height 338
click at [804, 386] on button at bounding box center [809, 376] width 213 height 22
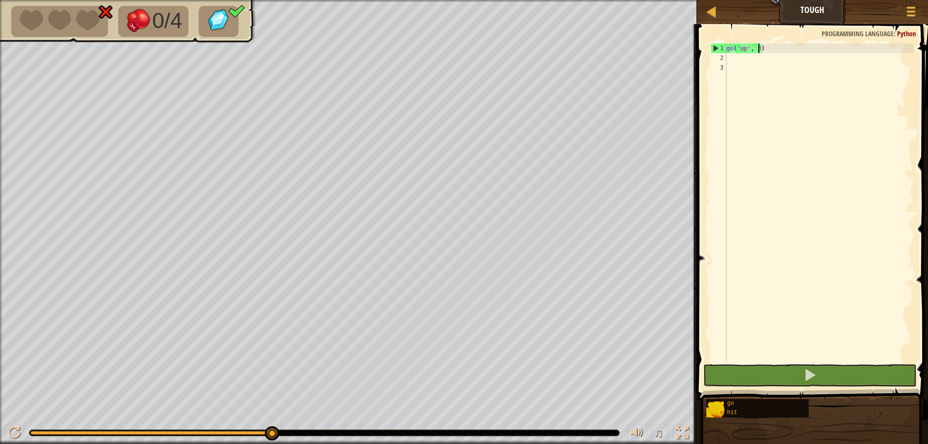
type textarea "go('up', 1)"
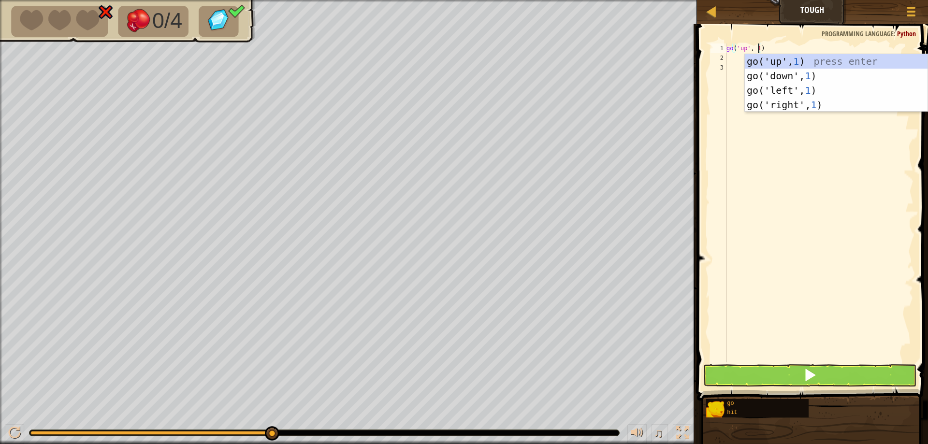
click at [738, 129] on div "go ( 'up' , 1 )" at bounding box center [819, 213] width 189 height 338
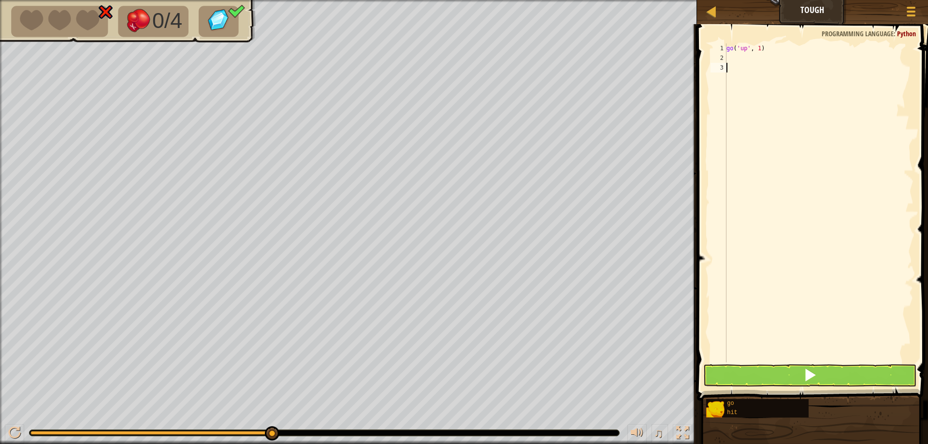
click at [731, 58] on div "go ( 'up' , 1 )" at bounding box center [819, 213] width 189 height 338
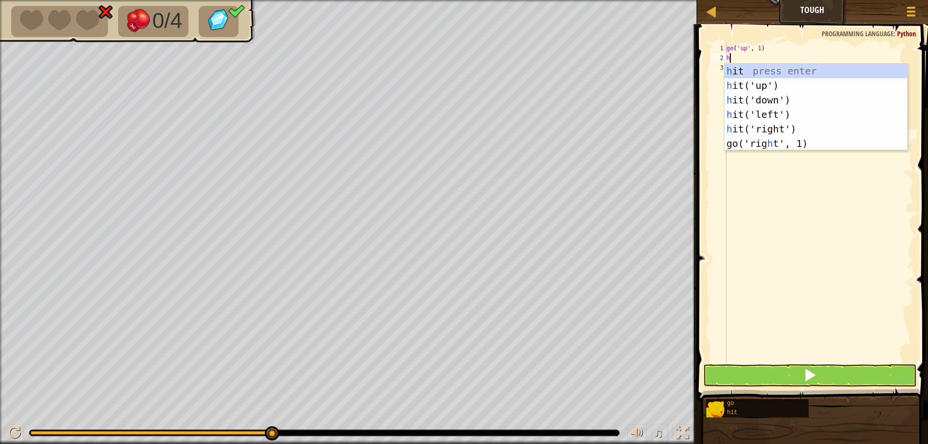
type textarea "hi"
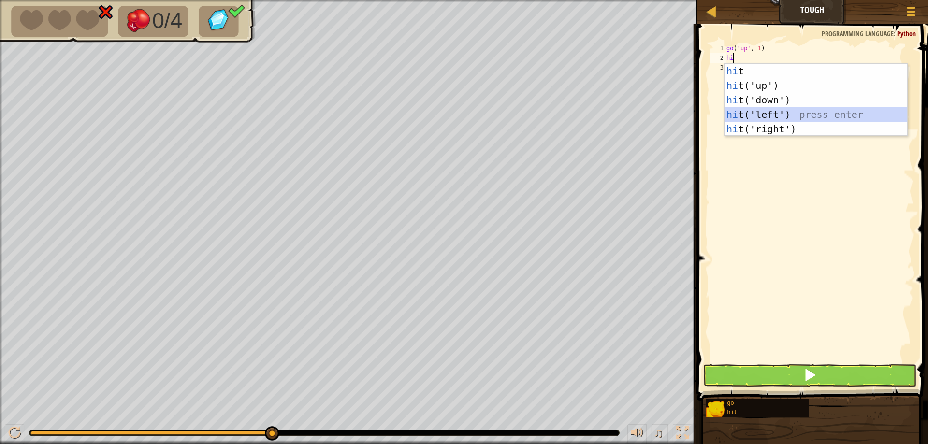
click at [775, 111] on div "hi t press enter hi t('up') press enter hi t('down') press enter hi t('left') p…" at bounding box center [816, 115] width 183 height 102
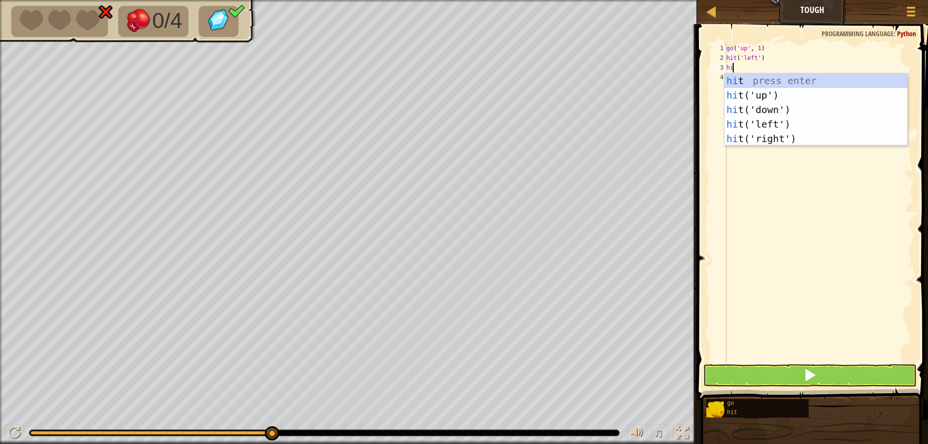
type textarea "hit"
click at [808, 143] on div "hit press enter hit ('up') press enter hit ('down') press enter hit ('left') pr…" at bounding box center [816, 124] width 183 height 102
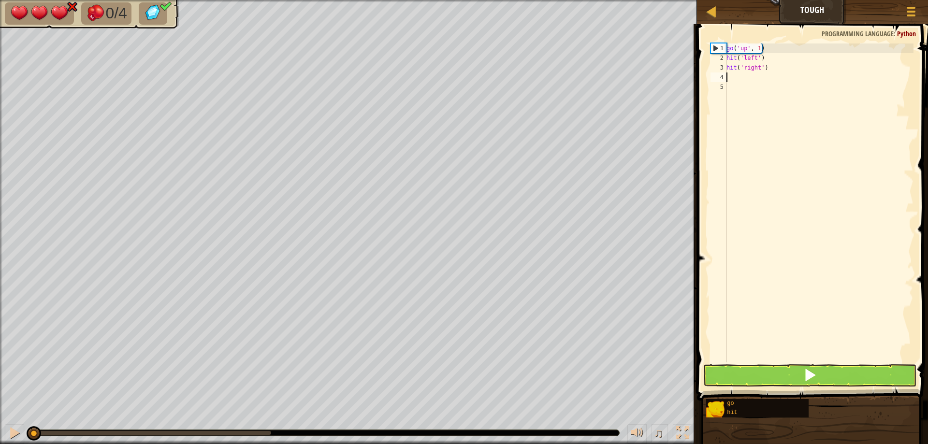
drag, startPoint x: 266, startPoint y: 430, endPoint x: 0, endPoint y: 425, distance: 265.9
click at [0, 425] on div "♫" at bounding box center [348, 430] width 697 height 29
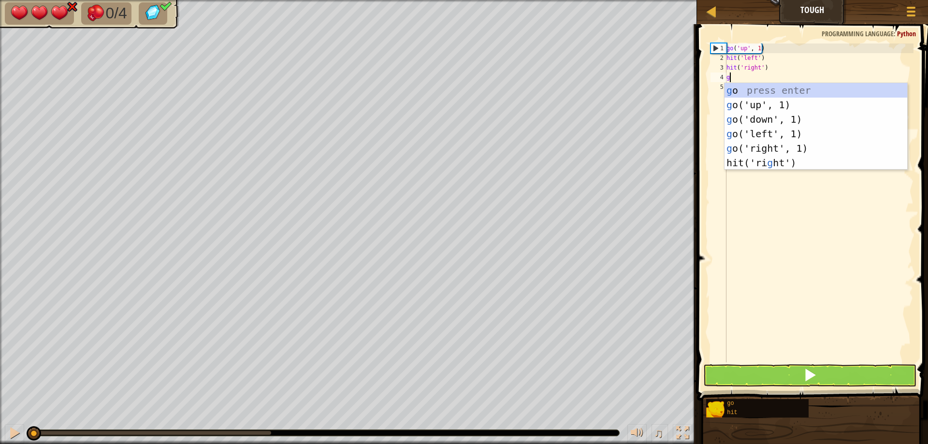
type textarea "go"
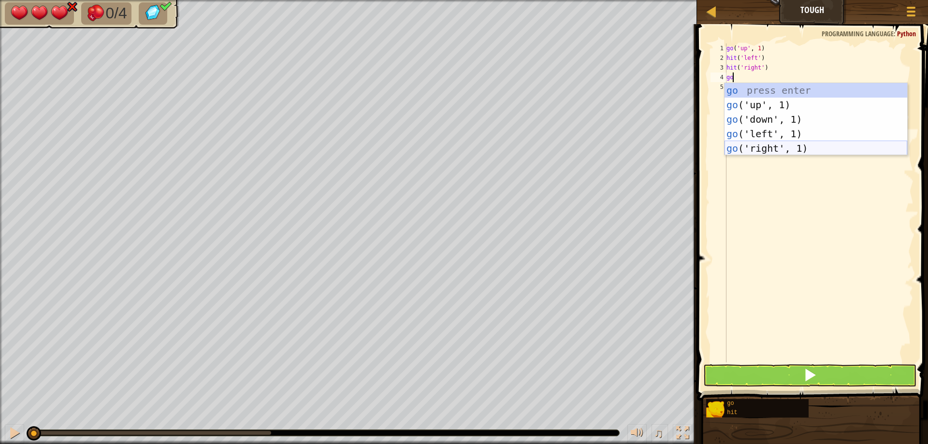
click at [750, 149] on div "go press enter go ('up', 1) press enter go ('down', 1) press enter go ('left', …" at bounding box center [816, 134] width 183 height 102
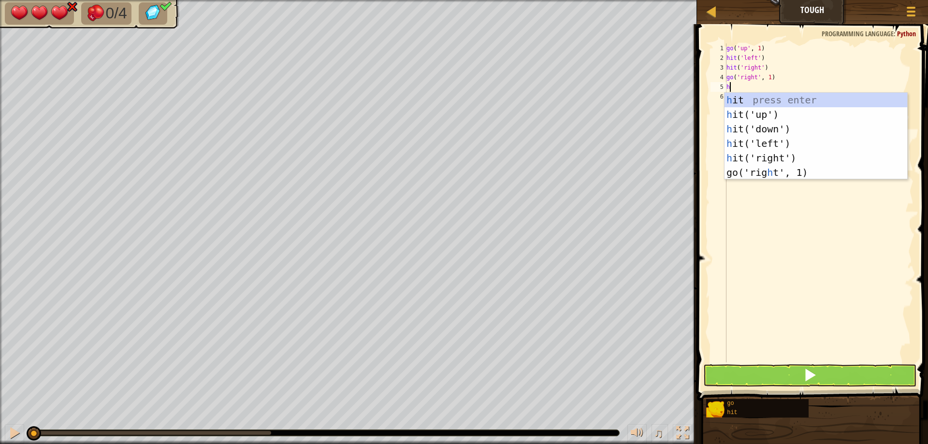
type textarea "hit"
click at [822, 116] on div "hit press enter hit ('up') press enter hit ('down') press enter hit ('left') pr…" at bounding box center [816, 144] width 183 height 102
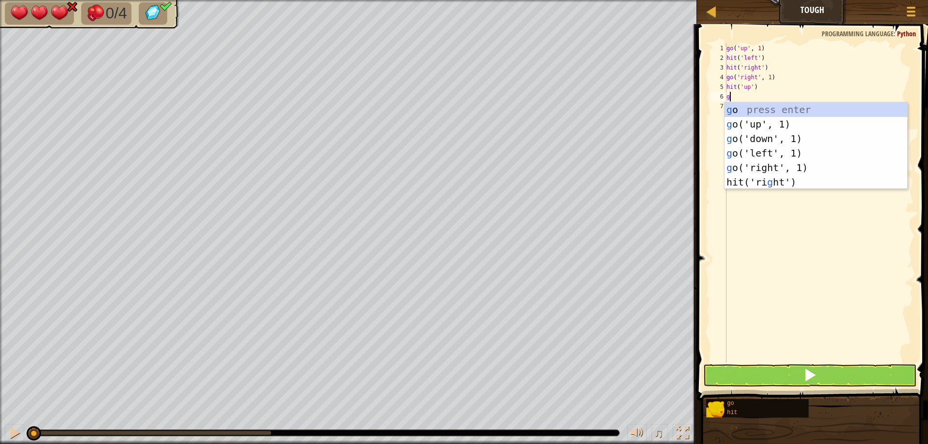
type textarea "go"
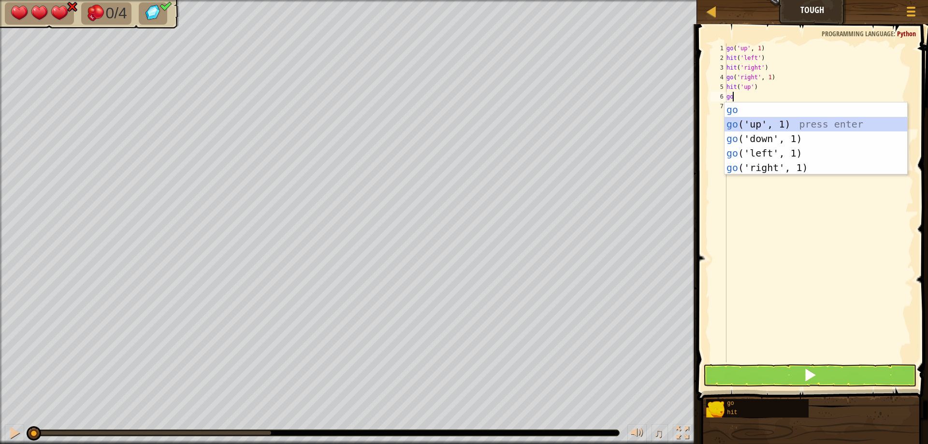
click at [733, 122] on div "go press enter go ('up', 1) press enter go ('down', 1) press enter go ('left', …" at bounding box center [816, 153] width 183 height 102
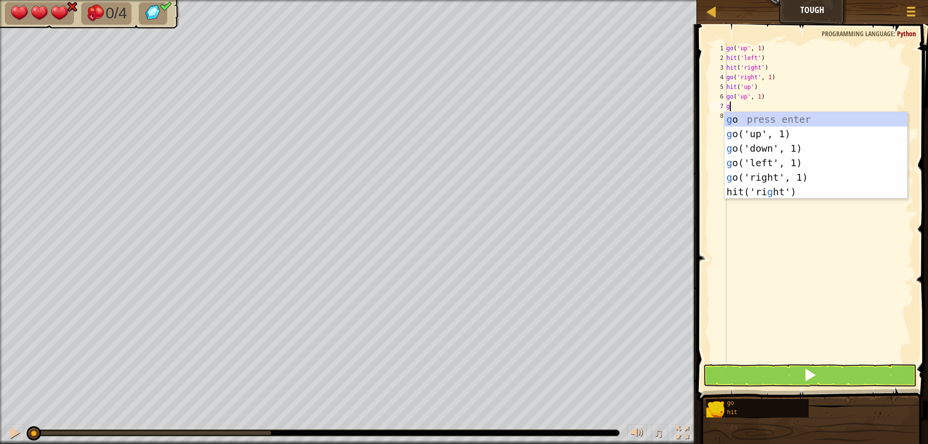
type textarea "go"
click at [773, 163] on div "go press enter go ('up', 1) press enter go ('down', 1) press enter go ('left', …" at bounding box center [816, 163] width 183 height 102
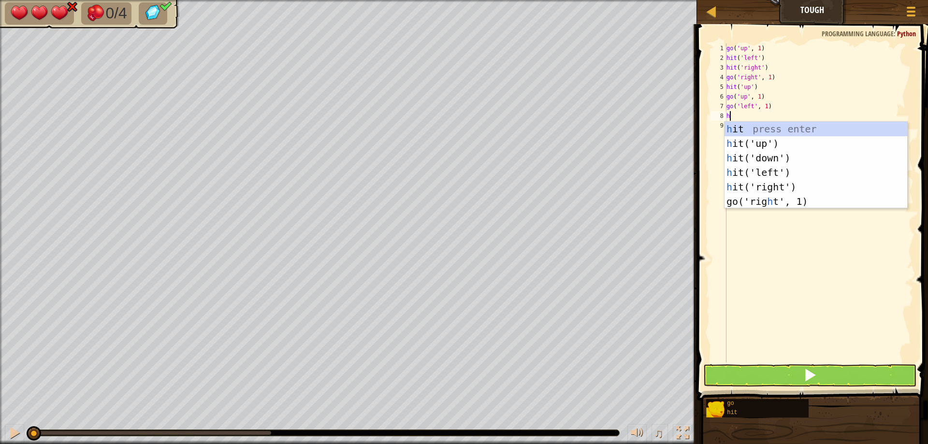
type textarea "hit"
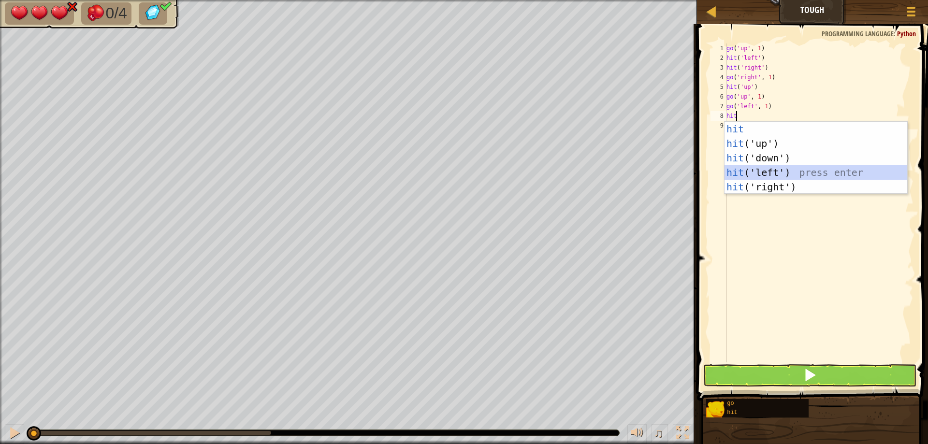
click at [769, 169] on div "hit press enter hit ('up') press enter hit ('down') press enter hit ('left') pr…" at bounding box center [816, 173] width 183 height 102
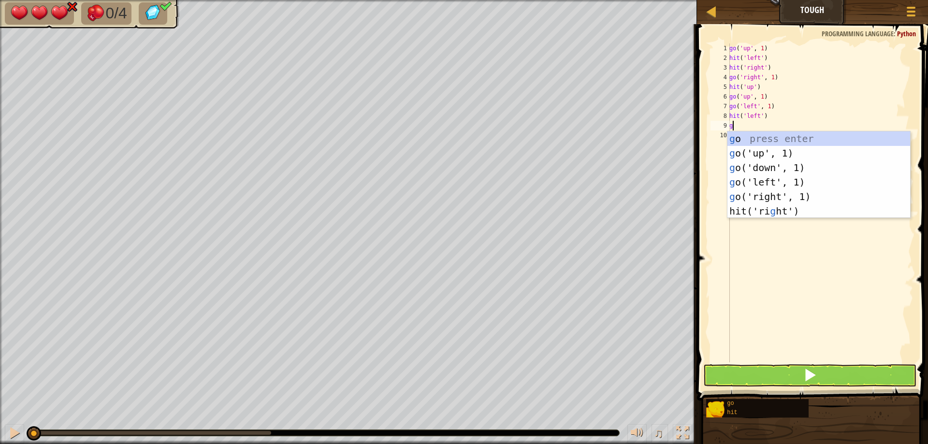
type textarea "go"
click at [767, 159] on div "go press enter go ('up', 1) press enter go ('down', 1) press enter go ('left', …" at bounding box center [819, 182] width 183 height 102
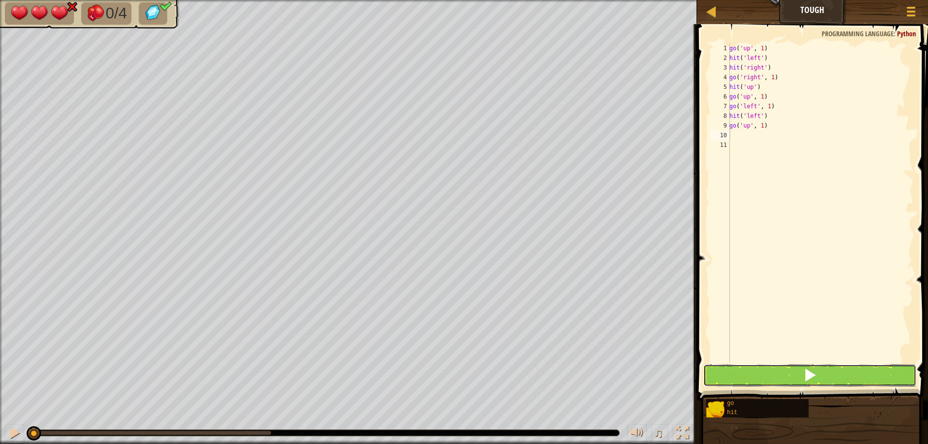
click at [823, 375] on button at bounding box center [809, 376] width 213 height 22
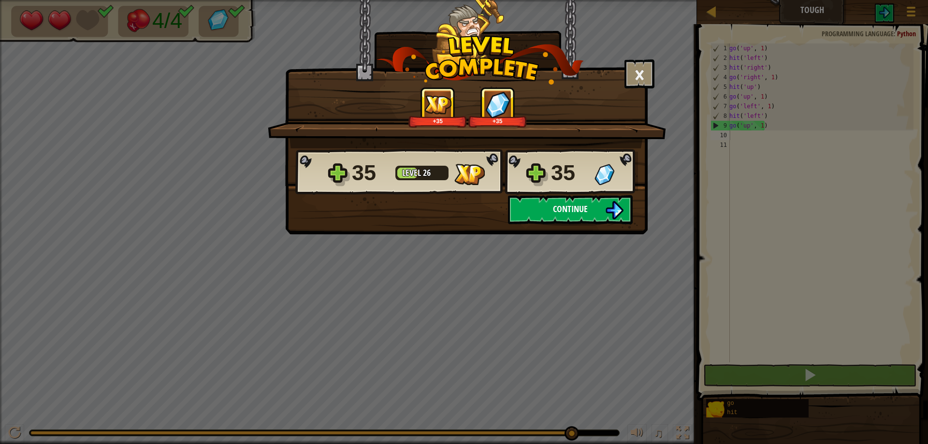
click at [581, 209] on span "Continue" at bounding box center [570, 209] width 35 height 12
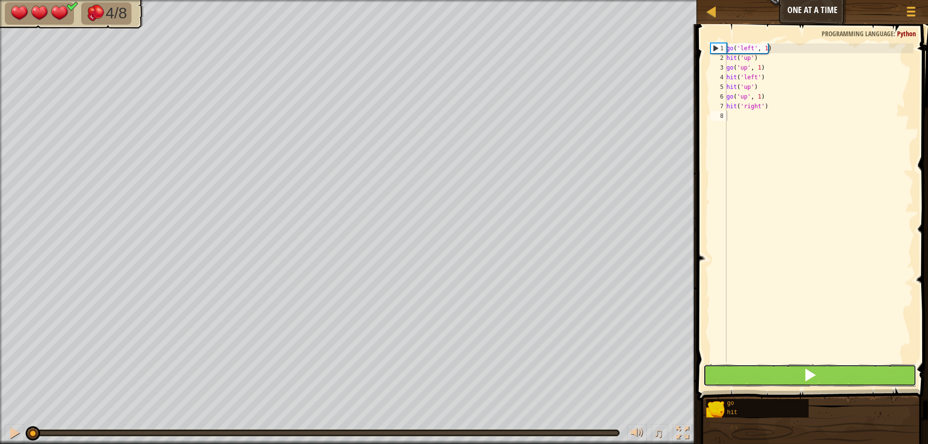
click at [819, 382] on button at bounding box center [809, 376] width 213 height 22
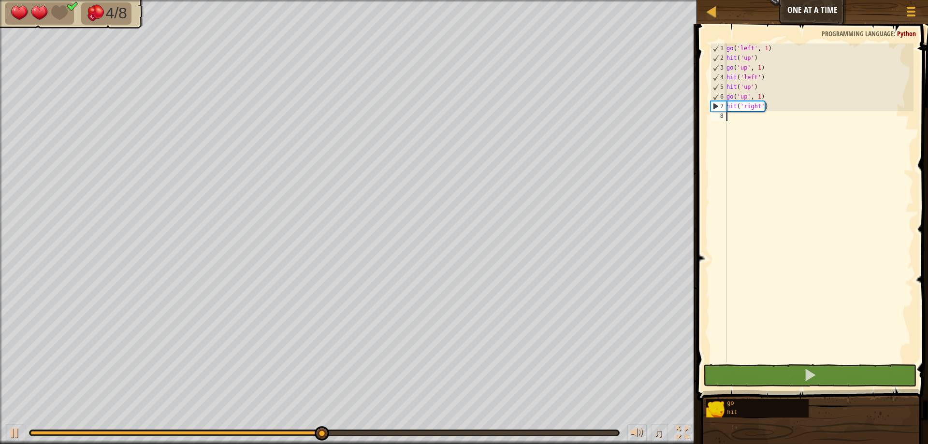
scroll to position [4, 0]
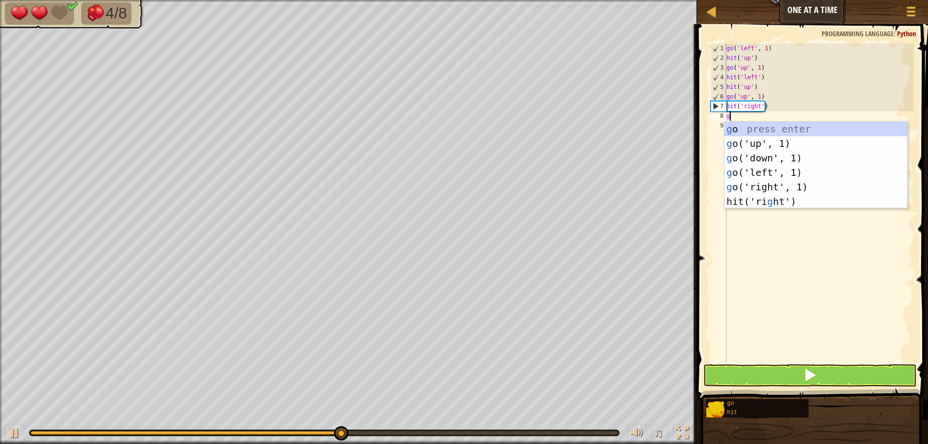
type textarea "go"
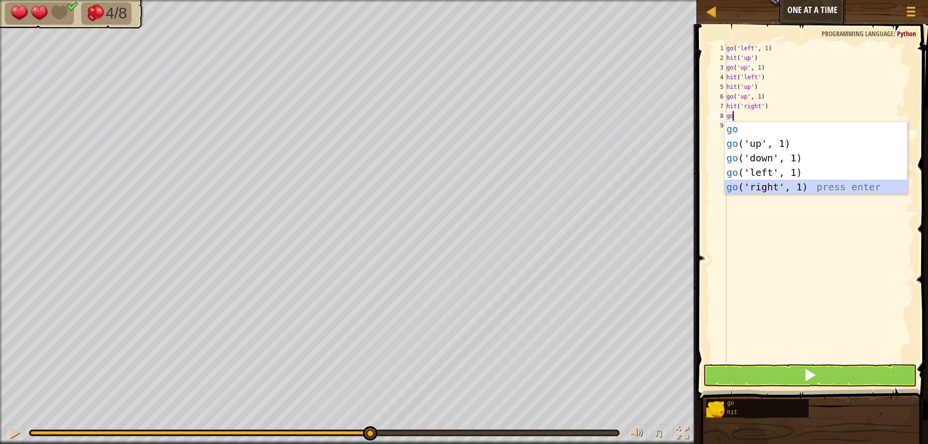
drag, startPoint x: 788, startPoint y: 189, endPoint x: 771, endPoint y: 147, distance: 44.9
click at [788, 189] on div "go press enter go ('up', 1) press enter go ('down', 1) press enter go ('left', …" at bounding box center [816, 173] width 183 height 102
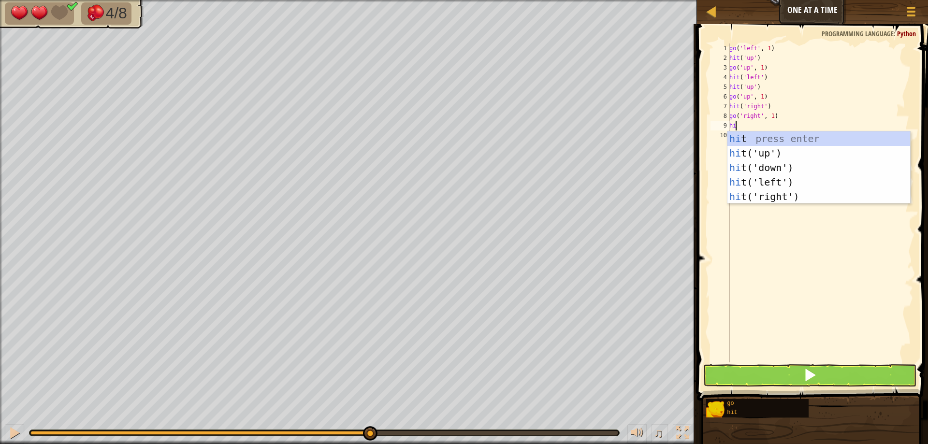
type textarea "hit"
click at [775, 154] on div "hit press enter hit ('up') press enter hit ('down') press enter hit ('left') pr…" at bounding box center [819, 182] width 183 height 102
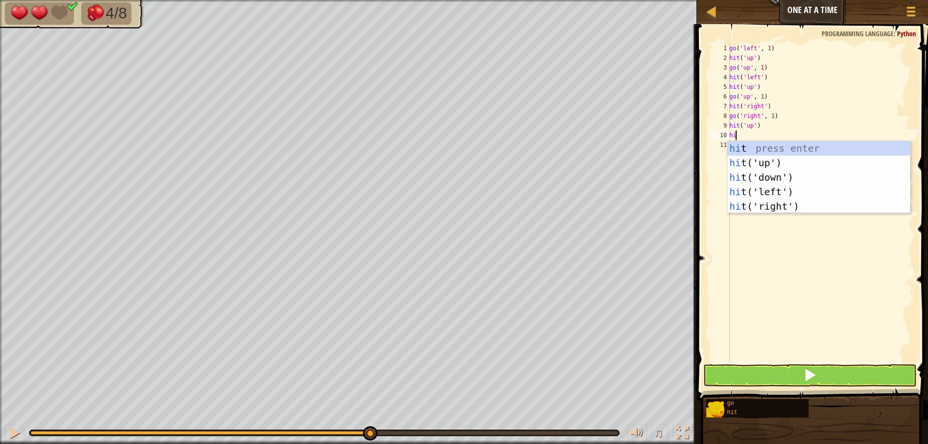
type textarea "hit"
click at [784, 202] on div "hit press enter hit ('up') press enter hit ('down') press enter hit ('left') pr…" at bounding box center [819, 192] width 183 height 102
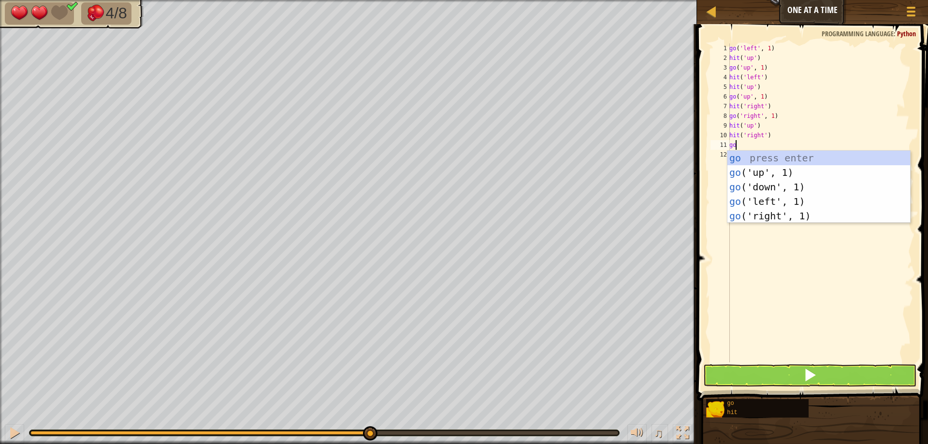
type textarea "go"
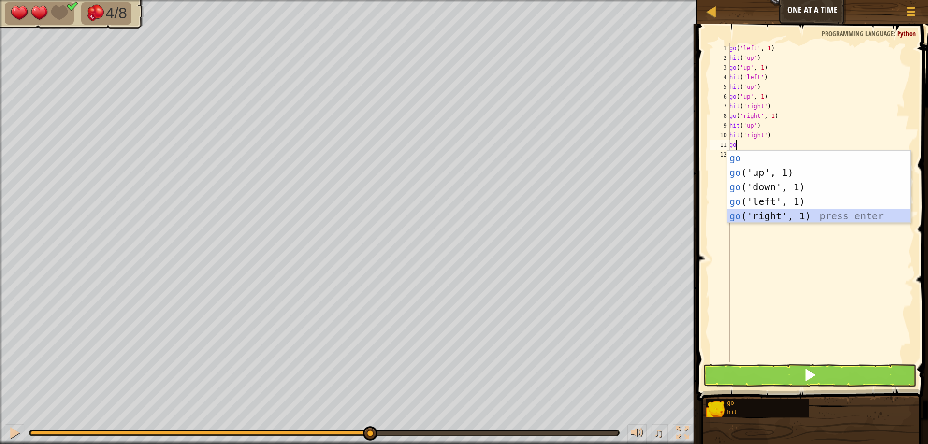
click at [775, 219] on div "go press enter go ('up', 1) press enter go ('down', 1) press enter go ('left', …" at bounding box center [819, 202] width 183 height 102
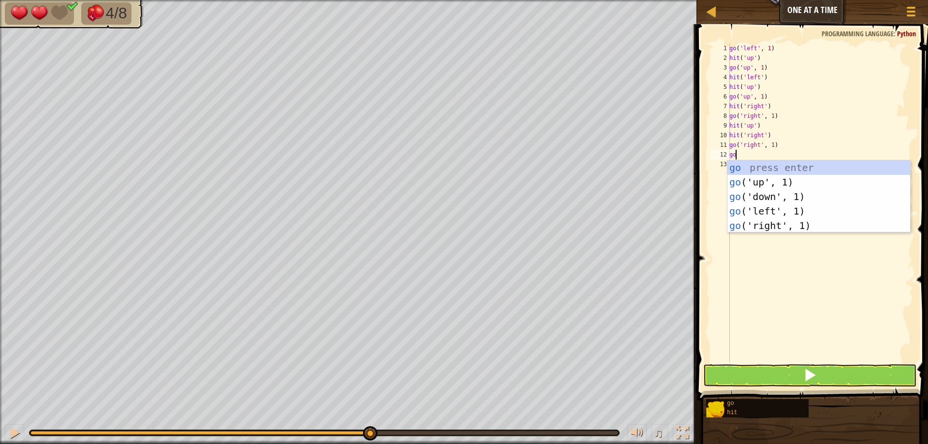
type textarea "g"
type textarea "hit"
click at [773, 200] on div "hit press enter hit ('up') press enter hit ('down') press enter hit ('left') pr…" at bounding box center [819, 212] width 183 height 102
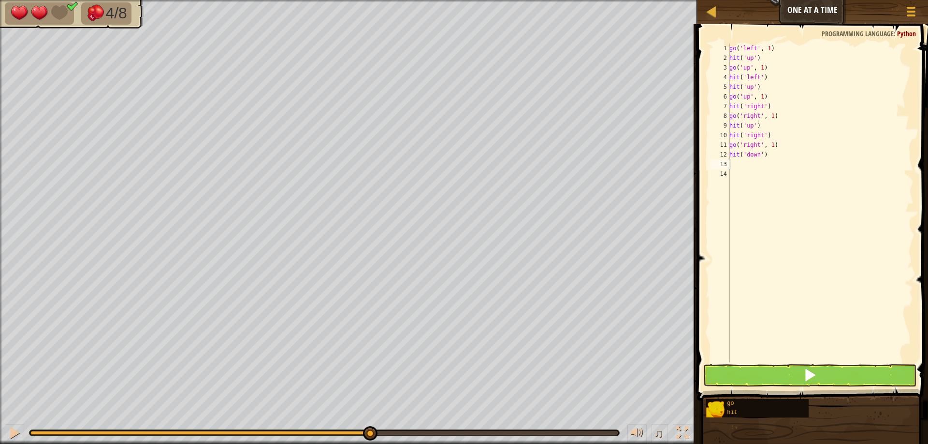
type textarea "h"
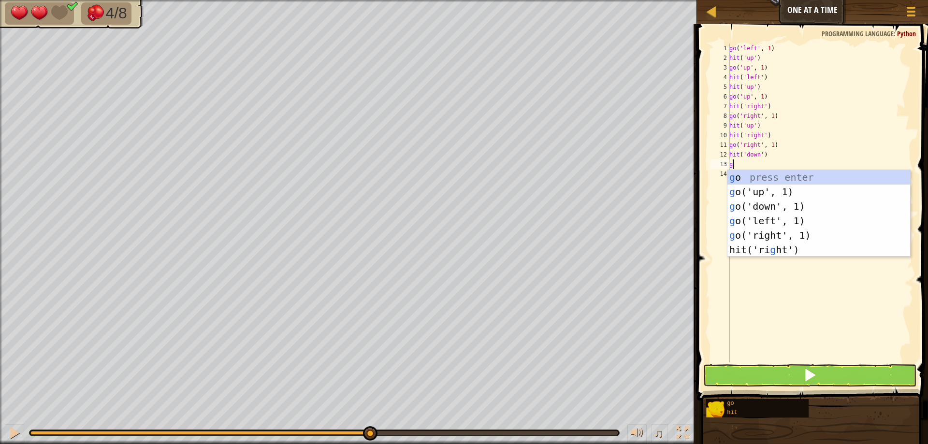
type textarea "go"
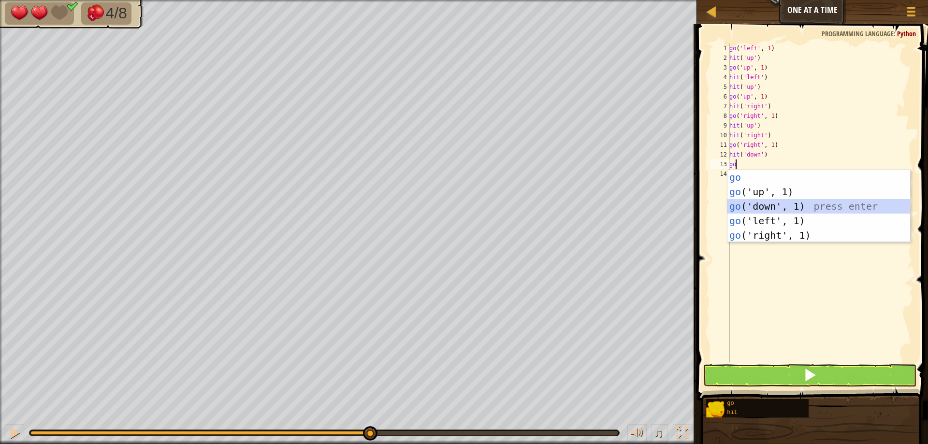
click at [755, 201] on div "go press enter go ('up', 1) press enter go ('down', 1) press enter go ('left', …" at bounding box center [819, 221] width 183 height 102
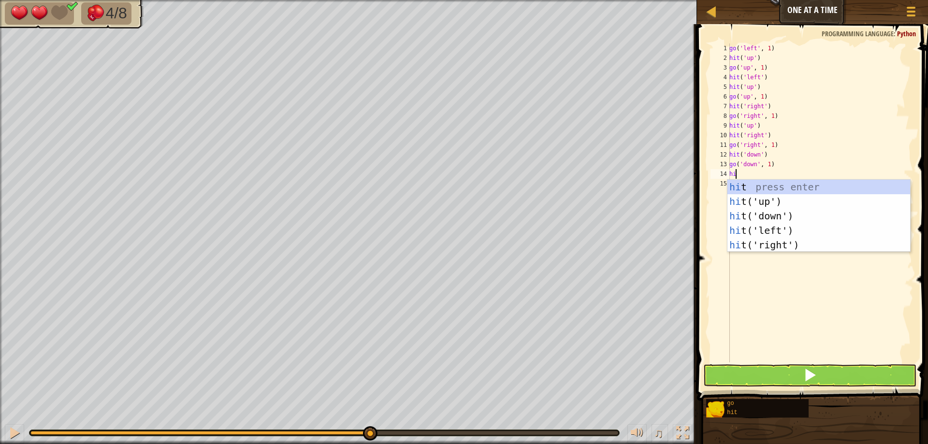
type textarea "hit"
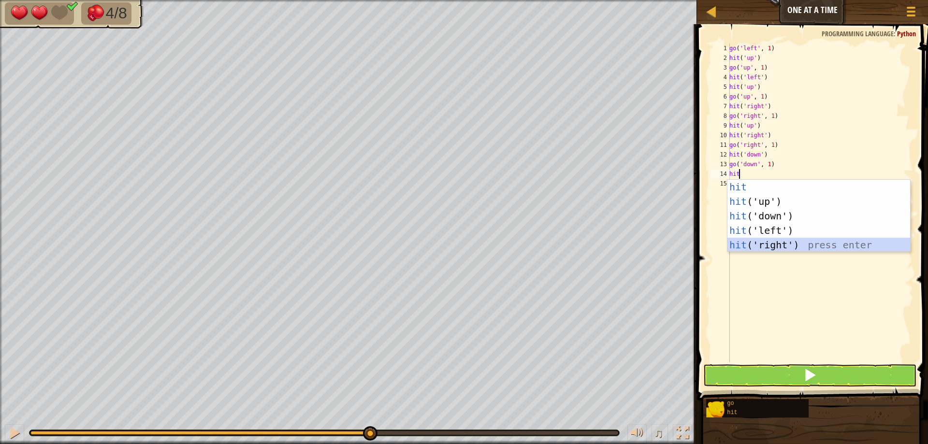
click at [777, 244] on div "hit press enter hit ('up') press enter hit ('down') press enter hit ('left') pr…" at bounding box center [819, 231] width 183 height 102
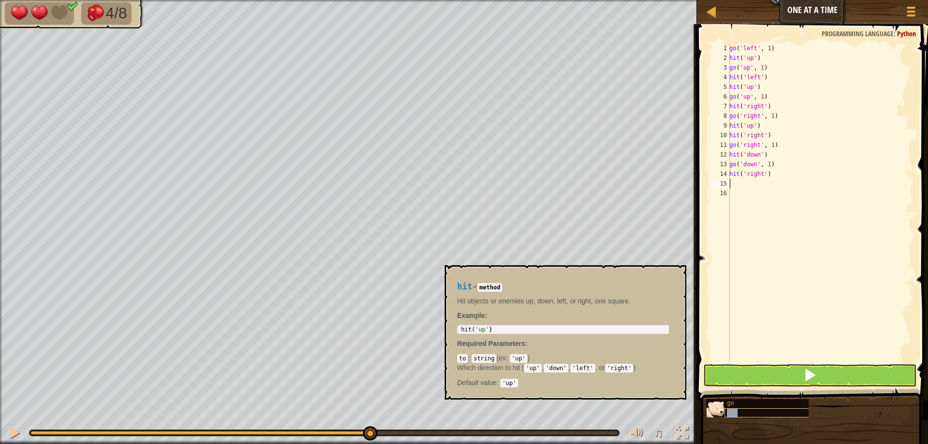
click at [798, 413] on div "hit" at bounding box center [771, 413] width 93 height 9
click at [794, 372] on button at bounding box center [809, 376] width 213 height 22
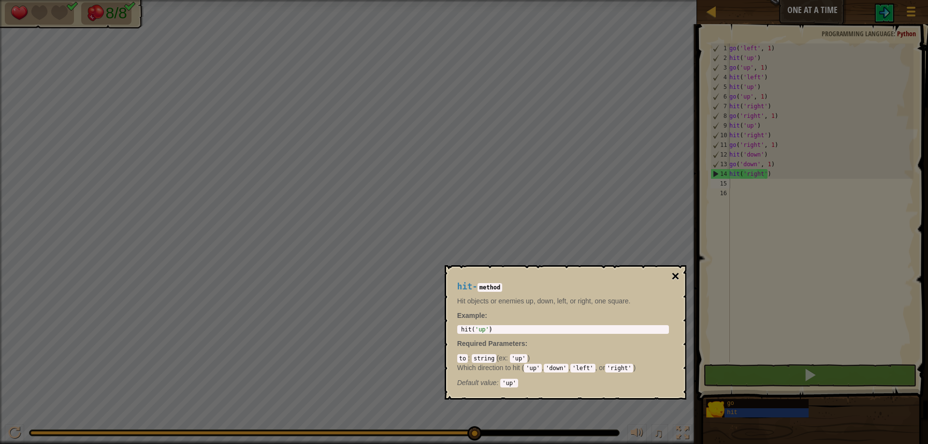
click at [675, 278] on button "×" at bounding box center [676, 277] width 8 height 14
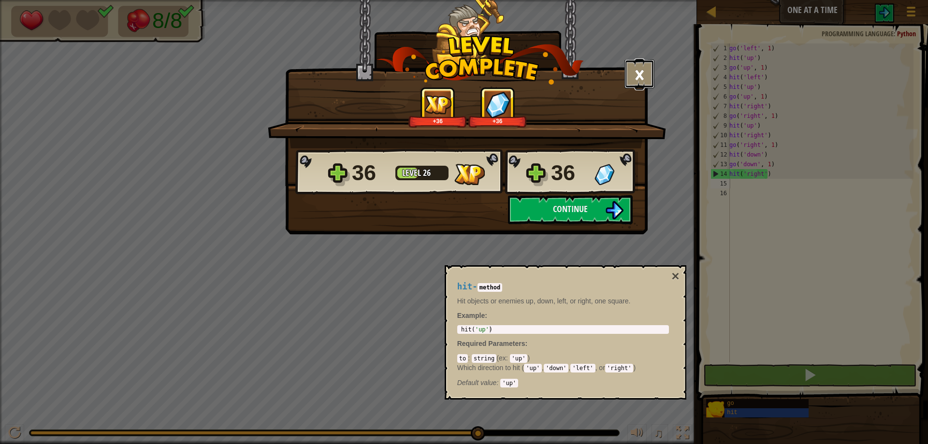
click at [634, 73] on button "×" at bounding box center [640, 73] width 30 height 29
